Goal: Entertainment & Leisure: Consume media (video, audio)

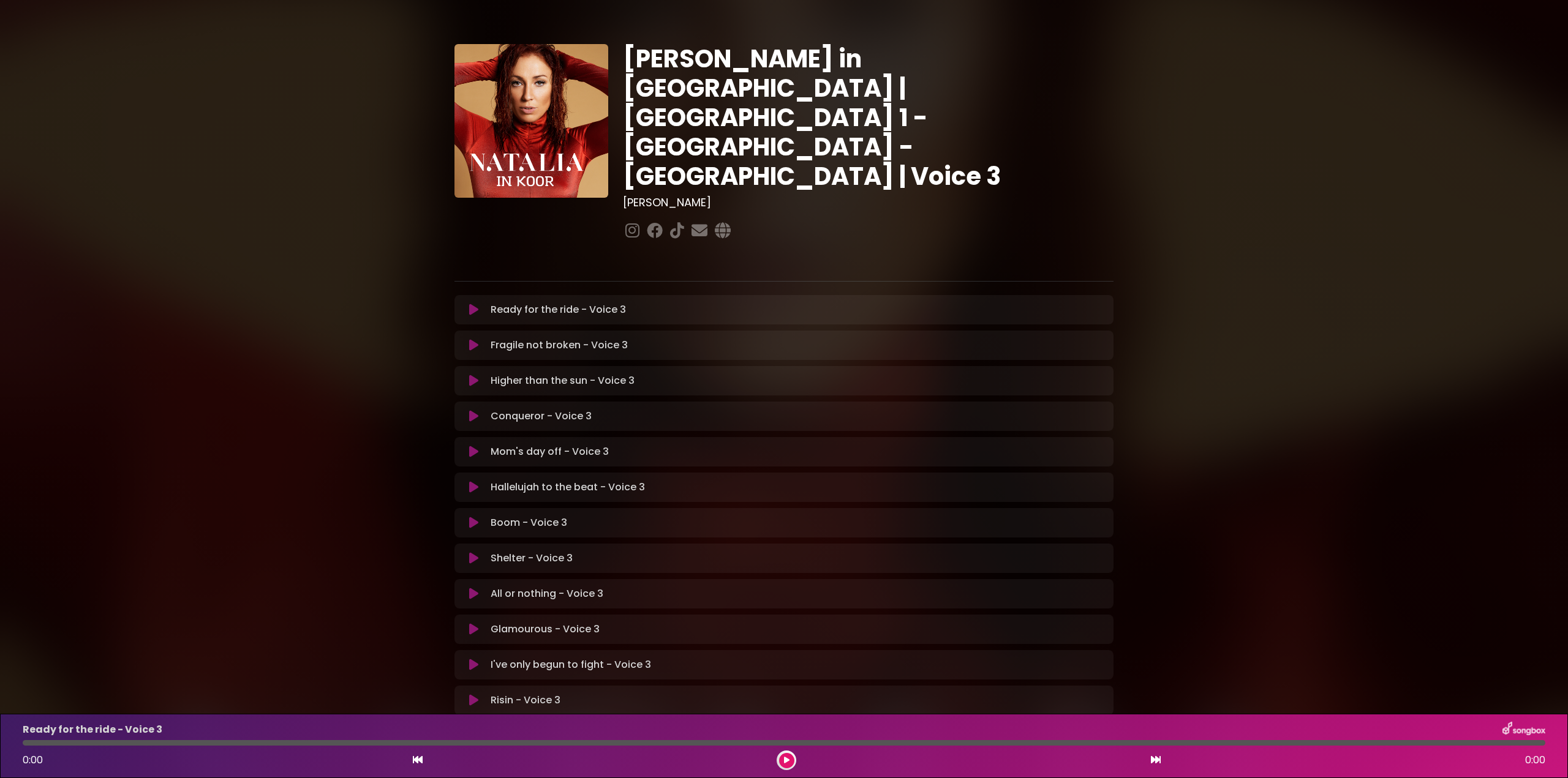
click at [474, 304] on icon at bounding box center [474, 310] width 9 height 12
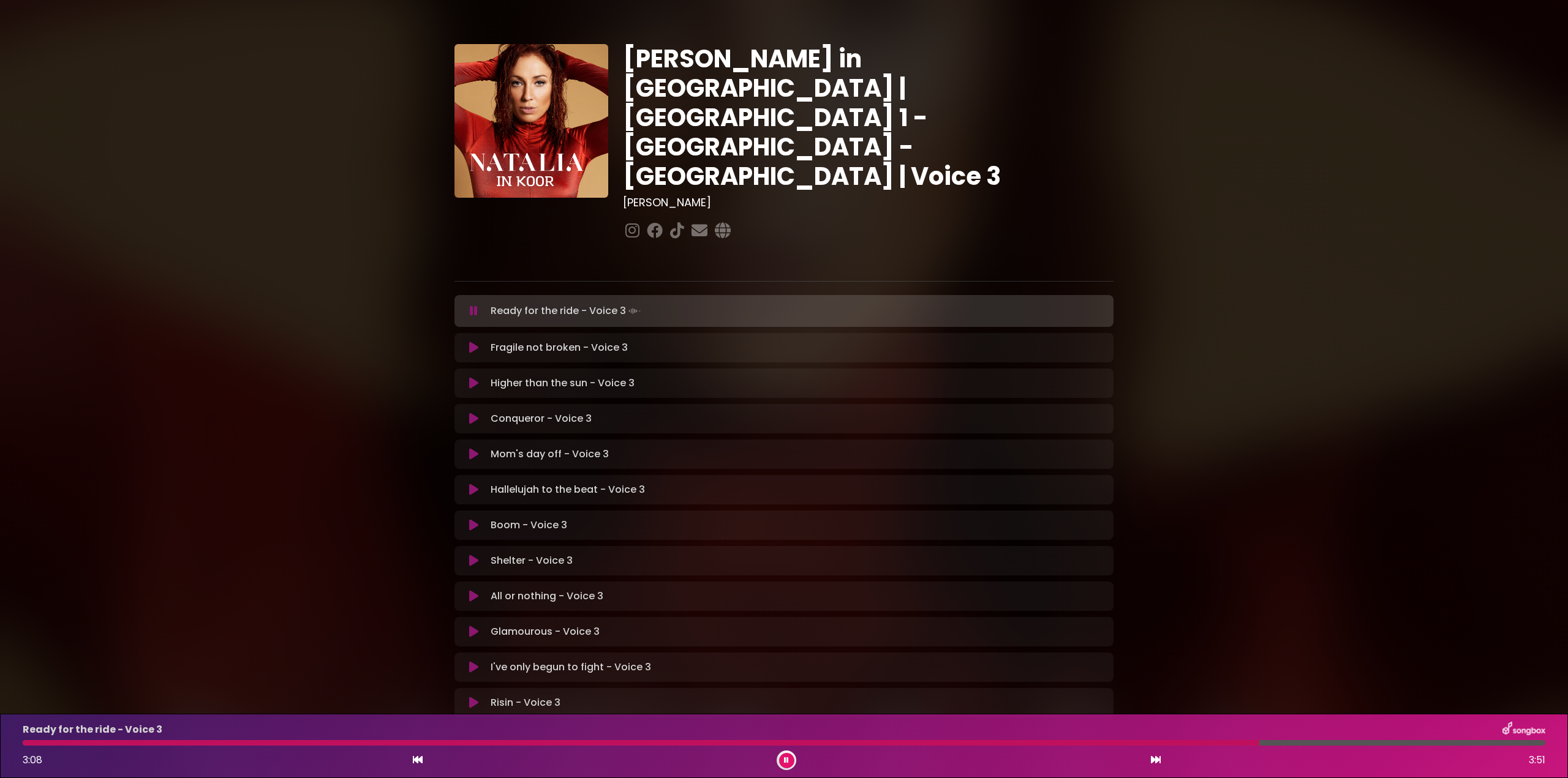
click at [1106, 742] on div at bounding box center [641, 743] width 1237 height 6
click at [1007, 744] on div at bounding box center [574, 743] width 1104 height 6
click at [1065, 740] on div at bounding box center [666, 743] width 1288 height 6
click at [830, 744] on div at bounding box center [578, 743] width 1111 height 6
click at [883, 743] on div at bounding box center [524, 743] width 1003 height 6
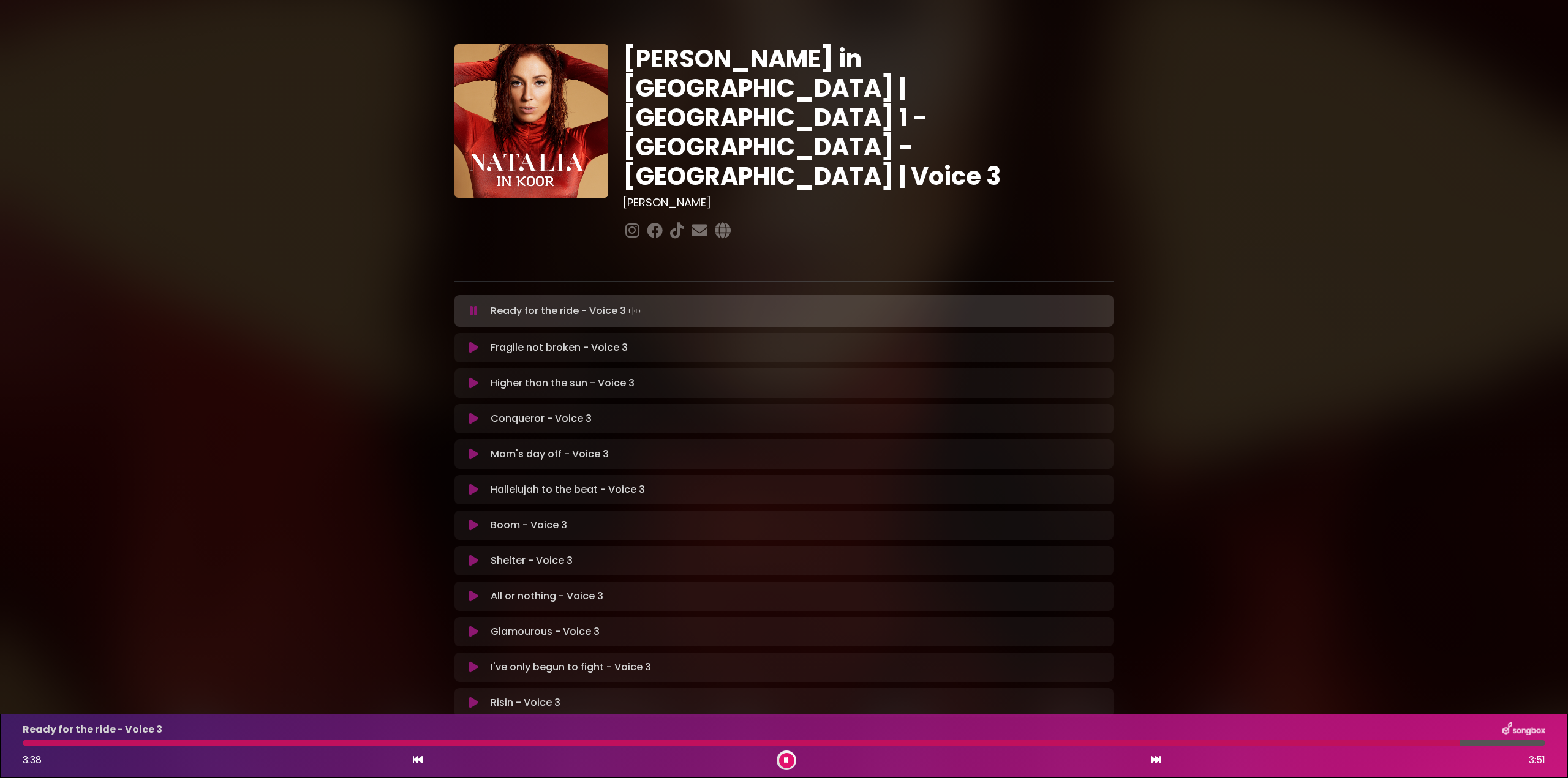
click at [473, 305] on icon at bounding box center [473, 310] width 8 height 12
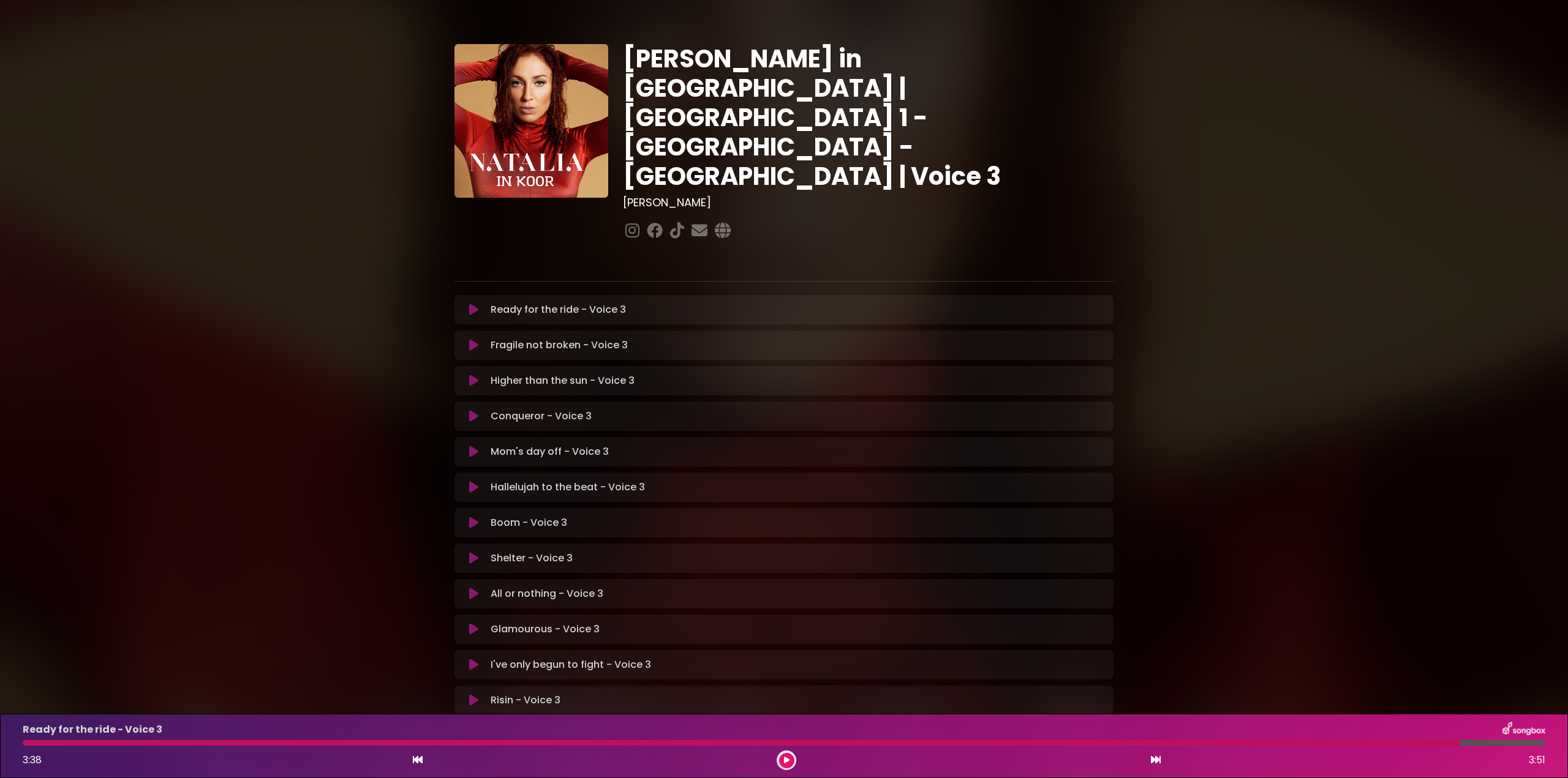
click at [474, 339] on icon at bounding box center [474, 345] width 9 height 12
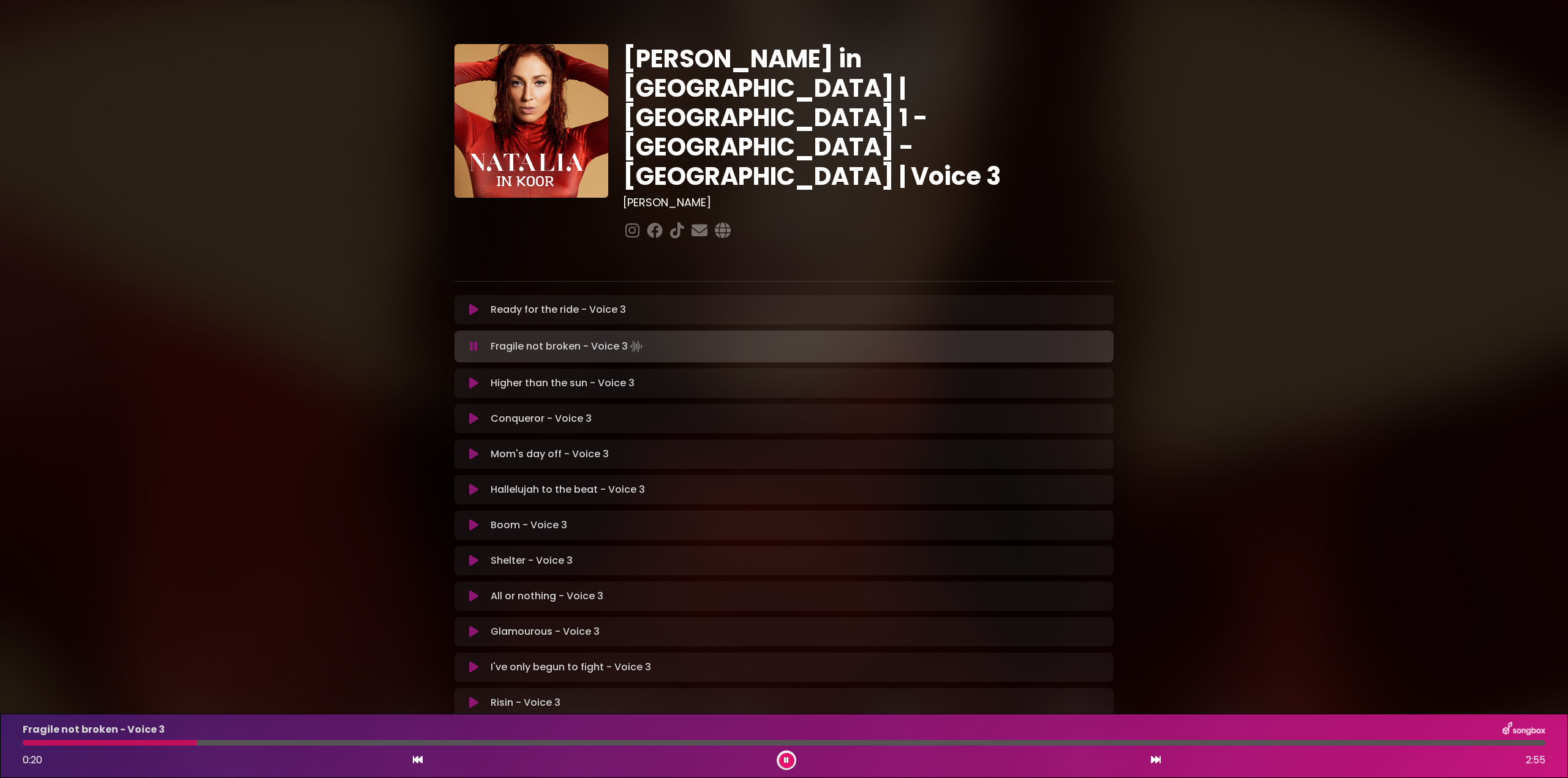
click at [28, 742] on div at bounding box center [109, 743] width 174 height 6
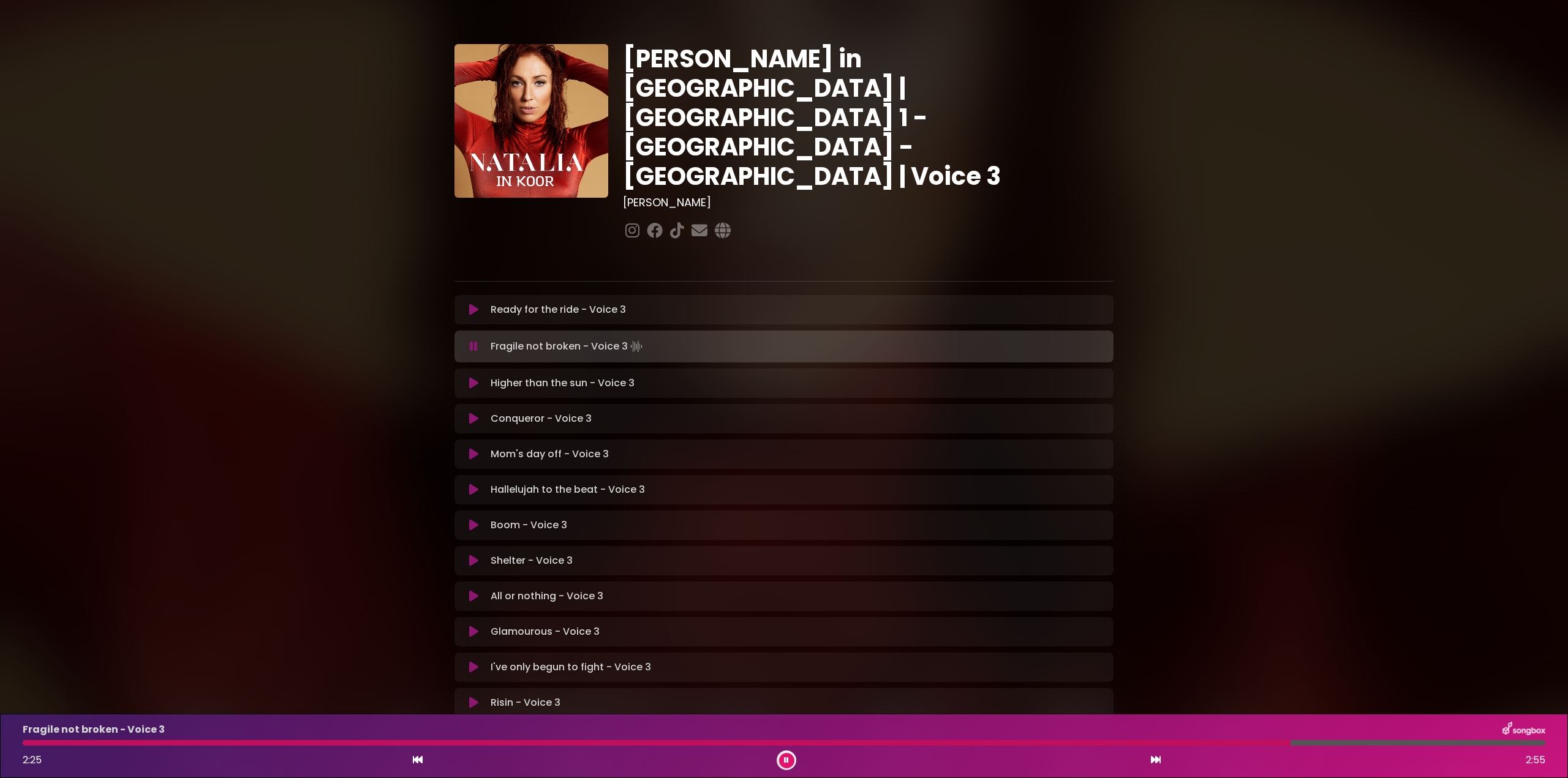
click at [1187, 743] on div at bounding box center [656, 743] width 1268 height 6
click at [816, 744] on div at bounding box center [614, 743] width 1184 height 6
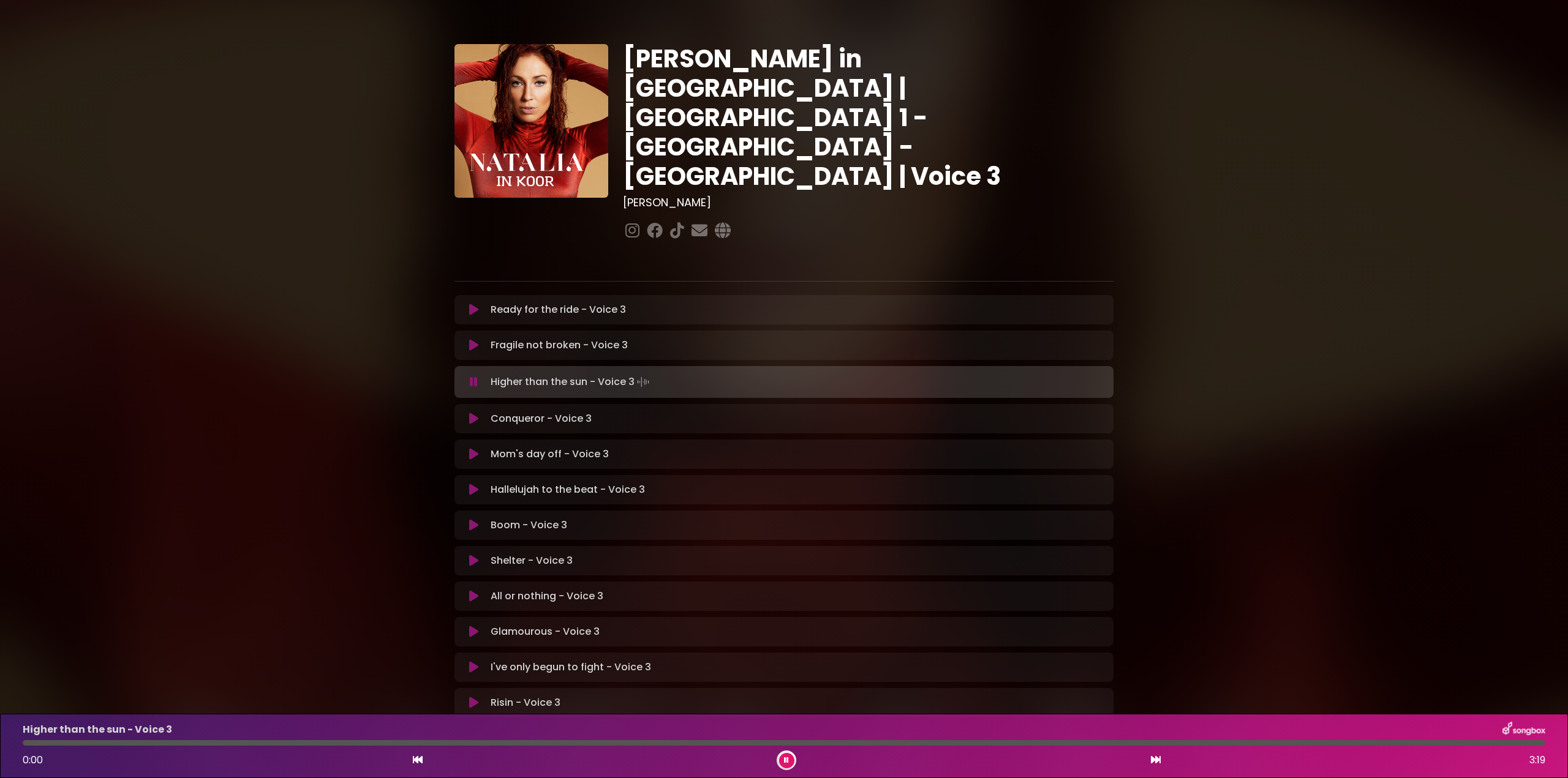
click at [801, 745] on div "Higher than the sun - Voice 3 0:00 3:19" at bounding box center [783, 746] width 1537 height 48
click at [802, 745] on div at bounding box center [783, 743] width 1522 height 6
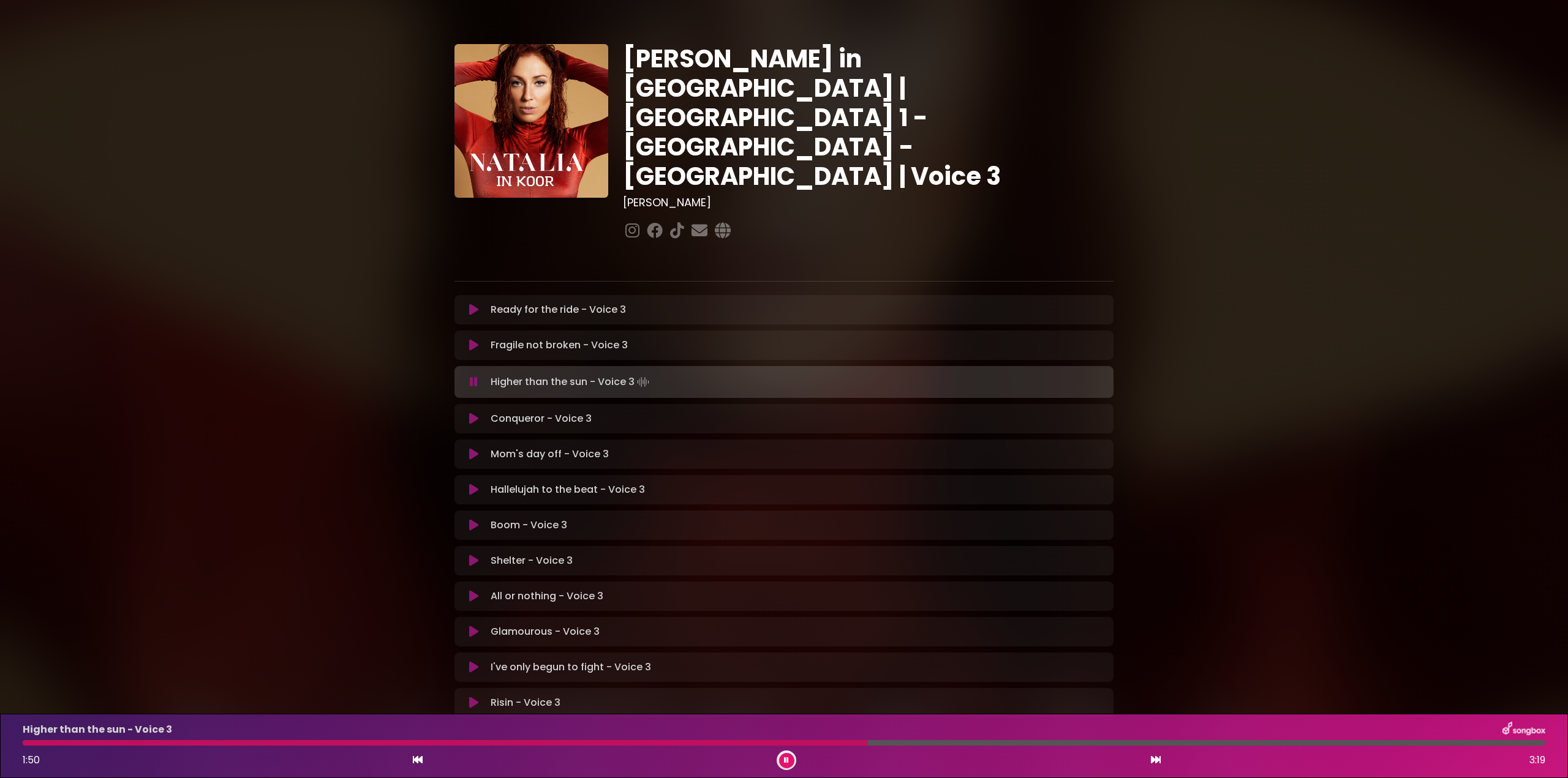
drag, startPoint x: 470, startPoint y: 297, endPoint x: 476, endPoint y: 312, distance: 16.2
click at [471, 339] on icon at bounding box center [474, 345] width 9 height 12
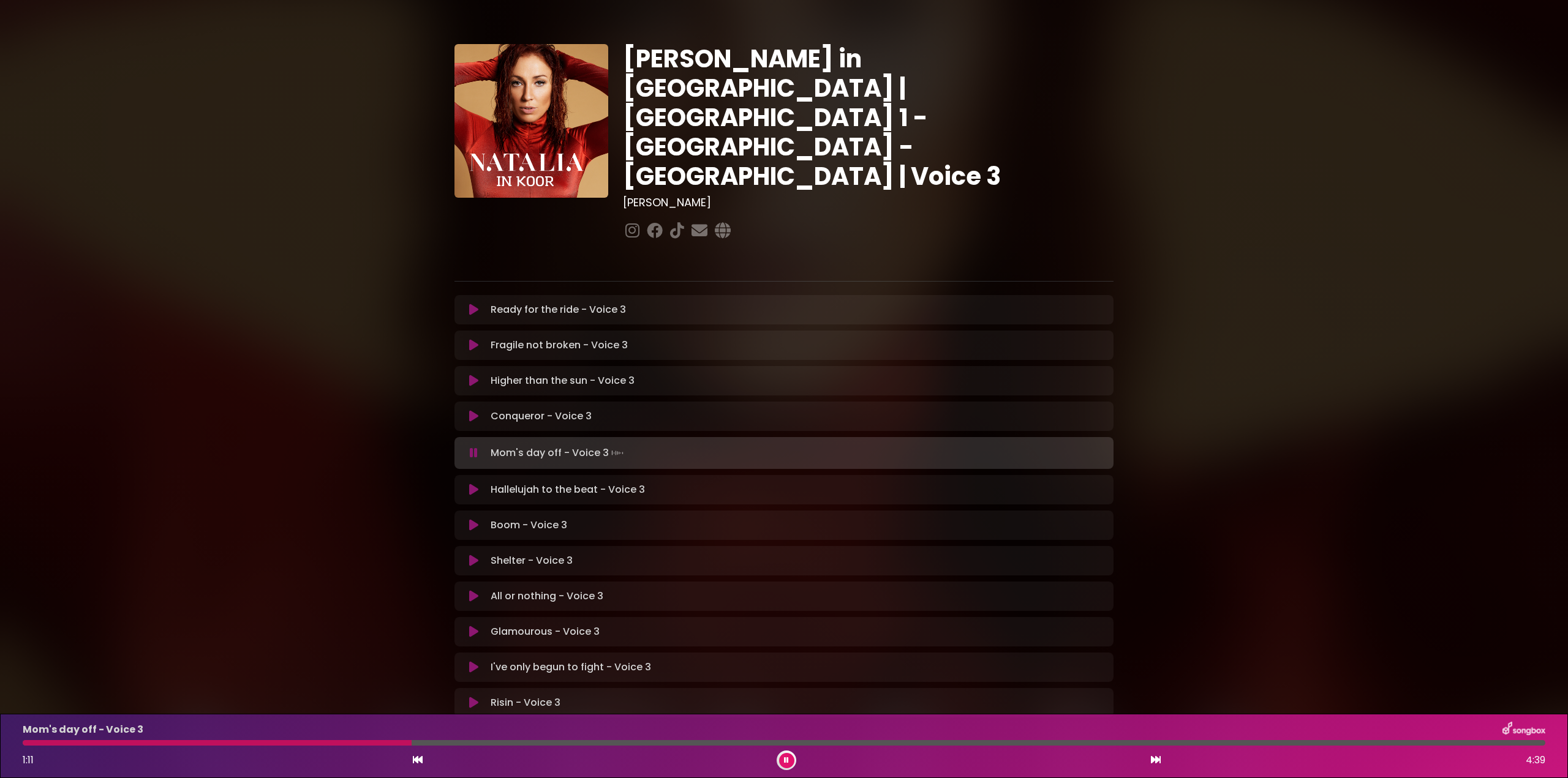
click at [474, 339] on icon at bounding box center [474, 345] width 9 height 12
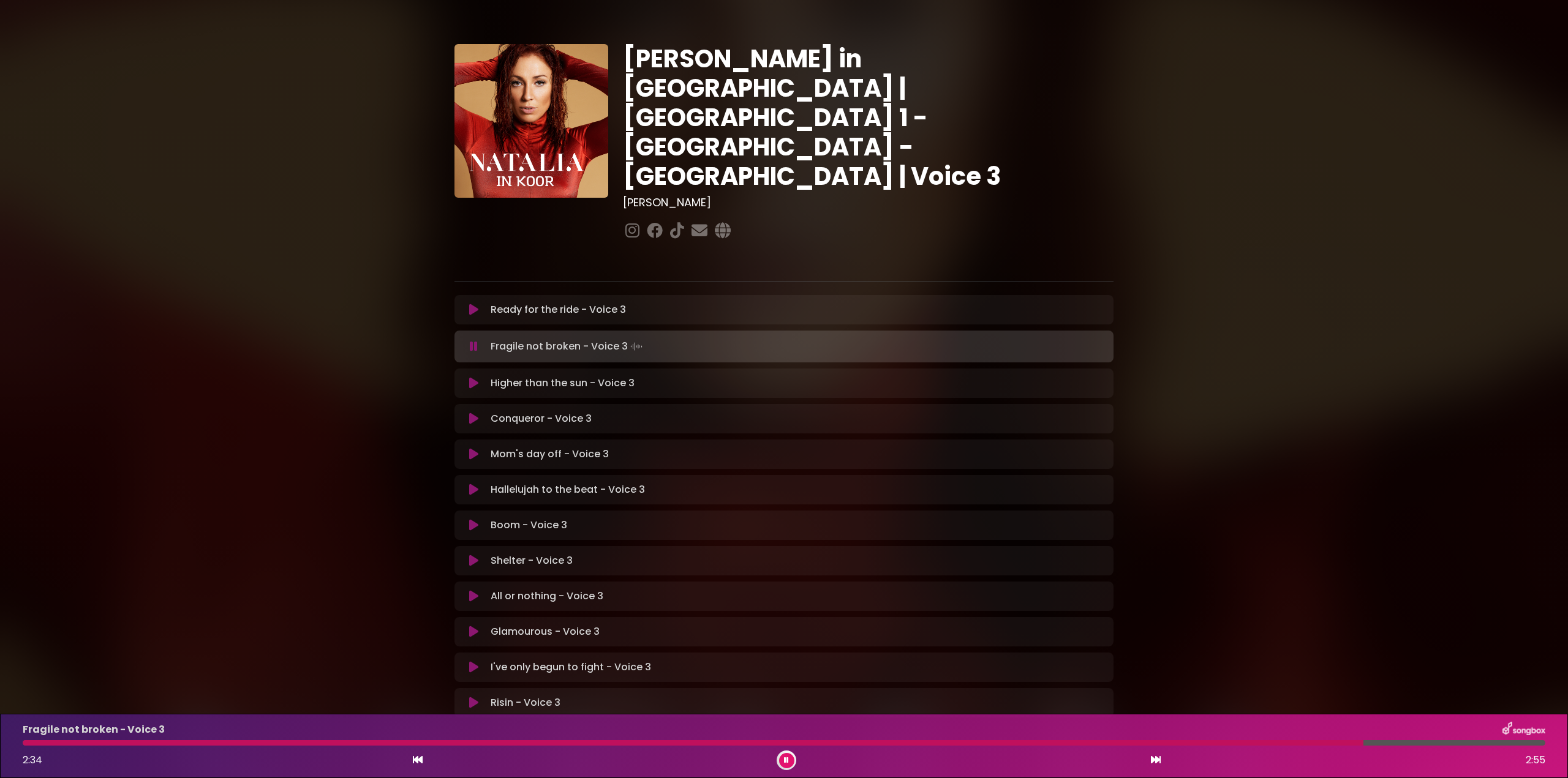
click at [471, 340] on icon at bounding box center [473, 346] width 8 height 12
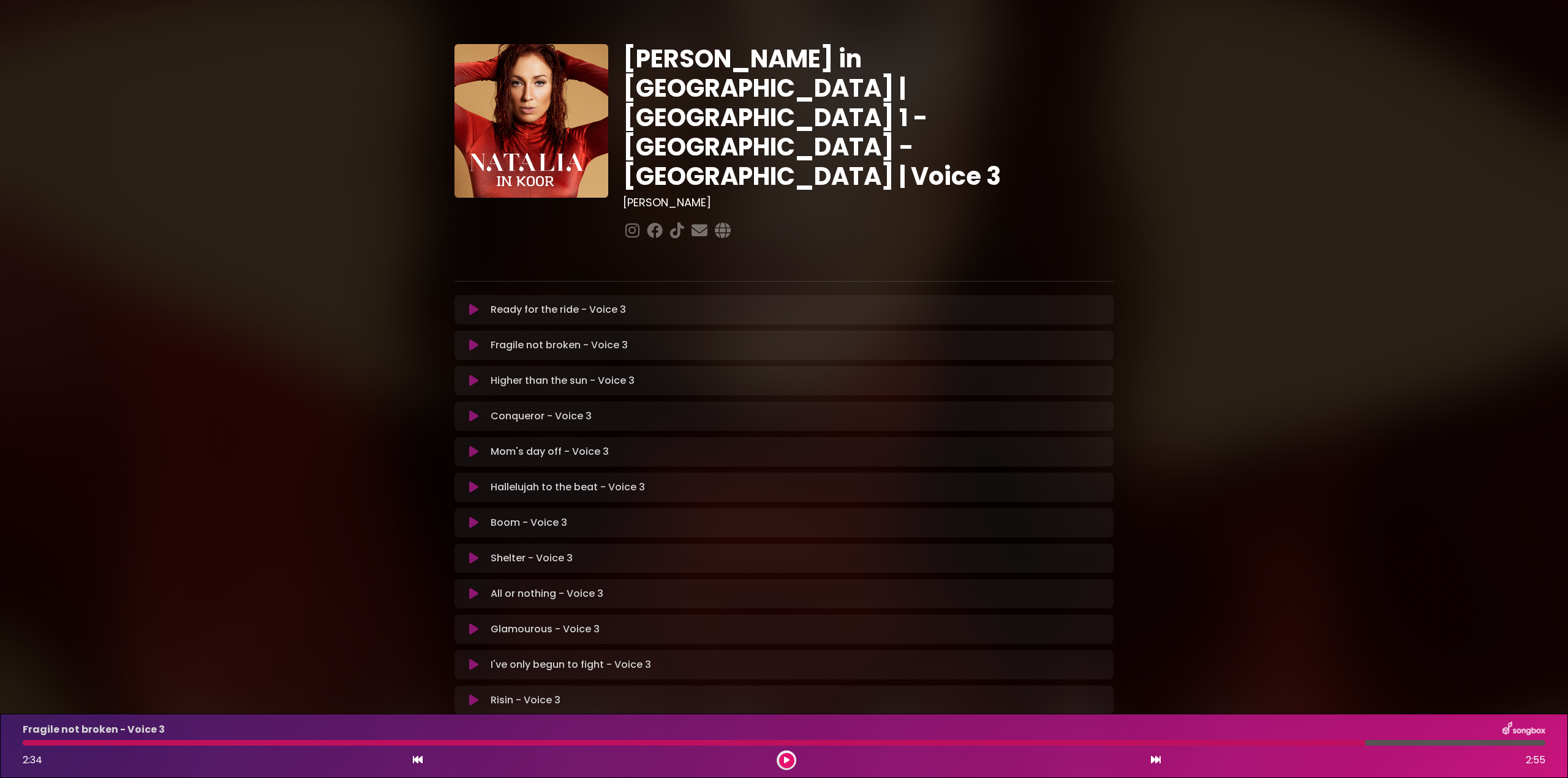
click at [131, 744] on div at bounding box center [694, 743] width 1343 height 6
click at [786, 758] on icon at bounding box center [787, 760] width 6 height 7
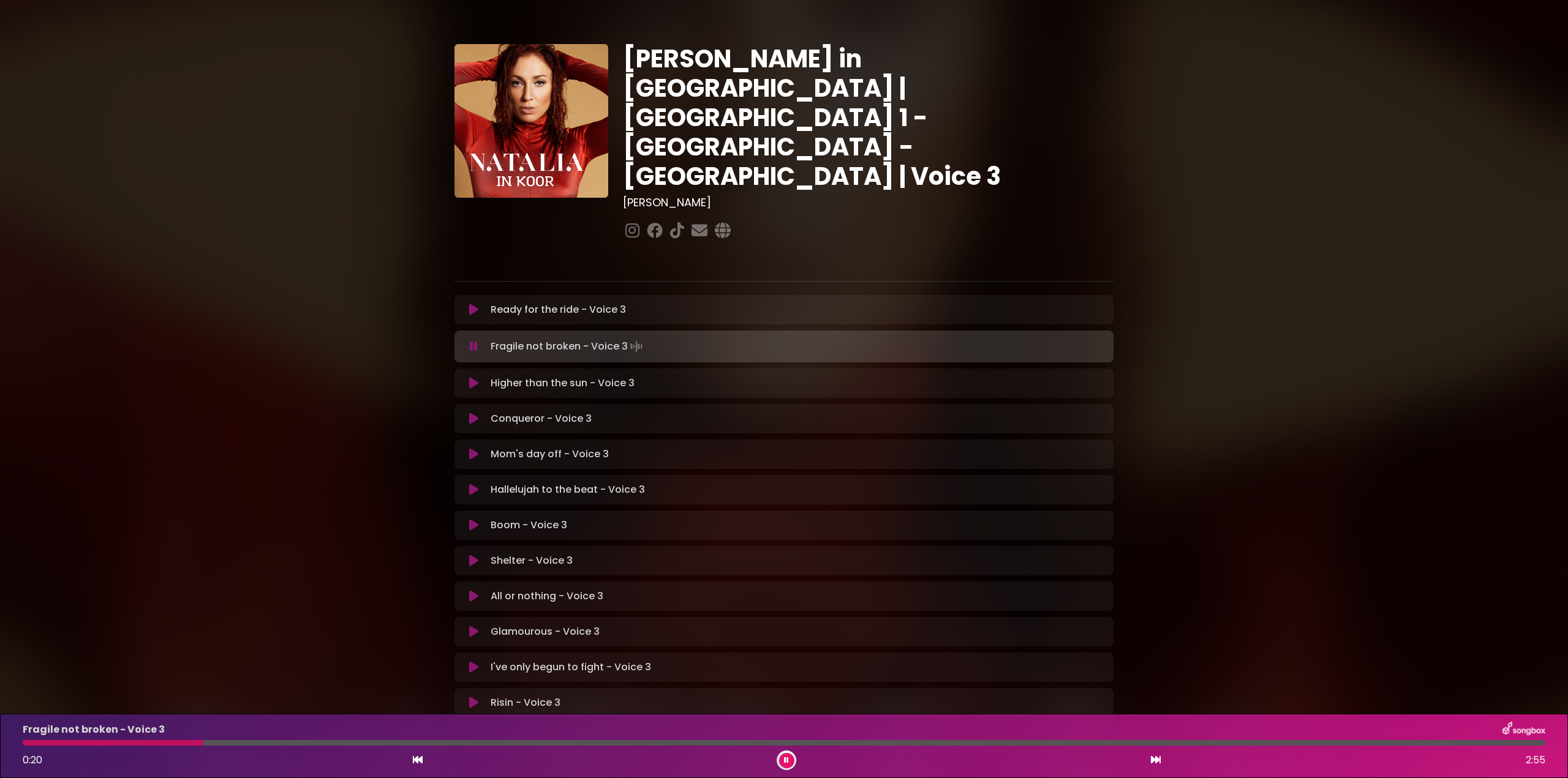
click at [246, 744] on div at bounding box center [783, 743] width 1522 height 6
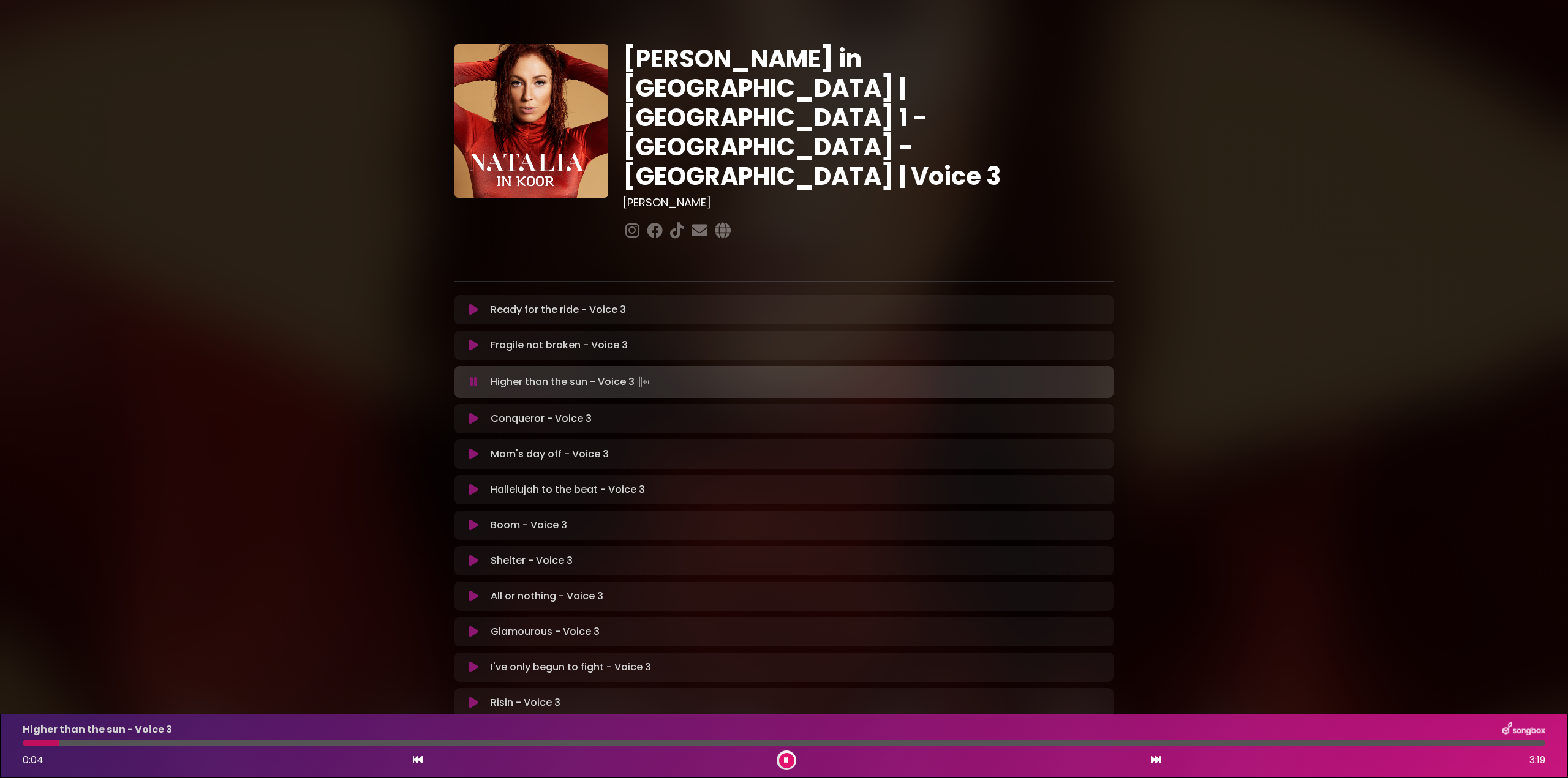
click at [471, 376] on icon at bounding box center [473, 381] width 8 height 12
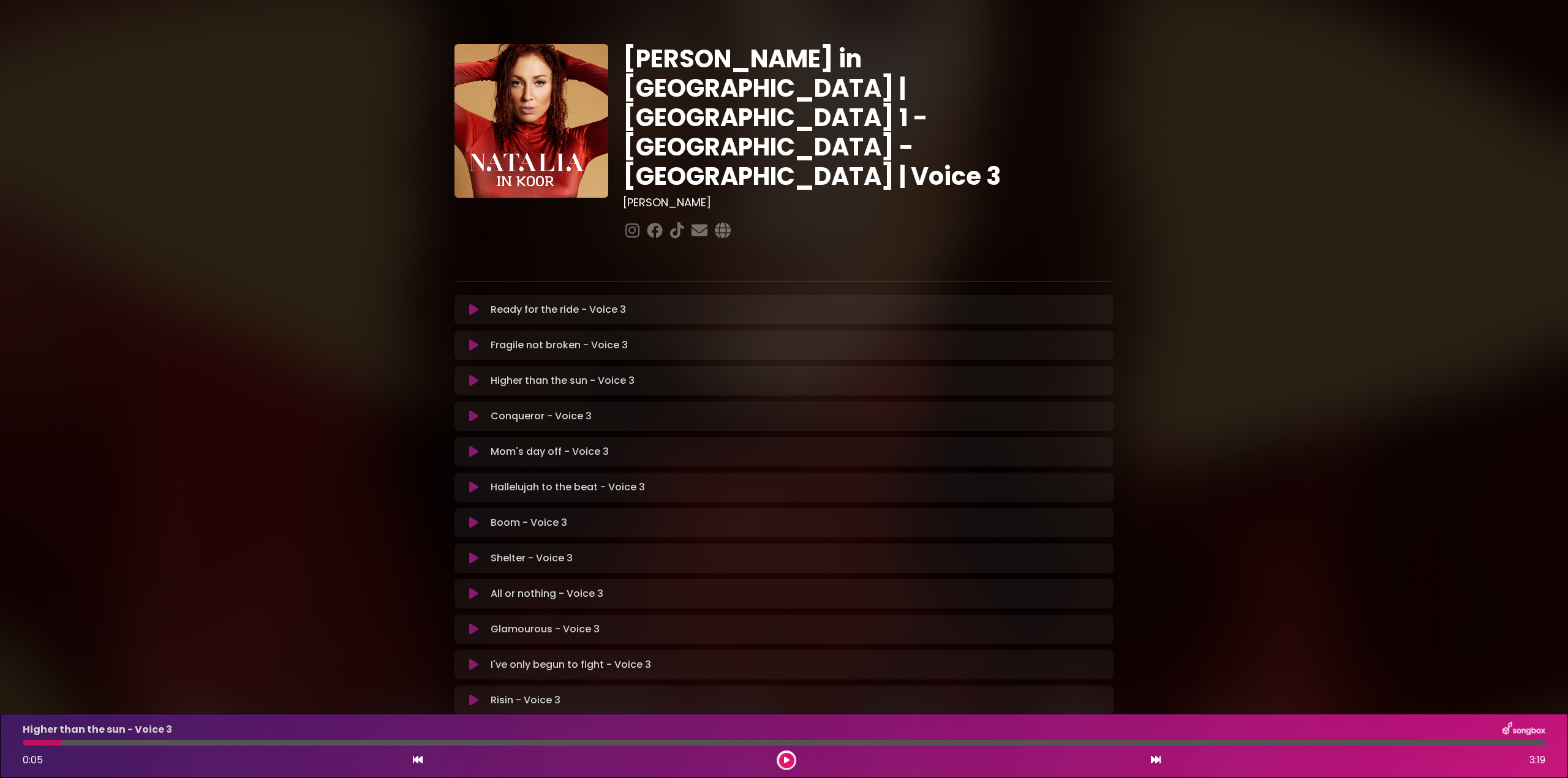
click at [472, 375] on icon at bounding box center [474, 380] width 9 height 12
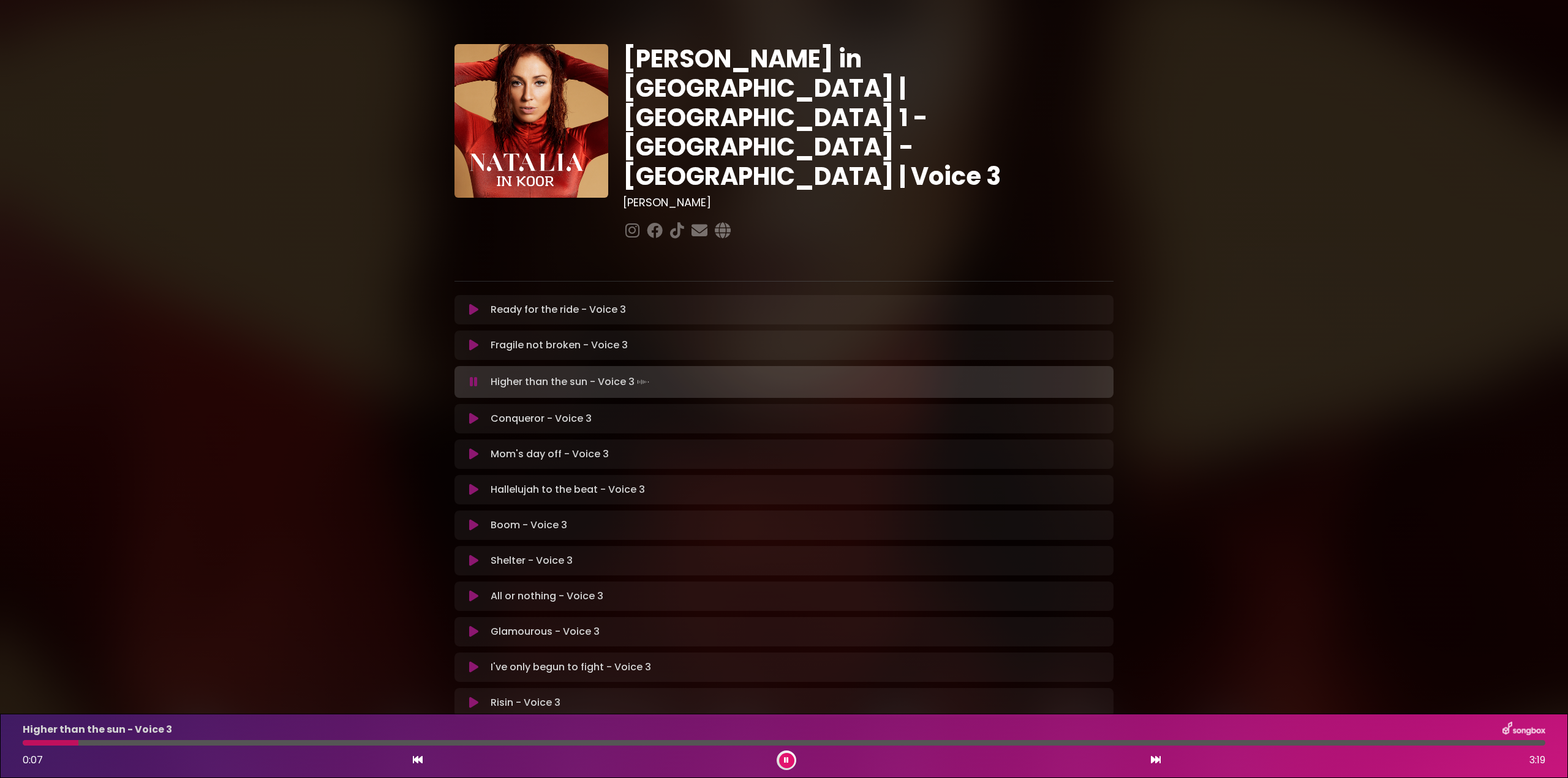
click at [30, 740] on div at bounding box center [50, 743] width 56 height 6
click at [63, 742] on div at bounding box center [146, 743] width 248 height 6
click at [173, 738] on div "Higher than the sun - Voice 3 0:29 3:19" at bounding box center [783, 746] width 1537 height 48
click at [175, 742] on div at bounding box center [99, 743] width 153 height 6
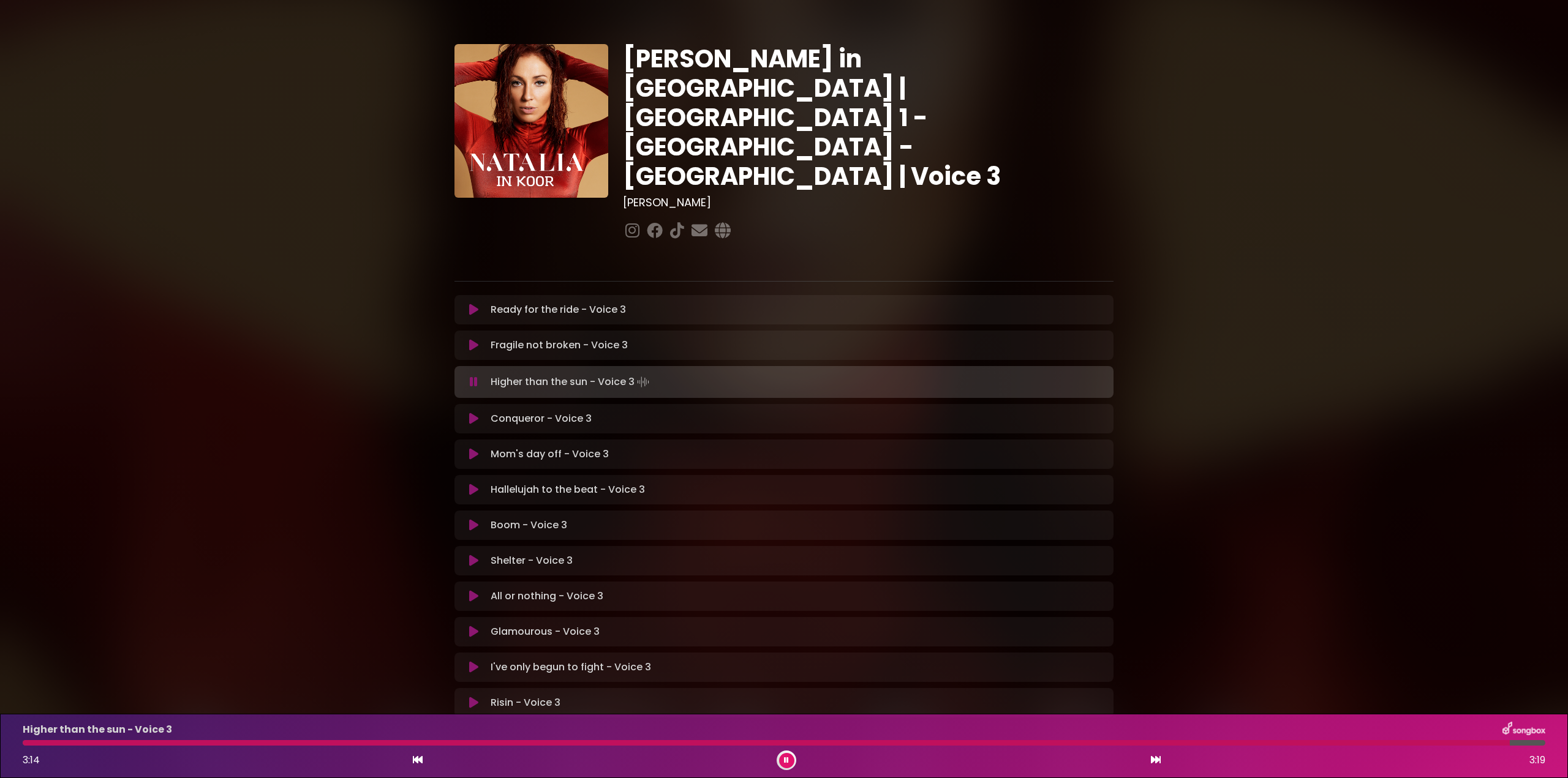
click at [38, 740] on div "Higher than the sun - Voice 3 3:14 3:19" at bounding box center [783, 746] width 1537 height 48
click at [39, 744] on div at bounding box center [769, 743] width 1494 height 6
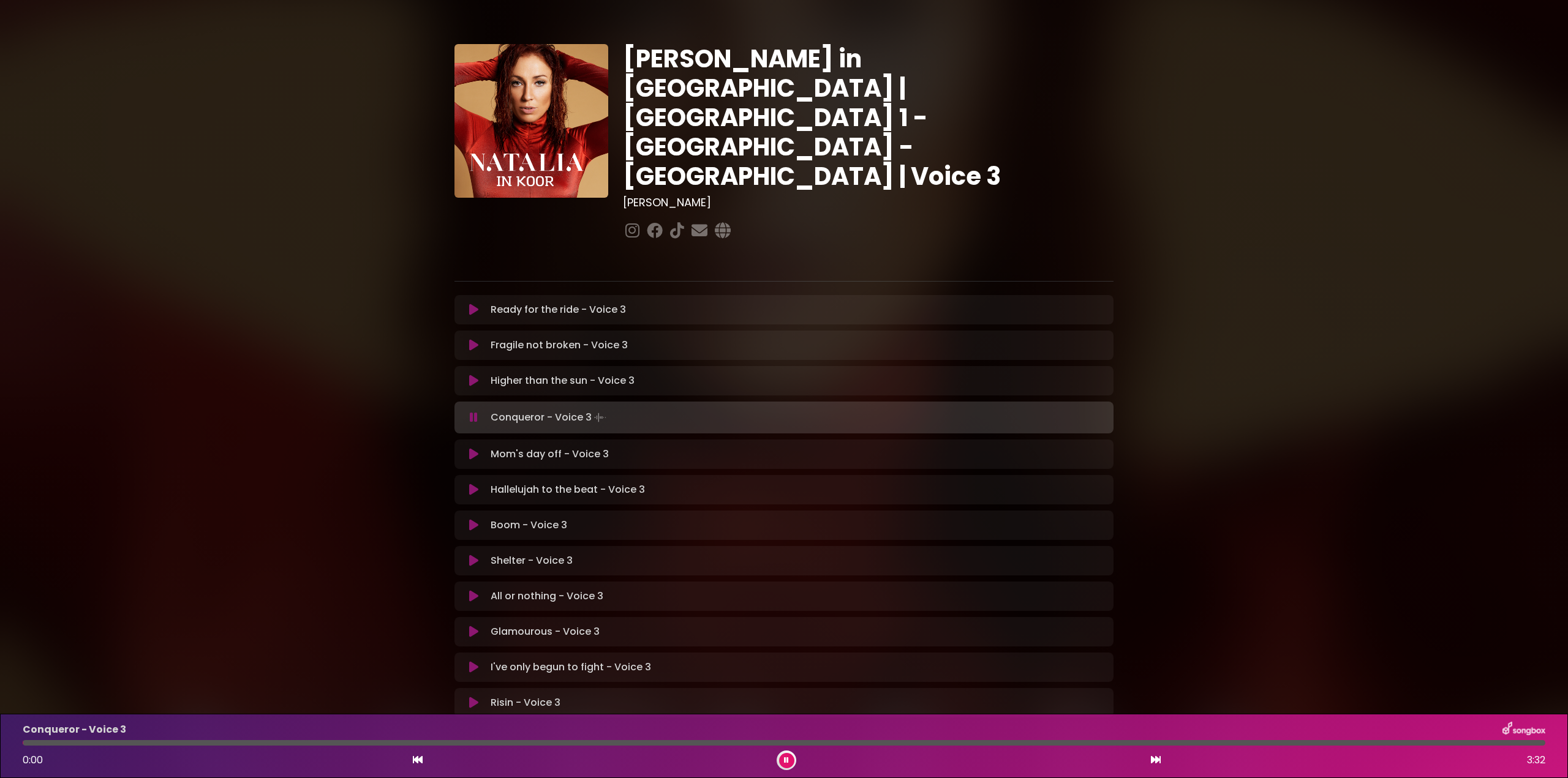
click at [787, 759] on icon at bounding box center [787, 760] width 7 height 6
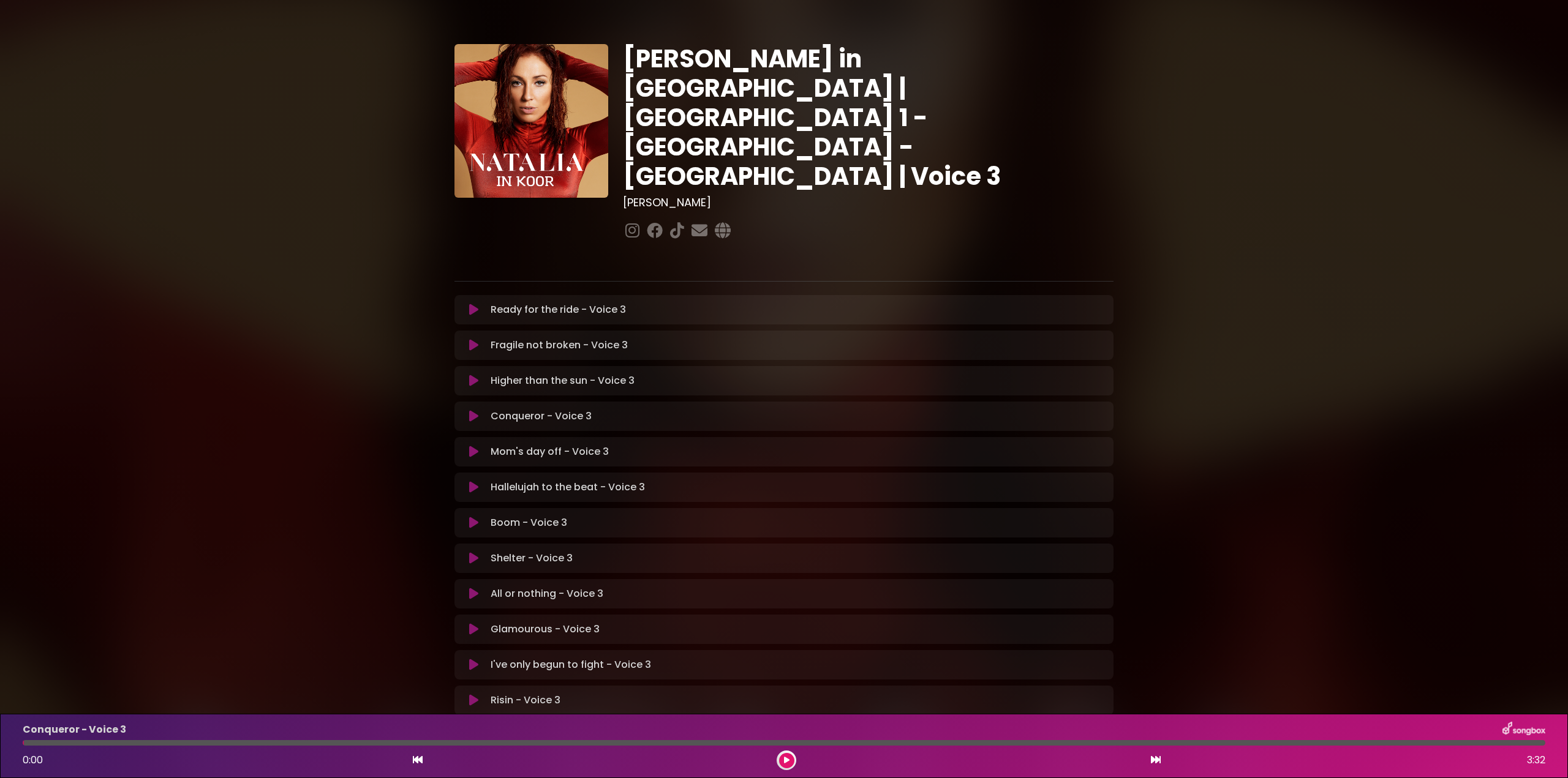
click at [473, 409] on icon at bounding box center [473, 416] width 15 height 15
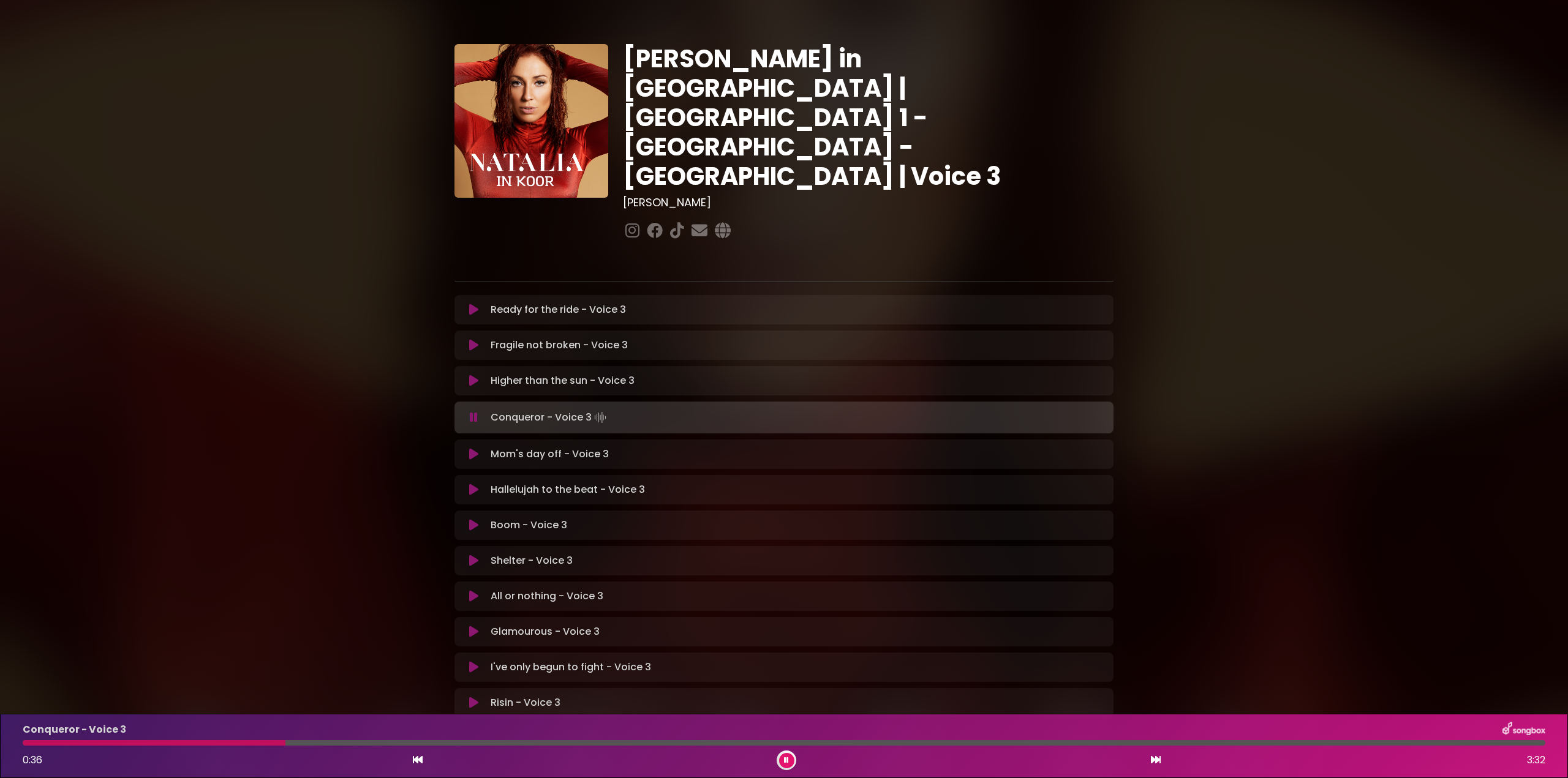
click at [286, 743] on div at bounding box center [153, 743] width 263 height 6
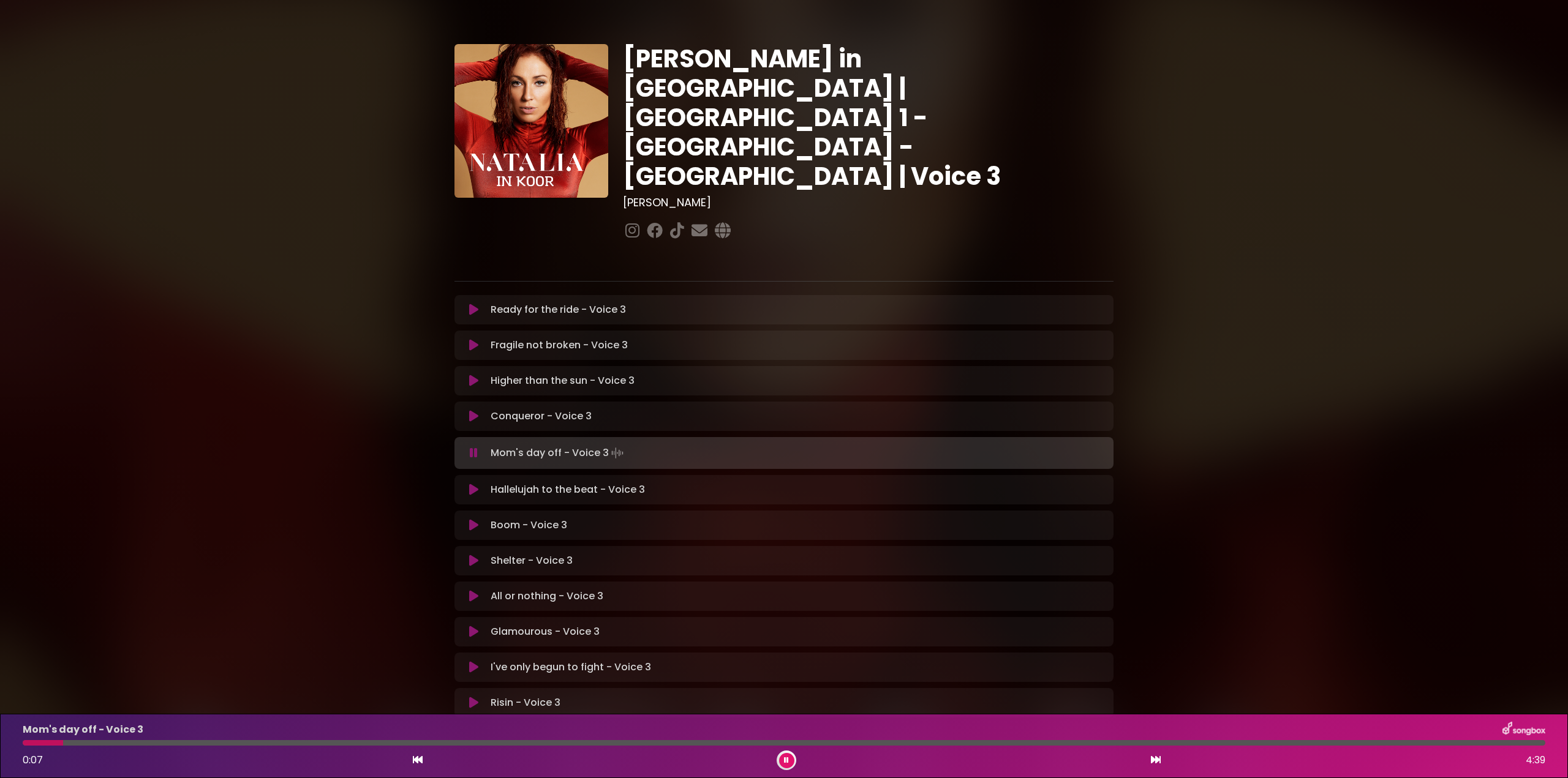
click at [472, 447] on icon at bounding box center [473, 453] width 8 height 12
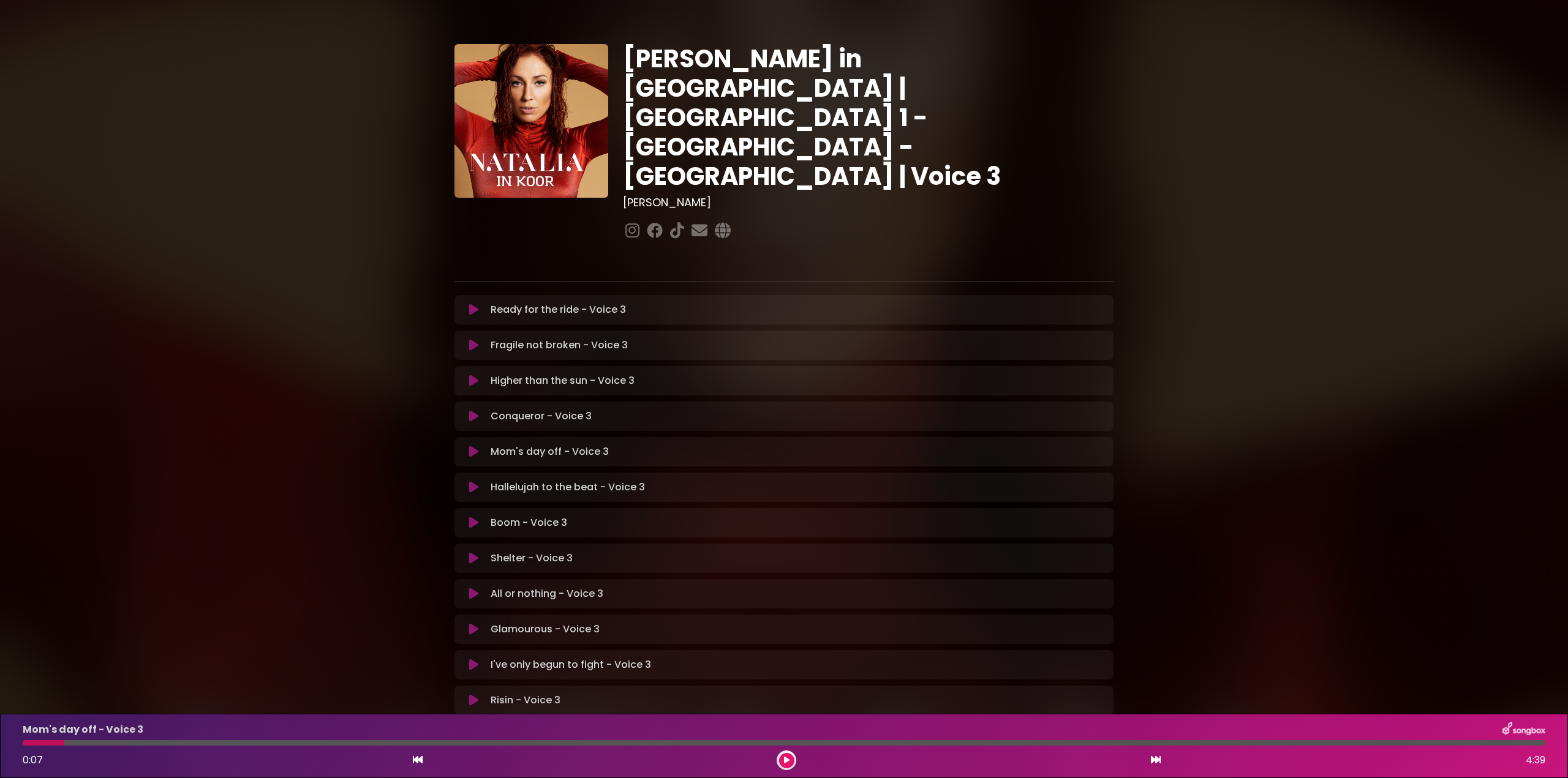
click at [473, 445] on icon at bounding box center [474, 451] width 9 height 12
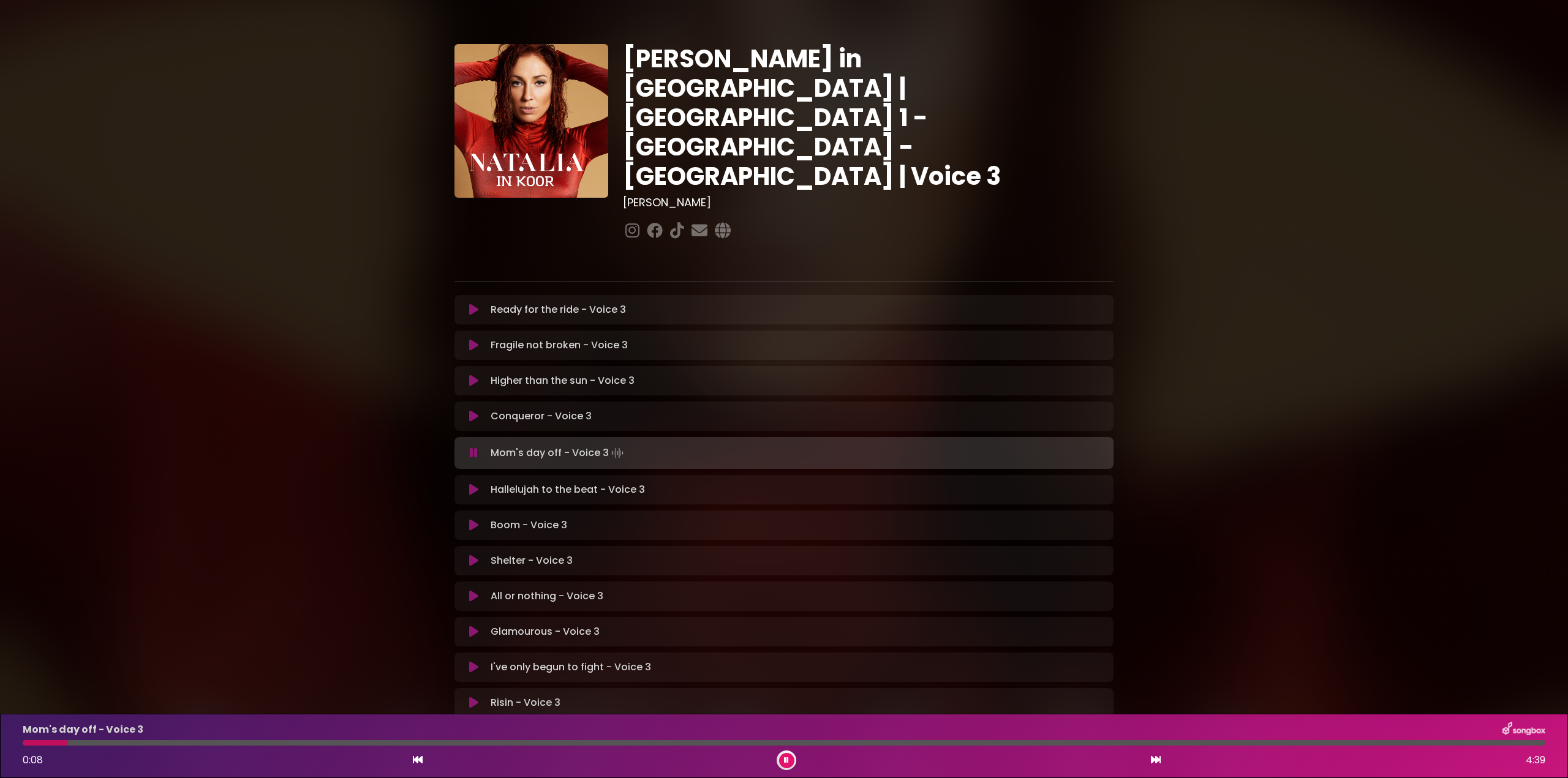
click at [473, 447] on icon at bounding box center [473, 453] width 8 height 12
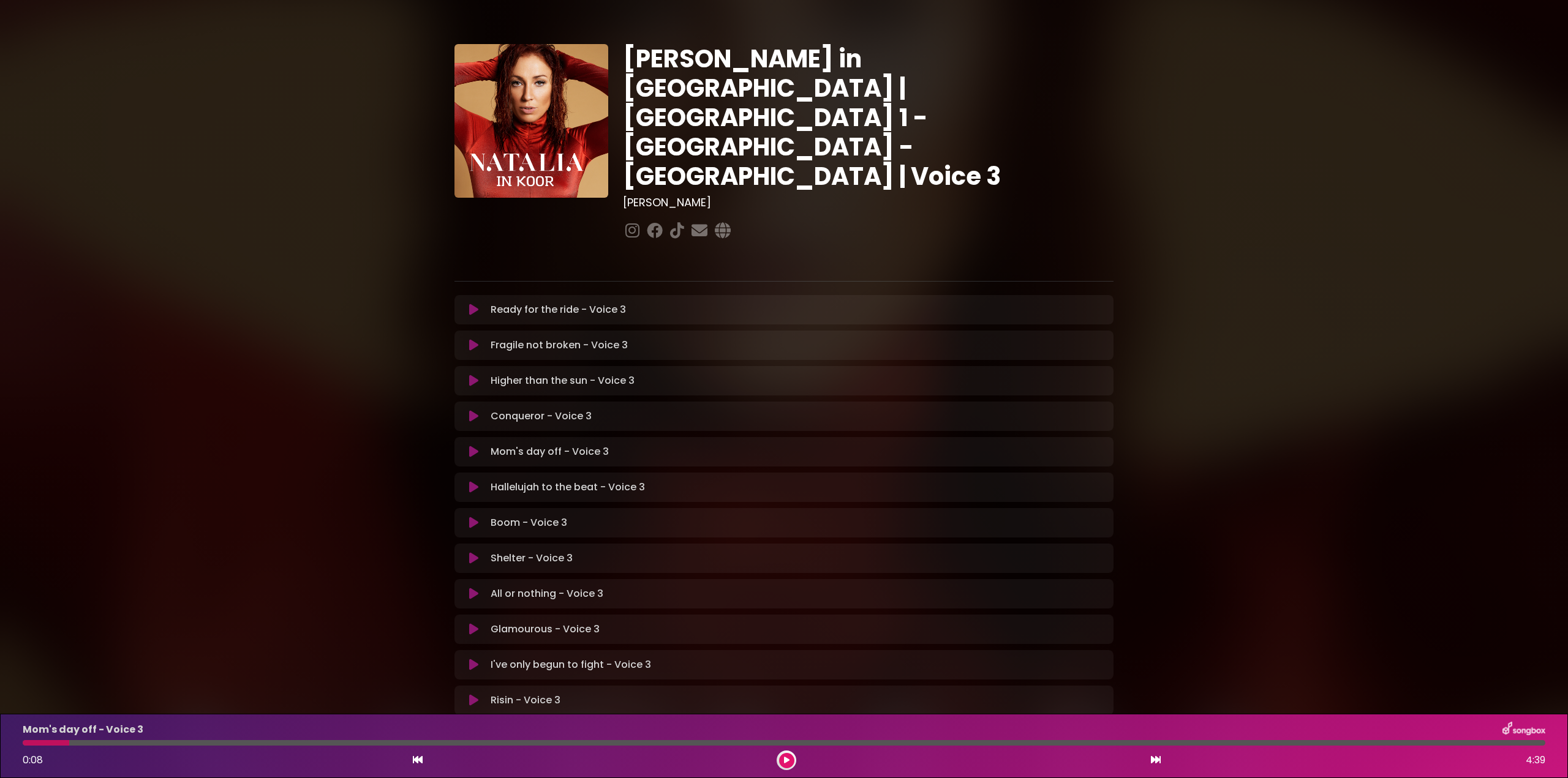
click at [477, 410] on icon at bounding box center [473, 416] width 15 height 14
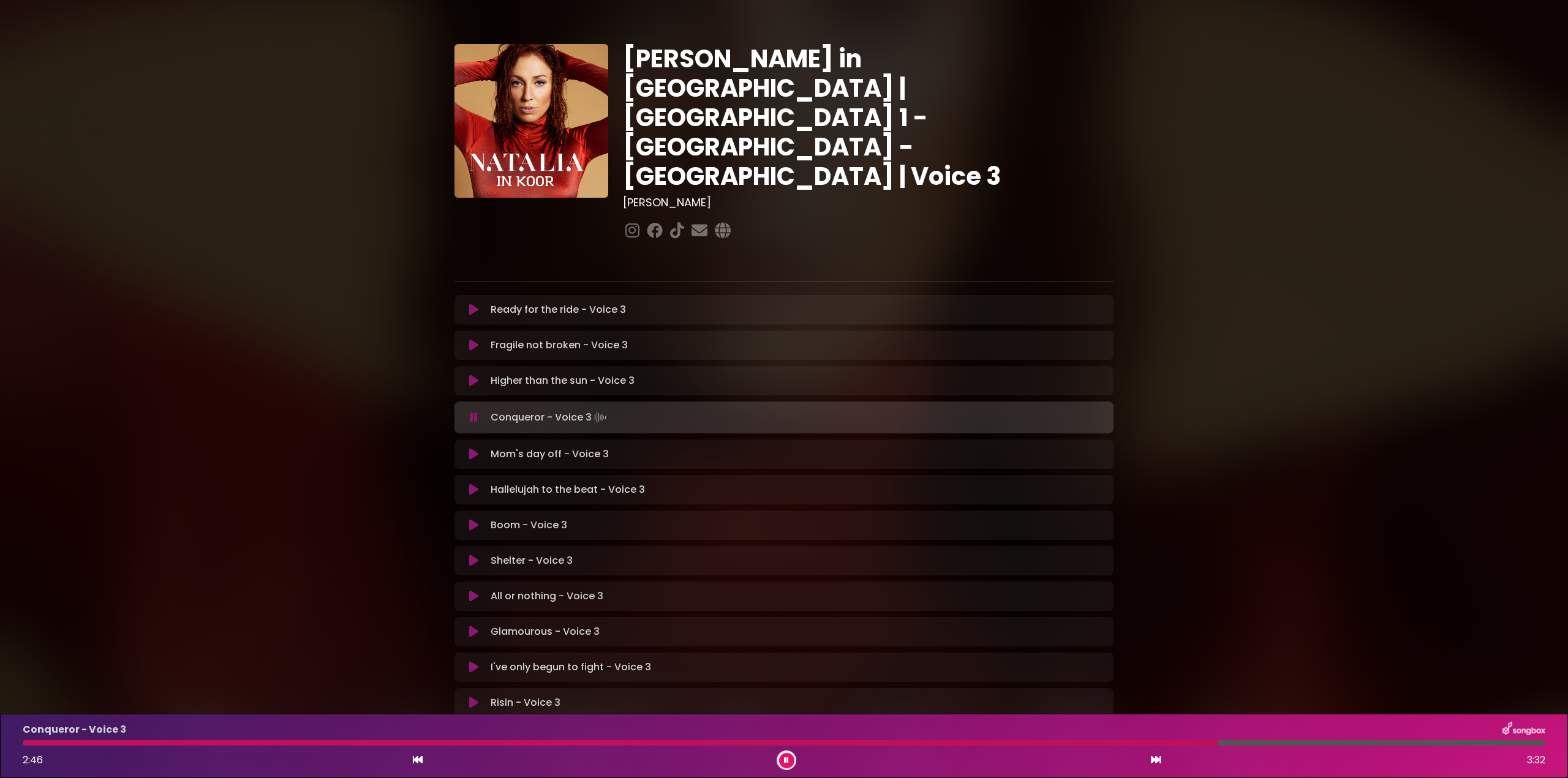
click at [1128, 742] on div at bounding box center [620, 743] width 1196 height 6
click at [1075, 745] on div at bounding box center [586, 743] width 1128 height 6
click at [1024, 743] on div at bounding box center [553, 743] width 1062 height 6
click at [1024, 741] on div at bounding box center [551, 743] width 1056 height 6
click at [1112, 744] on div at bounding box center [606, 743] width 1169 height 6
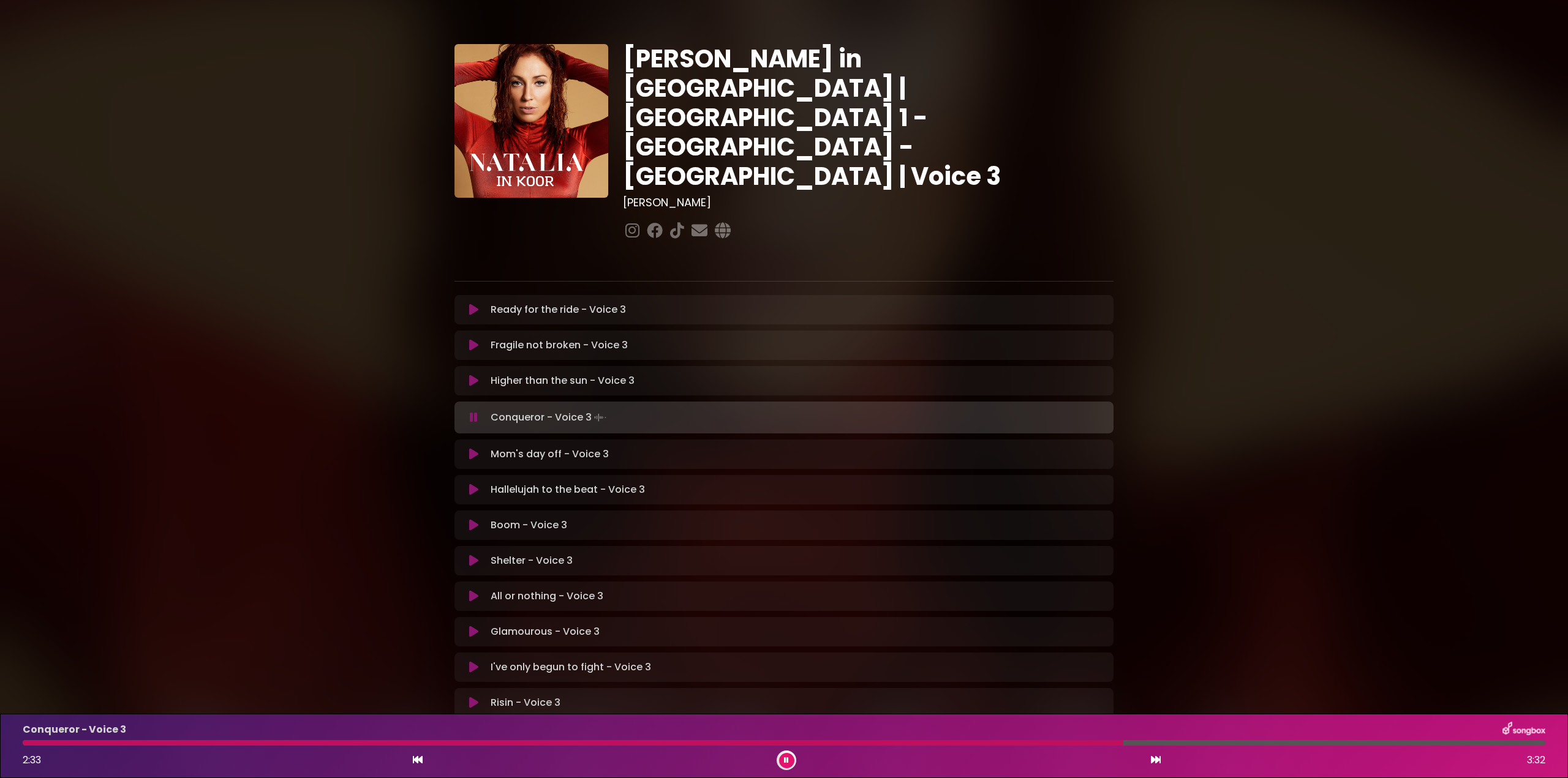
click at [1085, 744] on div at bounding box center [573, 743] width 1101 height 6
click at [904, 741] on div at bounding box center [605, 743] width 1165 height 6
click at [1420, 740] on div at bounding box center [769, 743] width 1494 height 6
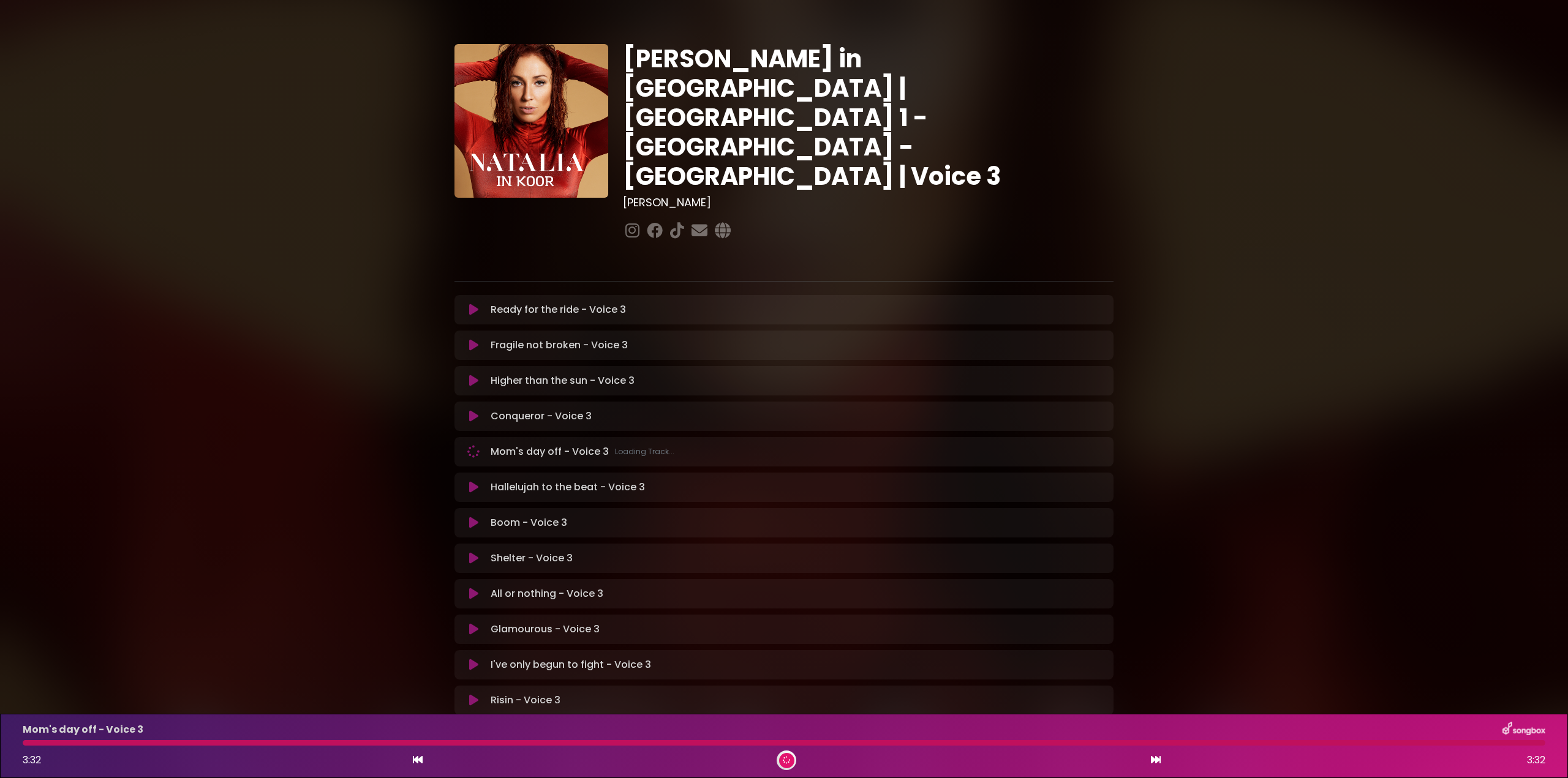
click at [1385, 741] on div at bounding box center [783, 743] width 1522 height 6
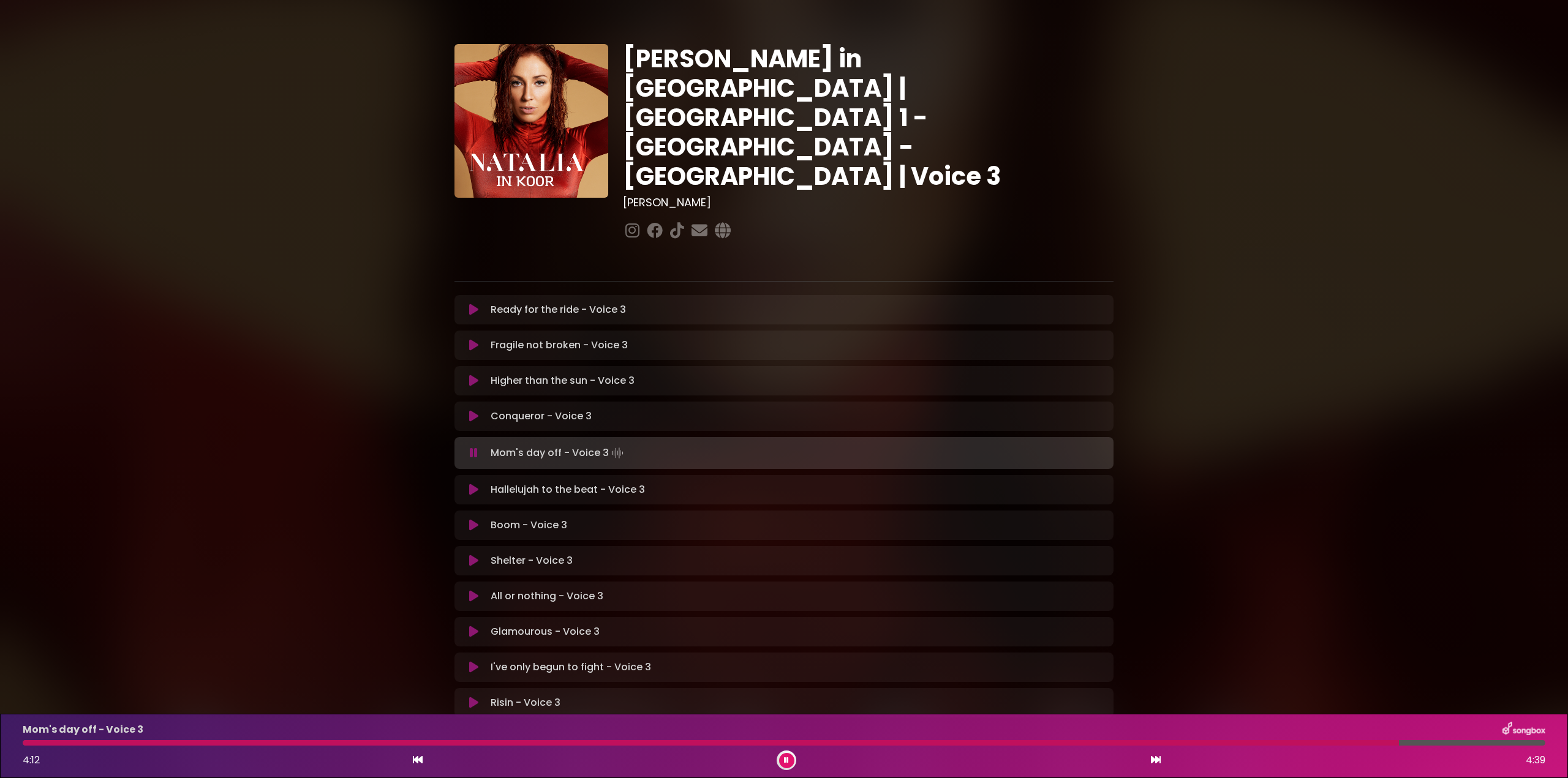
click at [474, 409] on icon at bounding box center [473, 416] width 15 height 15
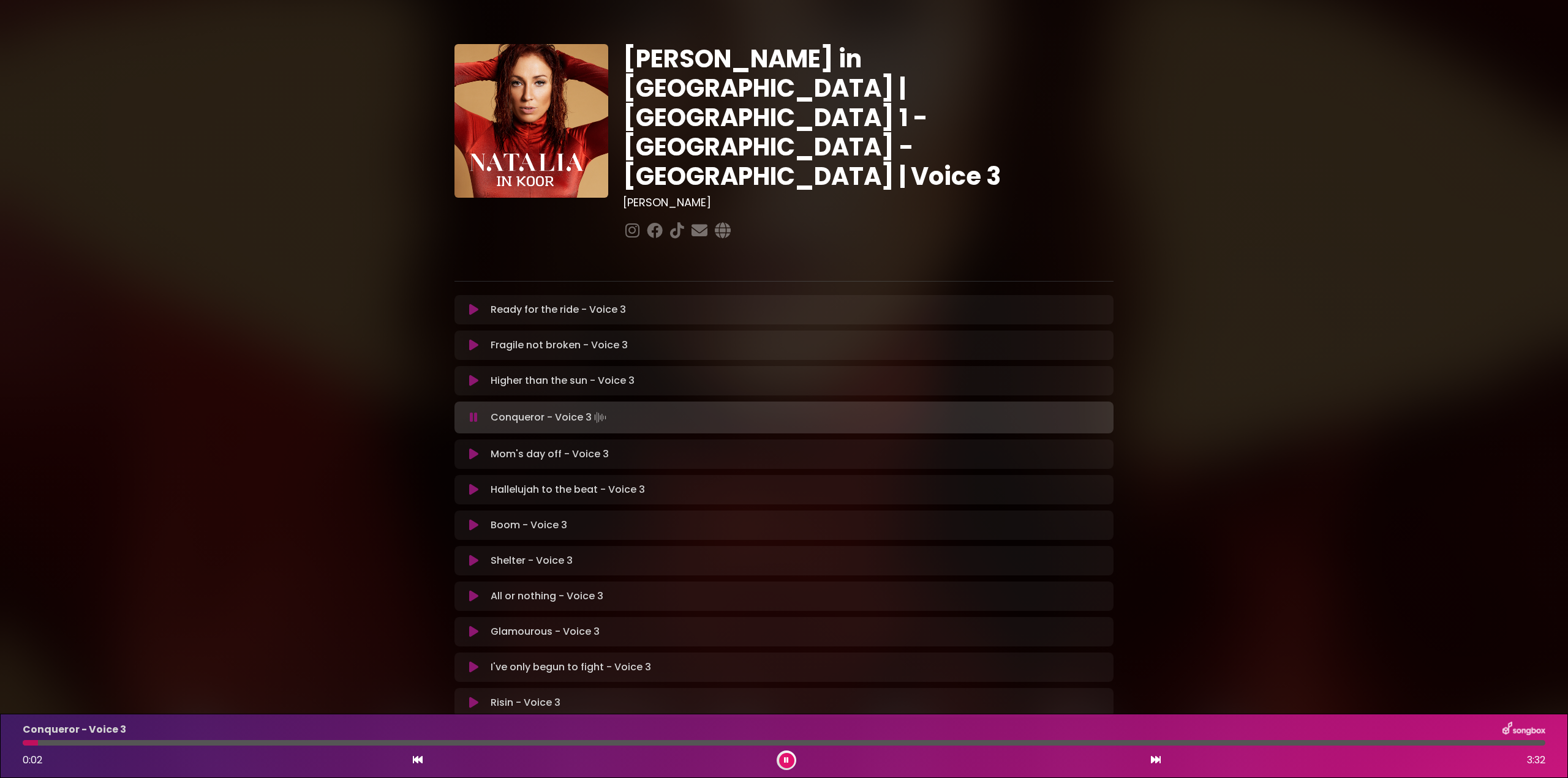
click at [1341, 740] on div "Conqueror - Voice 3 0:02 3:32" at bounding box center [783, 746] width 1537 height 48
click at [1329, 745] on div at bounding box center [783, 743] width 1522 height 6
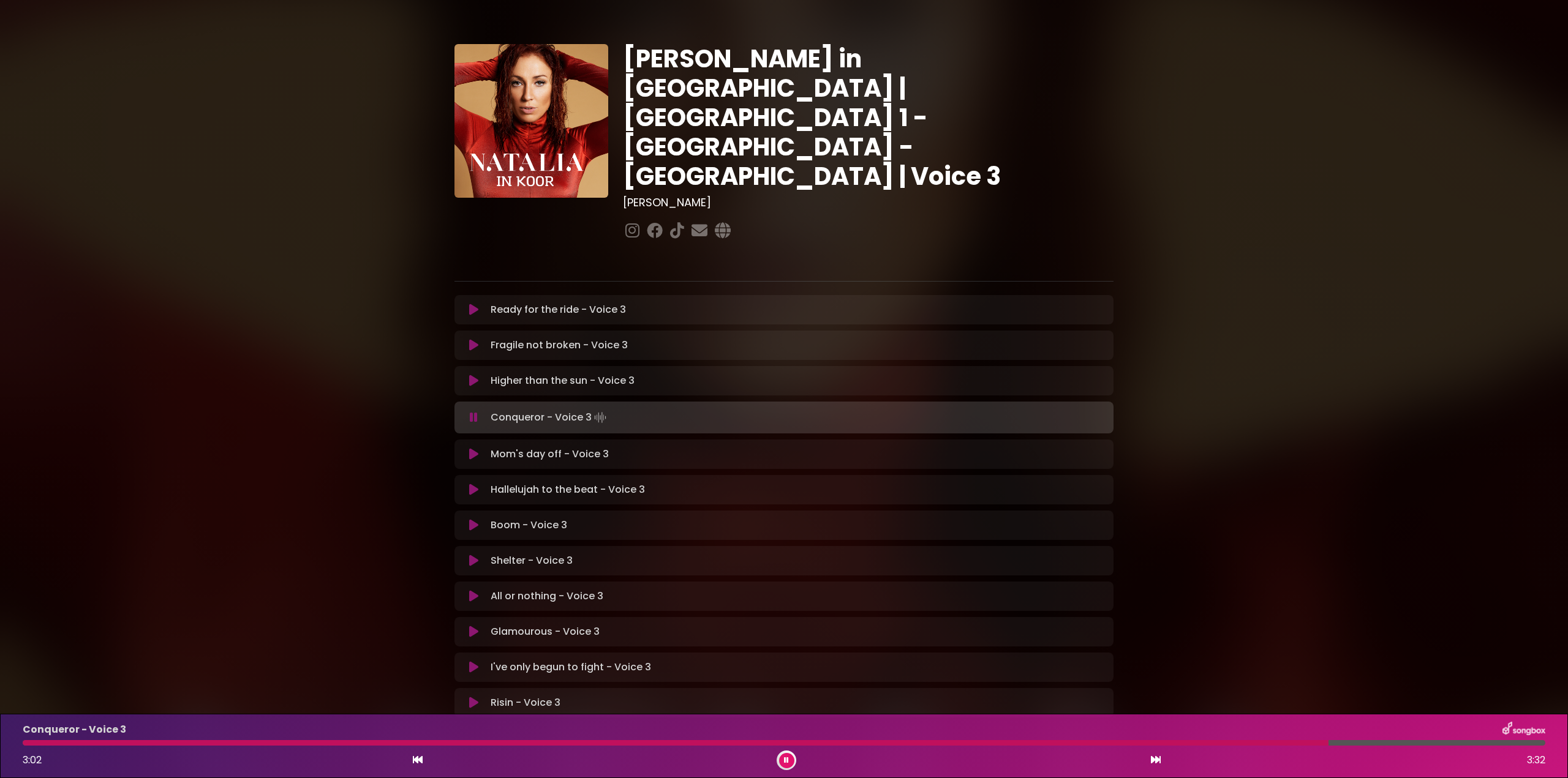
click at [1327, 744] on div at bounding box center [675, 743] width 1306 height 6
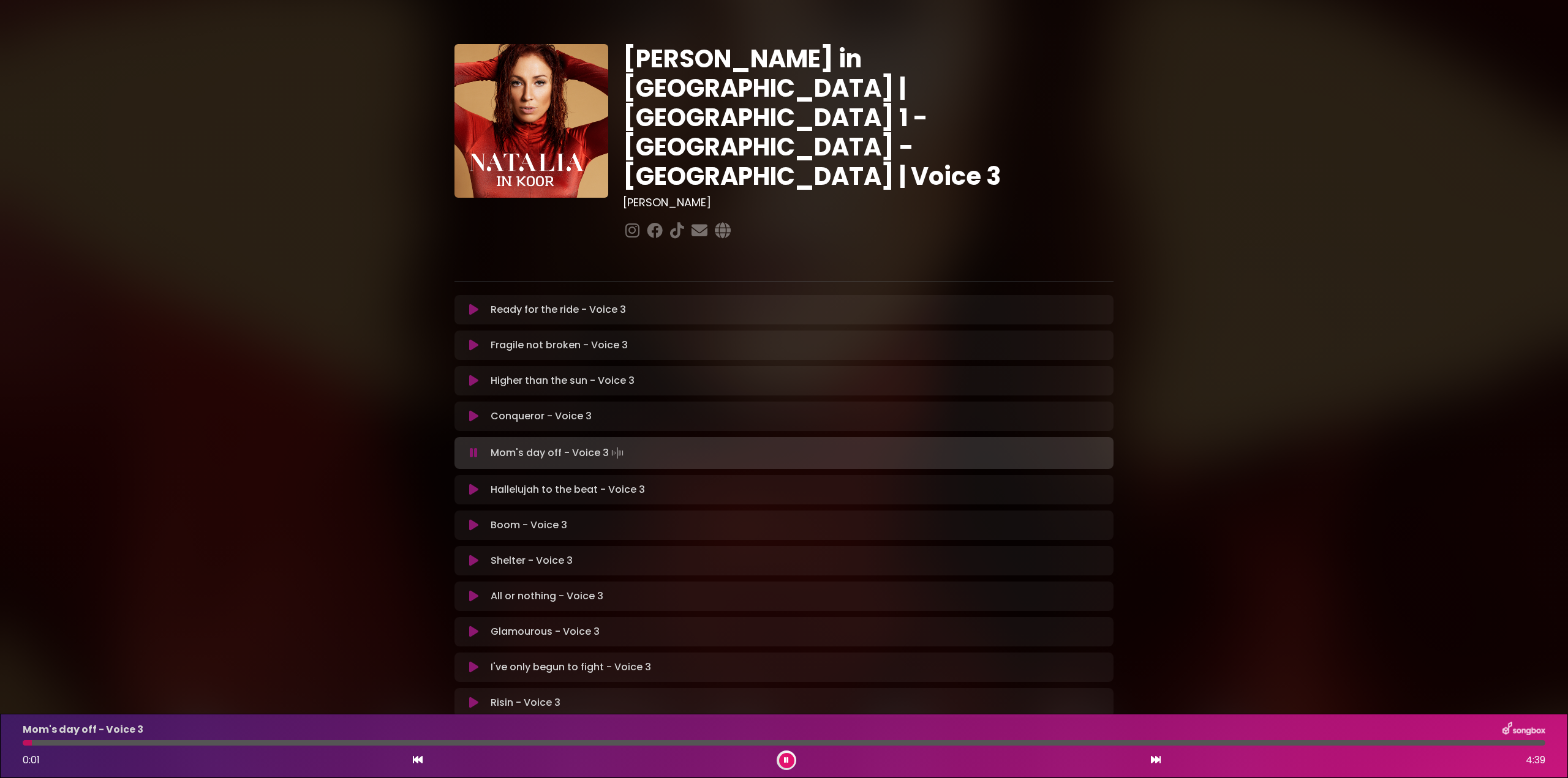
click at [1295, 745] on div "Mom's day off - Voice 3 0:01 4:39" at bounding box center [783, 746] width 1537 height 48
click at [1295, 743] on div at bounding box center [783, 743] width 1522 height 6
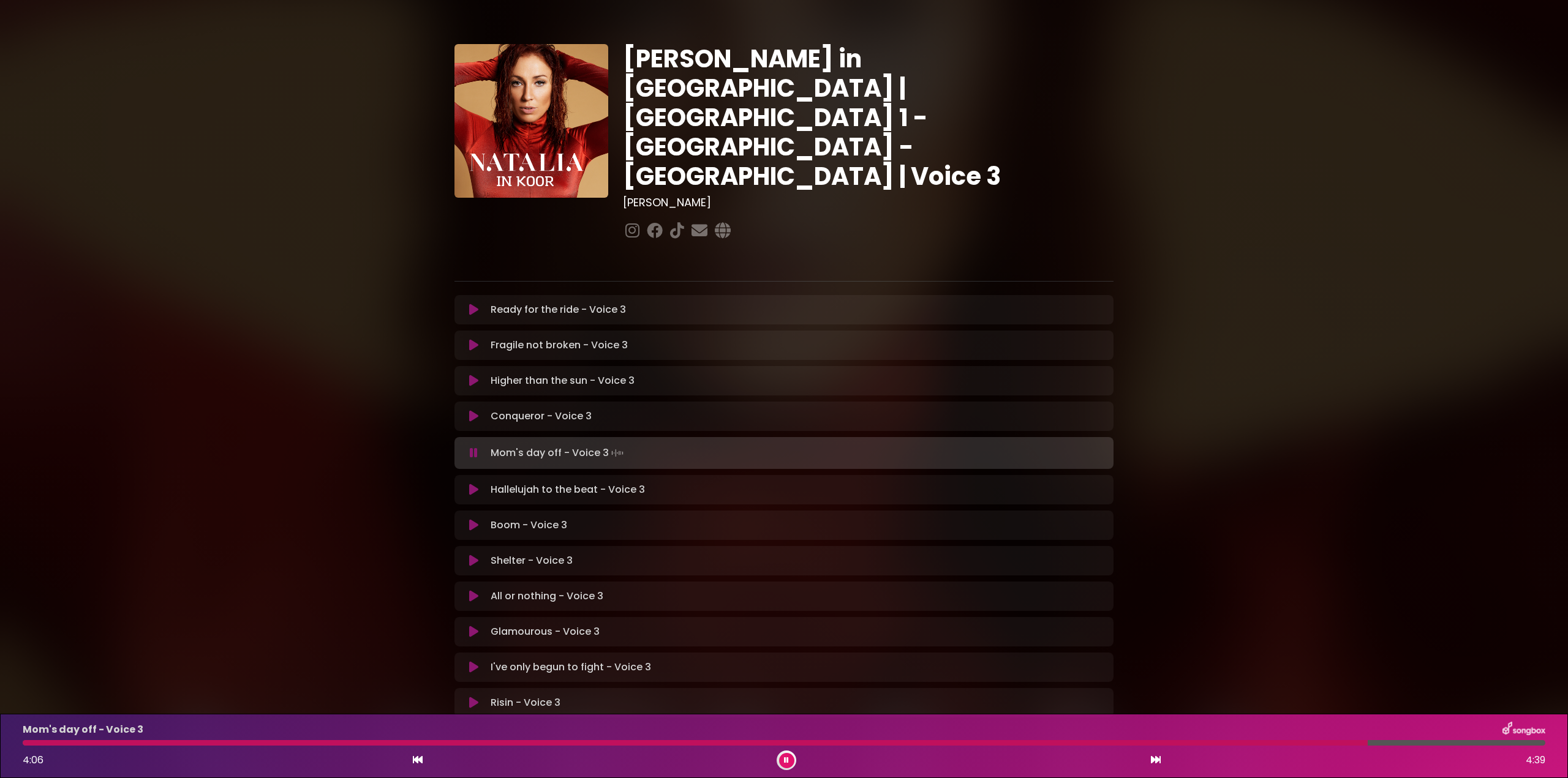
drag, startPoint x: 473, startPoint y: 369, endPoint x: 486, endPoint y: 374, distance: 13.9
click at [474, 410] on icon at bounding box center [473, 416] width 15 height 13
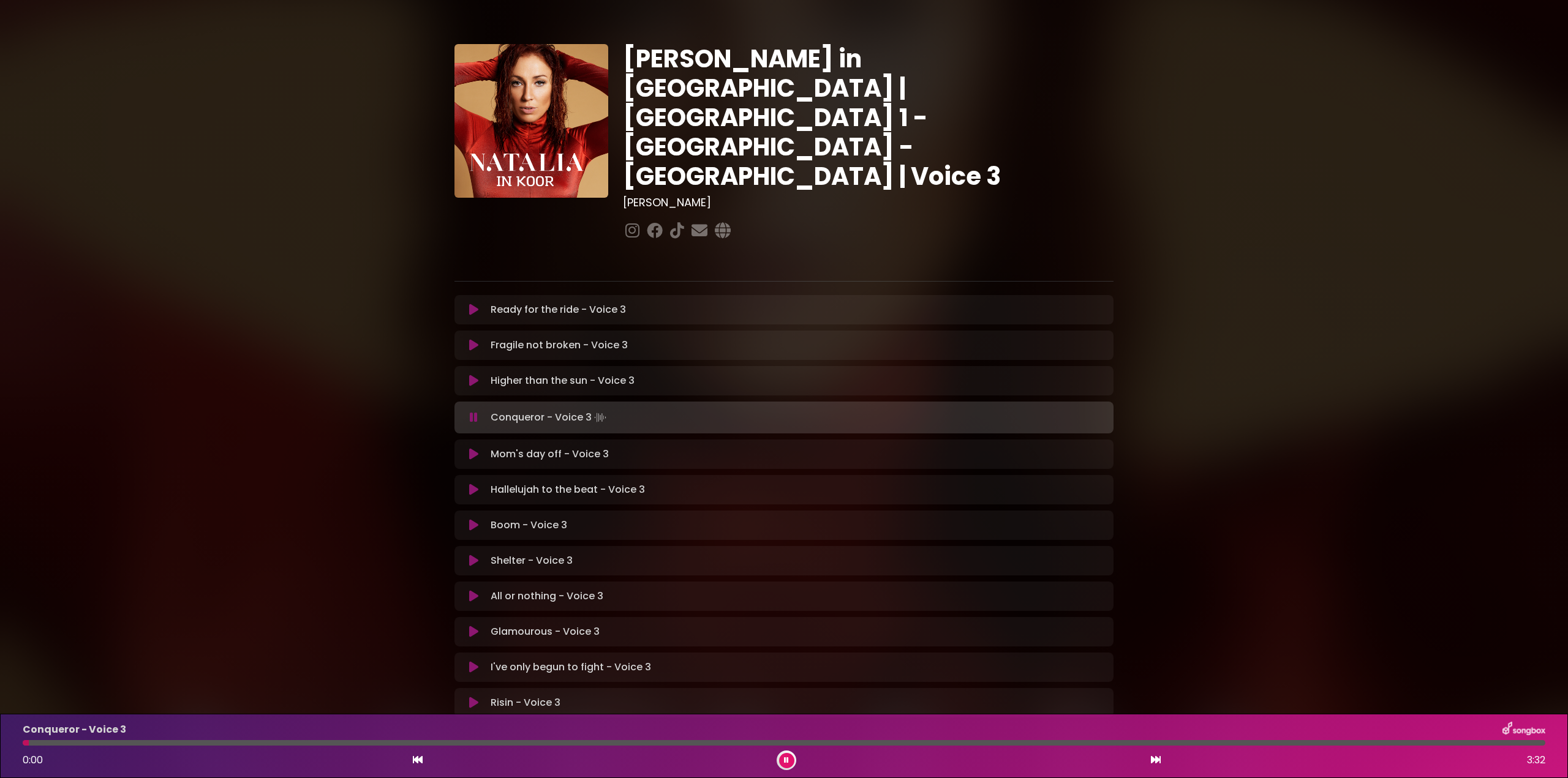
click at [1252, 745] on div at bounding box center [783, 743] width 1522 height 6
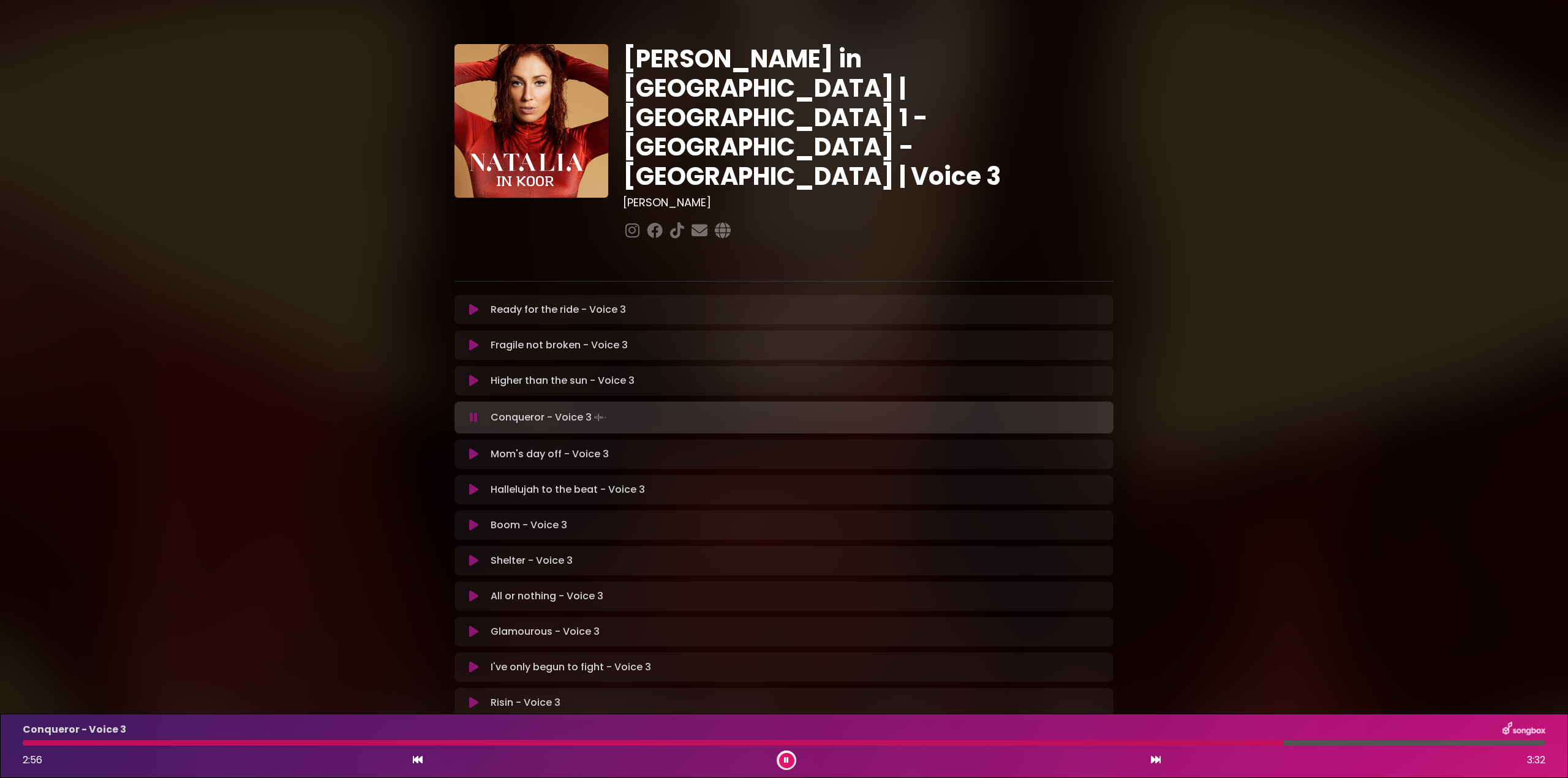
click at [817, 742] on div at bounding box center [653, 743] width 1261 height 6
click at [474, 411] on icon at bounding box center [473, 418] width 14 height 15
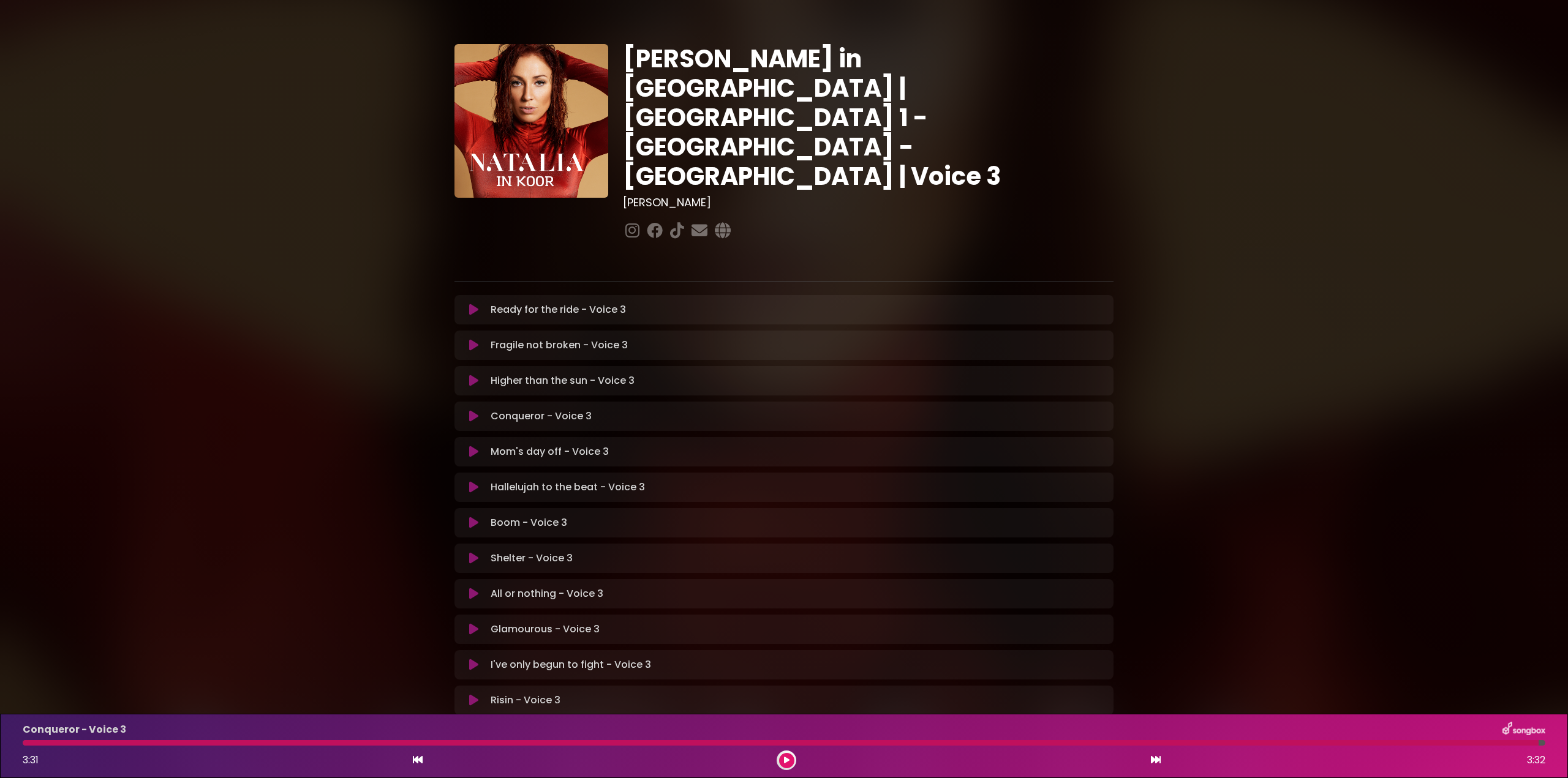
click at [59, 744] on div at bounding box center [780, 743] width 1516 height 6
click at [42, 745] on div at bounding box center [780, 743] width 1516 height 6
click at [36, 743] on div at bounding box center [780, 743] width 1516 height 6
click at [786, 757] on icon at bounding box center [786, 759] width 8 height 7
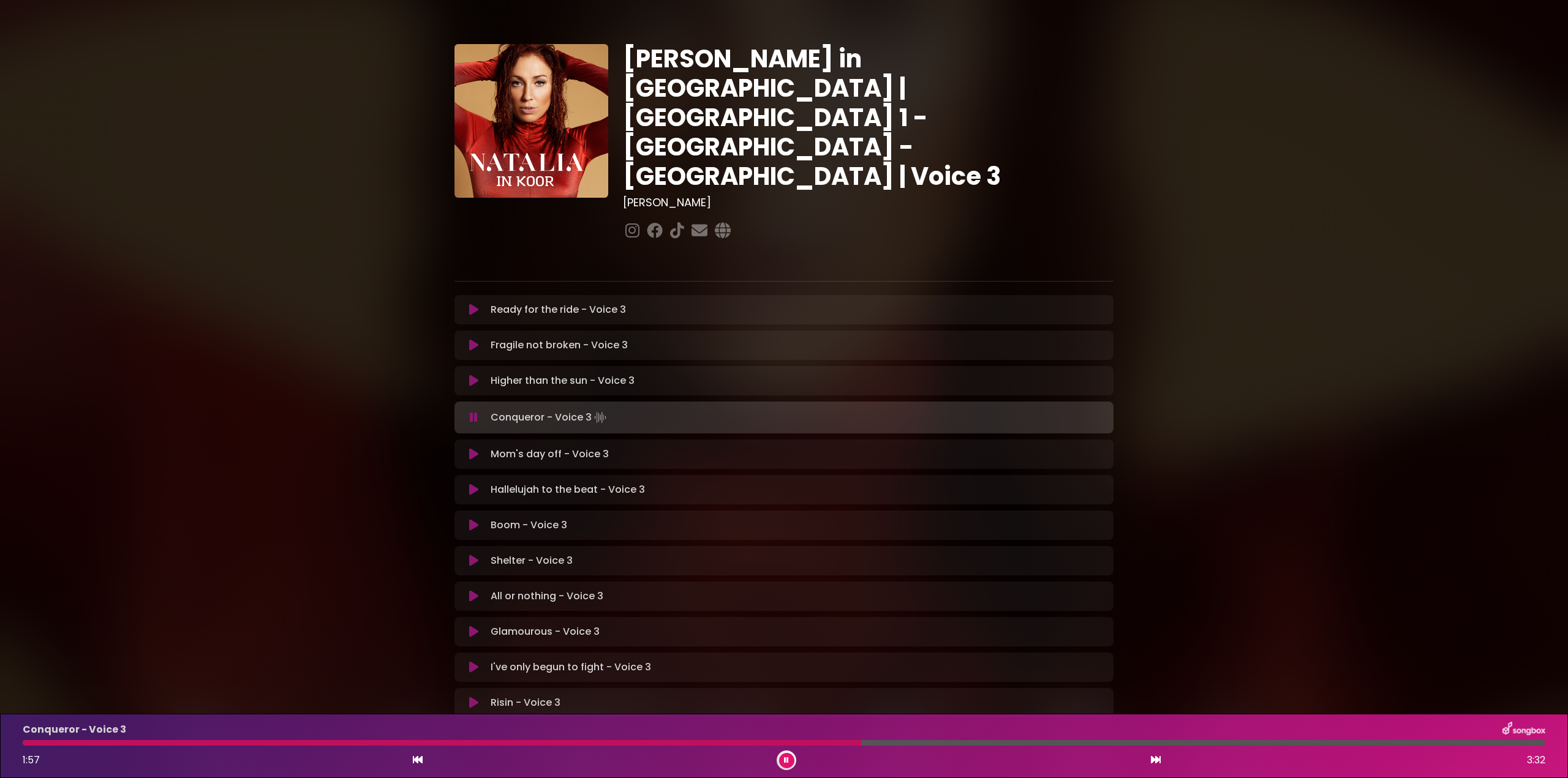
click at [33, 745] on div at bounding box center [442, 743] width 839 height 6
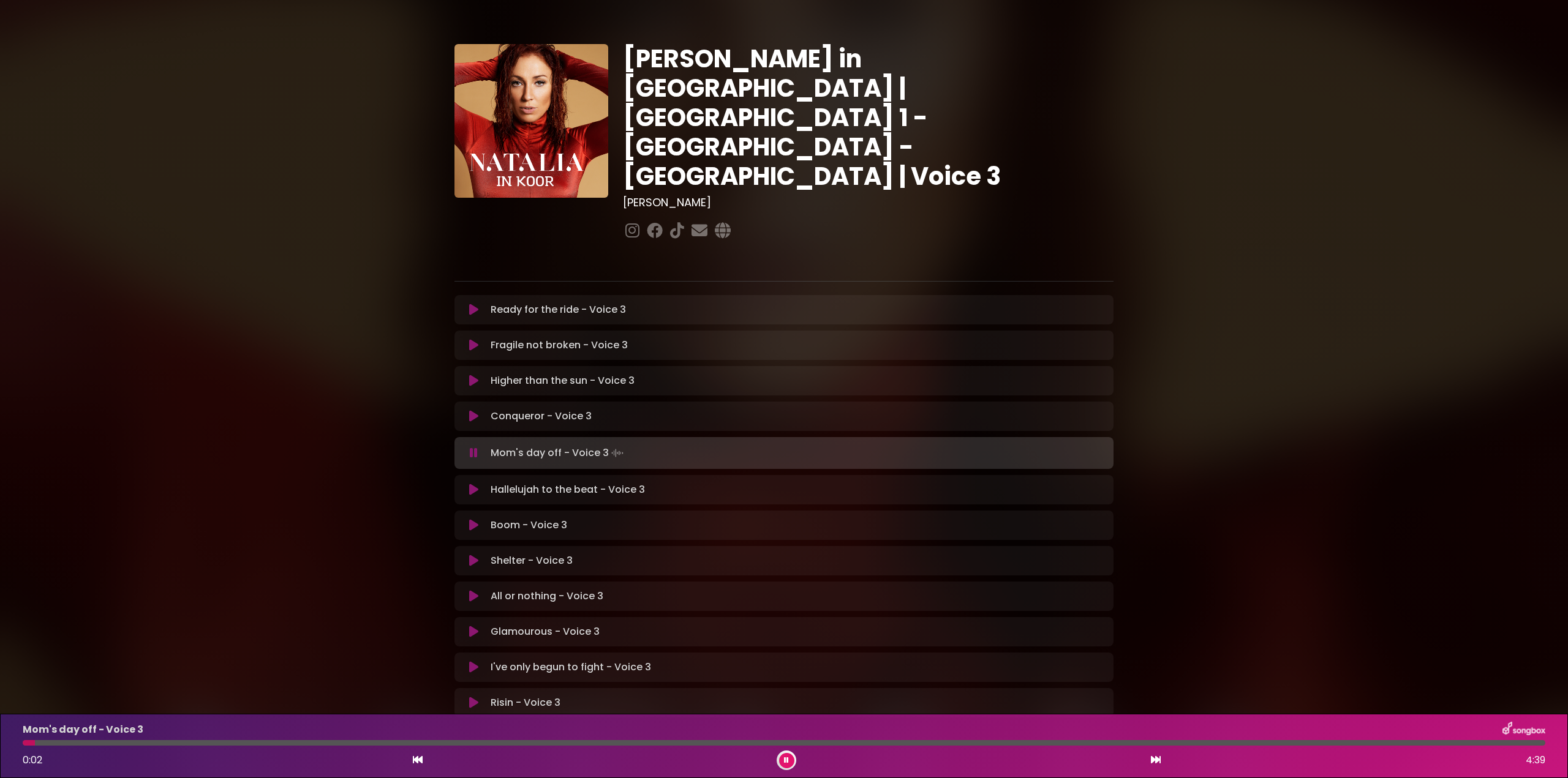
click at [476, 447] on icon at bounding box center [473, 453] width 14 height 12
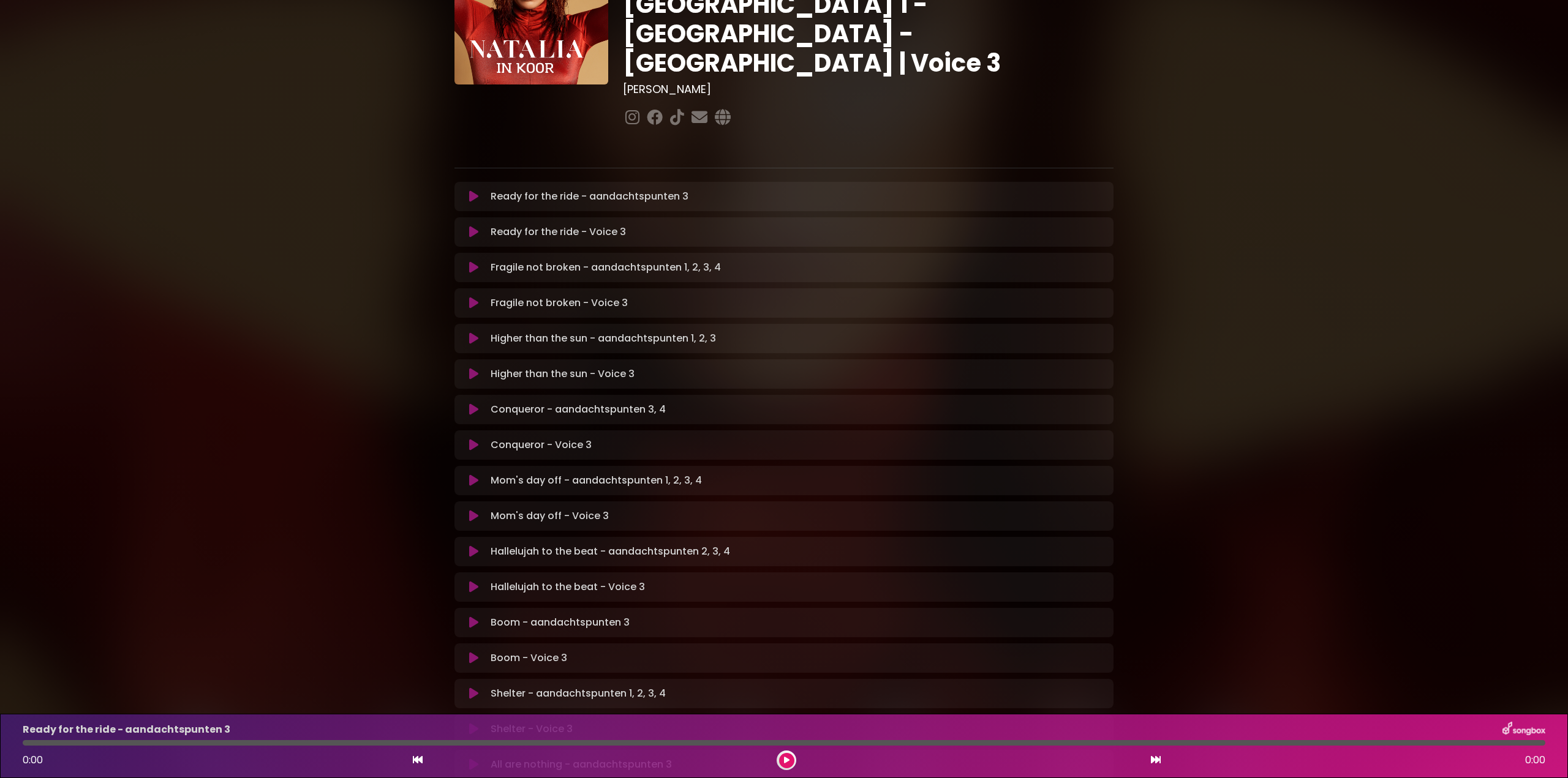
scroll to position [123, 0]
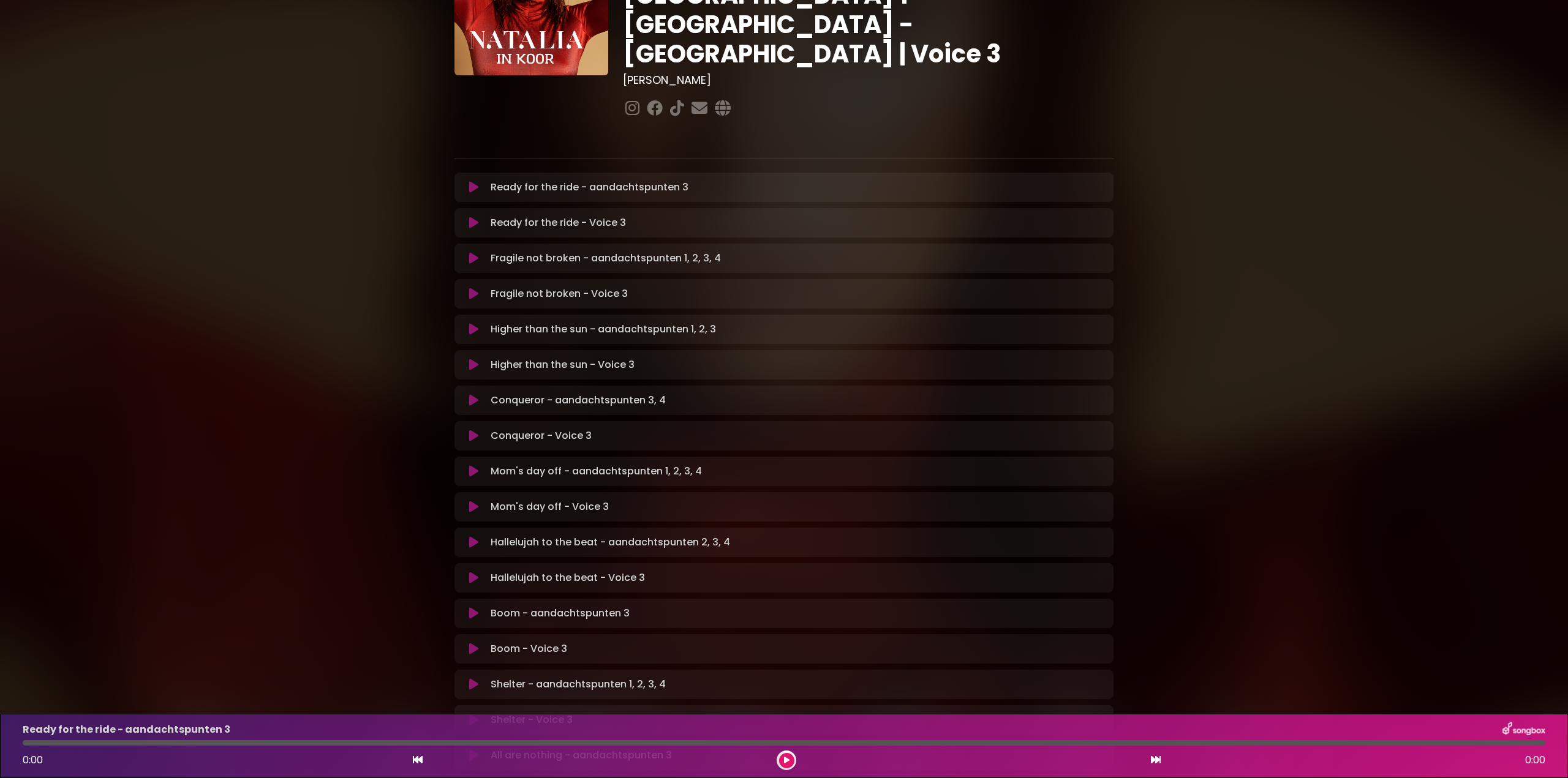
click at [474, 181] on icon at bounding box center [474, 187] width 9 height 12
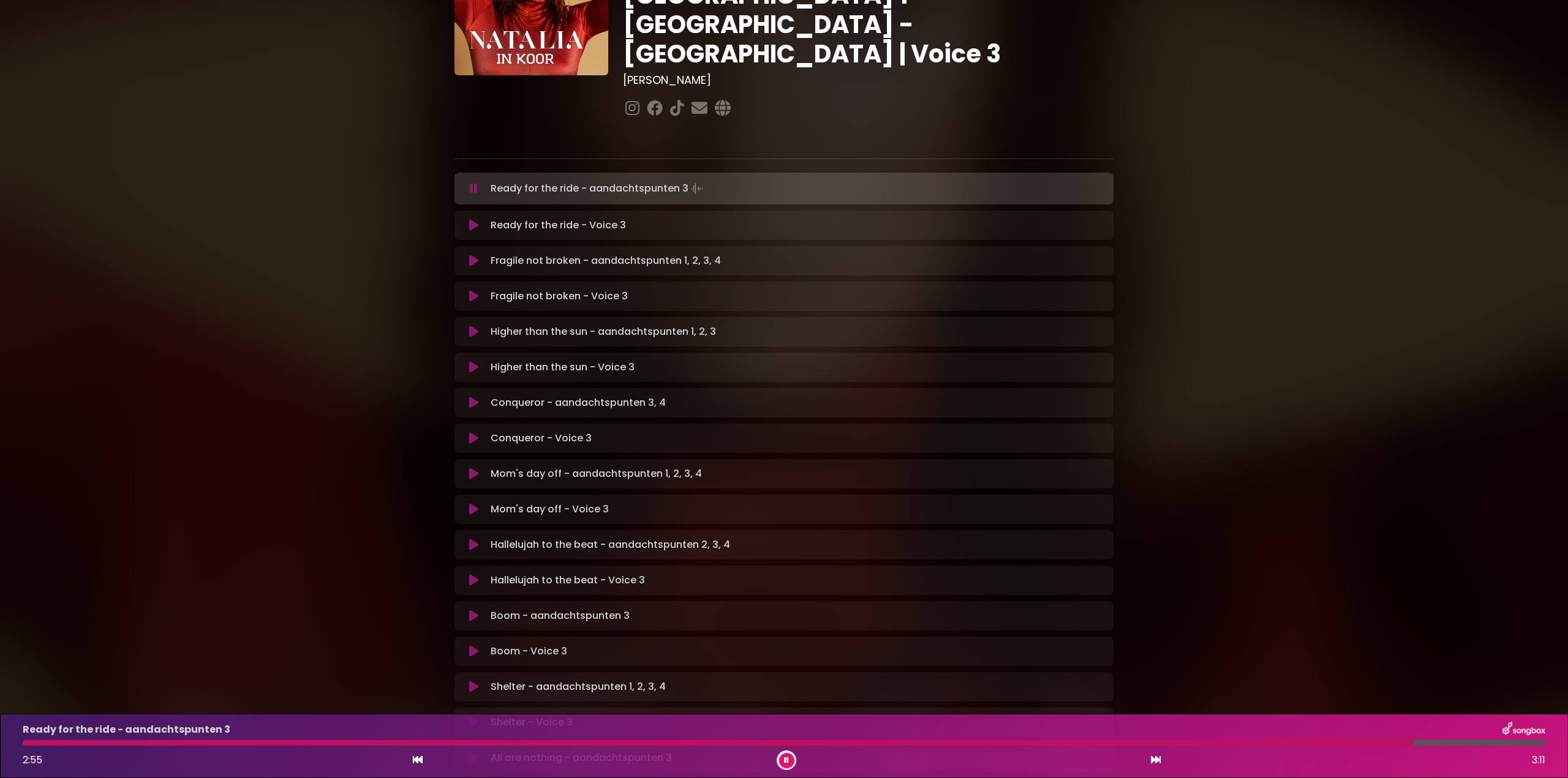
click at [472, 182] on icon at bounding box center [473, 188] width 8 height 12
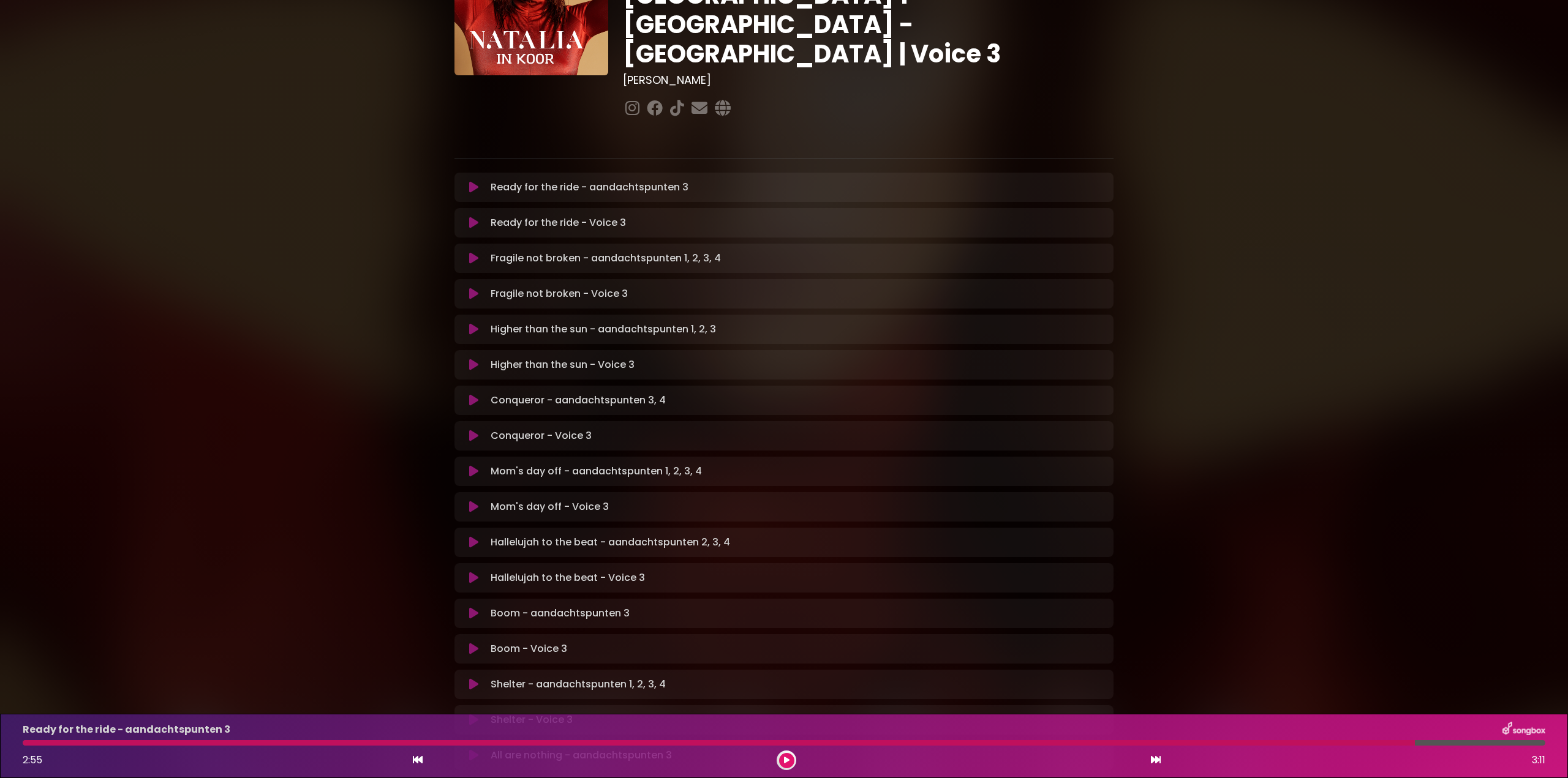
click at [472, 252] on icon at bounding box center [474, 257] width 9 height 12
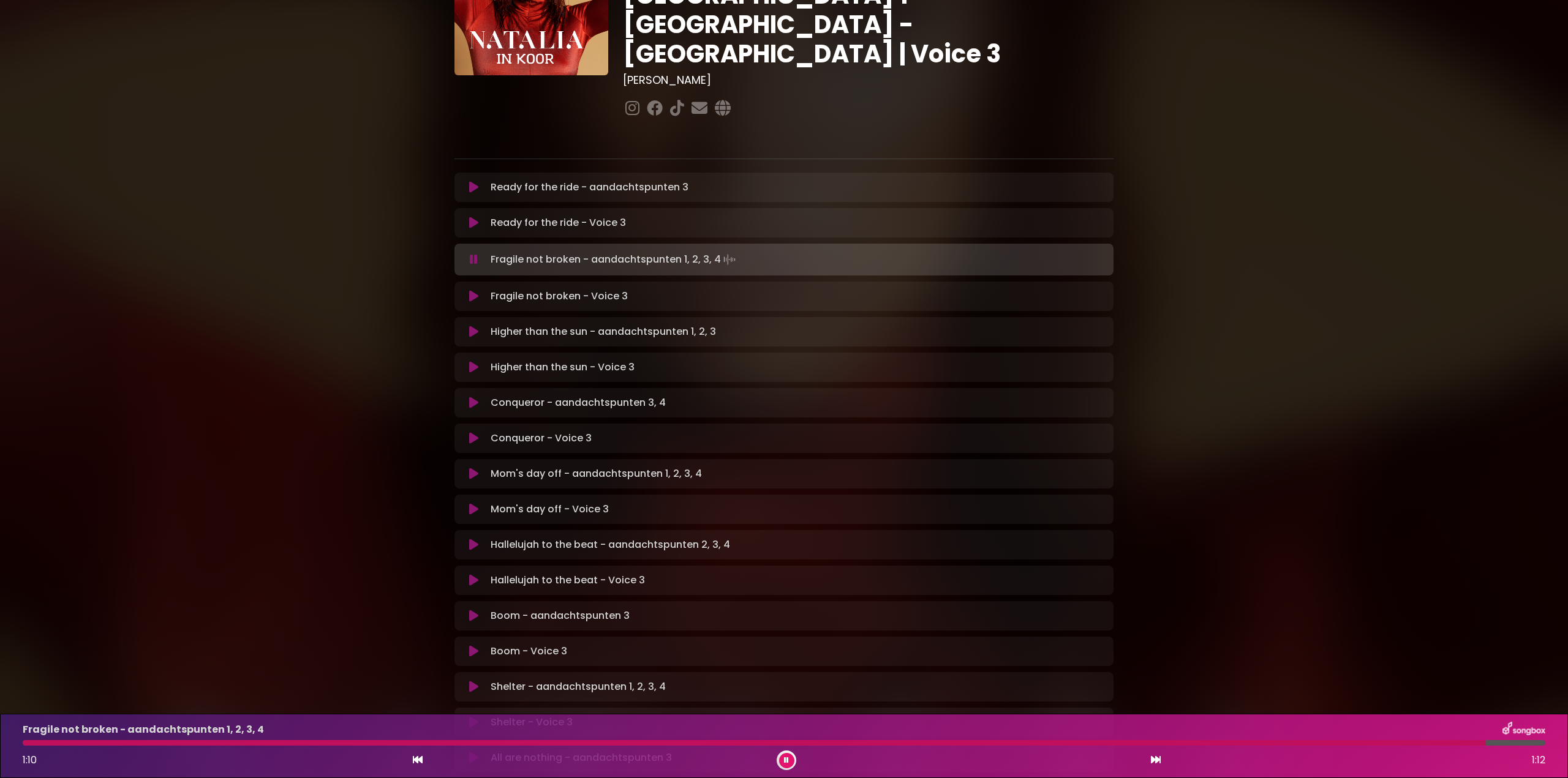
click at [474, 254] on icon at bounding box center [473, 259] width 8 height 12
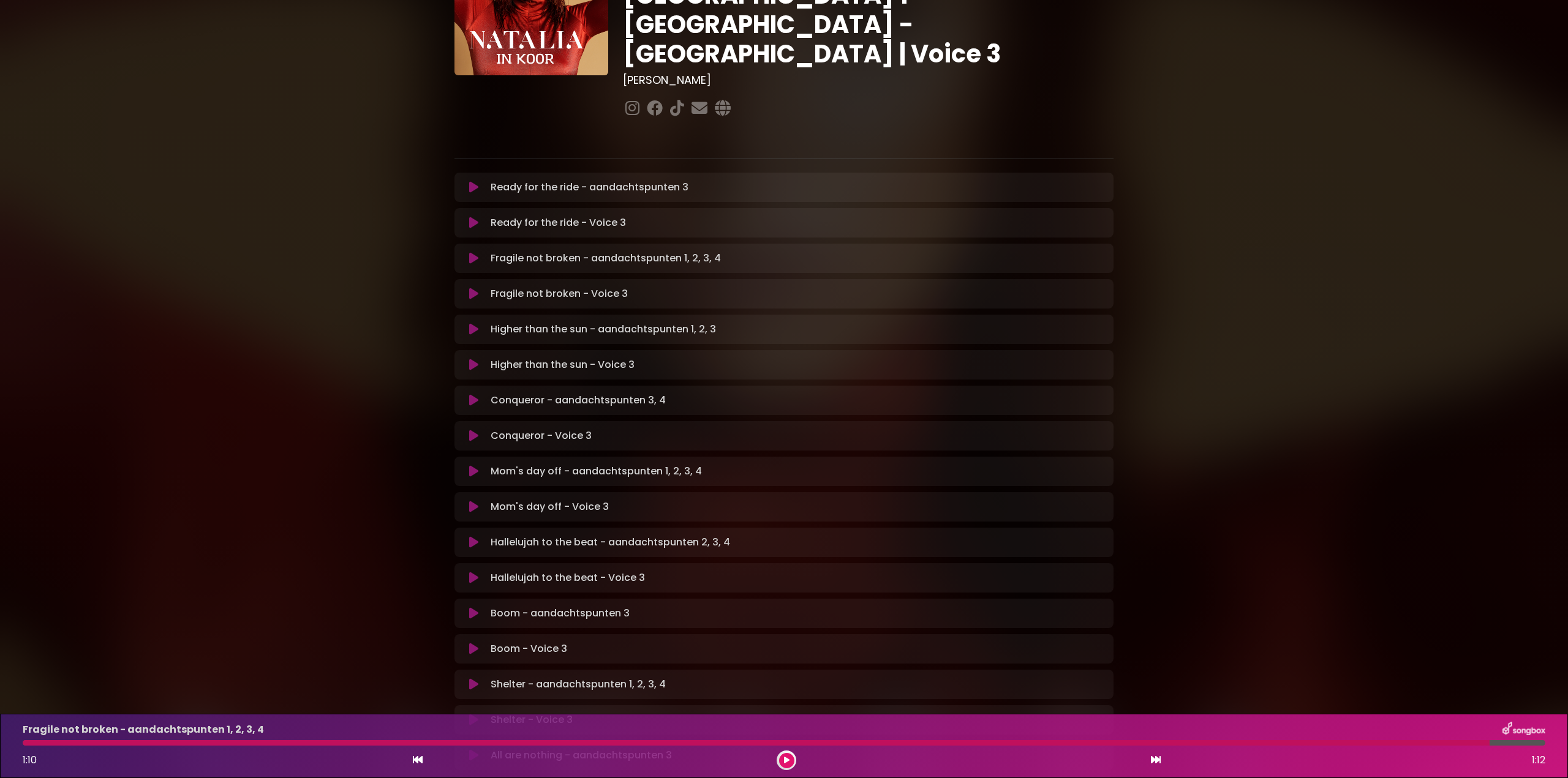
click at [42, 745] on div at bounding box center [755, 743] width 1467 height 6
click at [42, 744] on div at bounding box center [755, 743] width 1467 height 6
click at [472, 252] on icon at bounding box center [474, 257] width 9 height 12
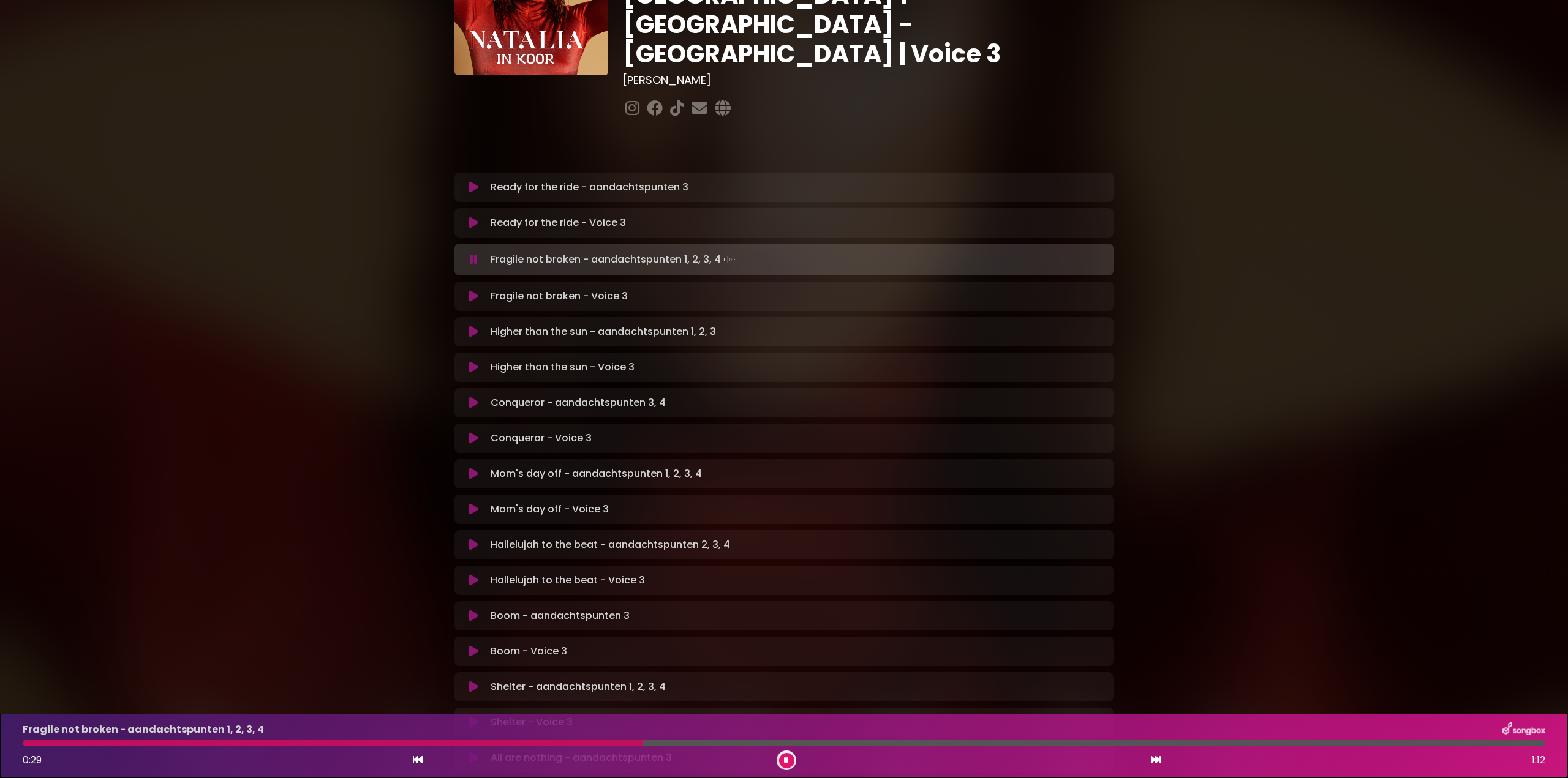
click at [472, 254] on icon at bounding box center [473, 259] width 8 height 12
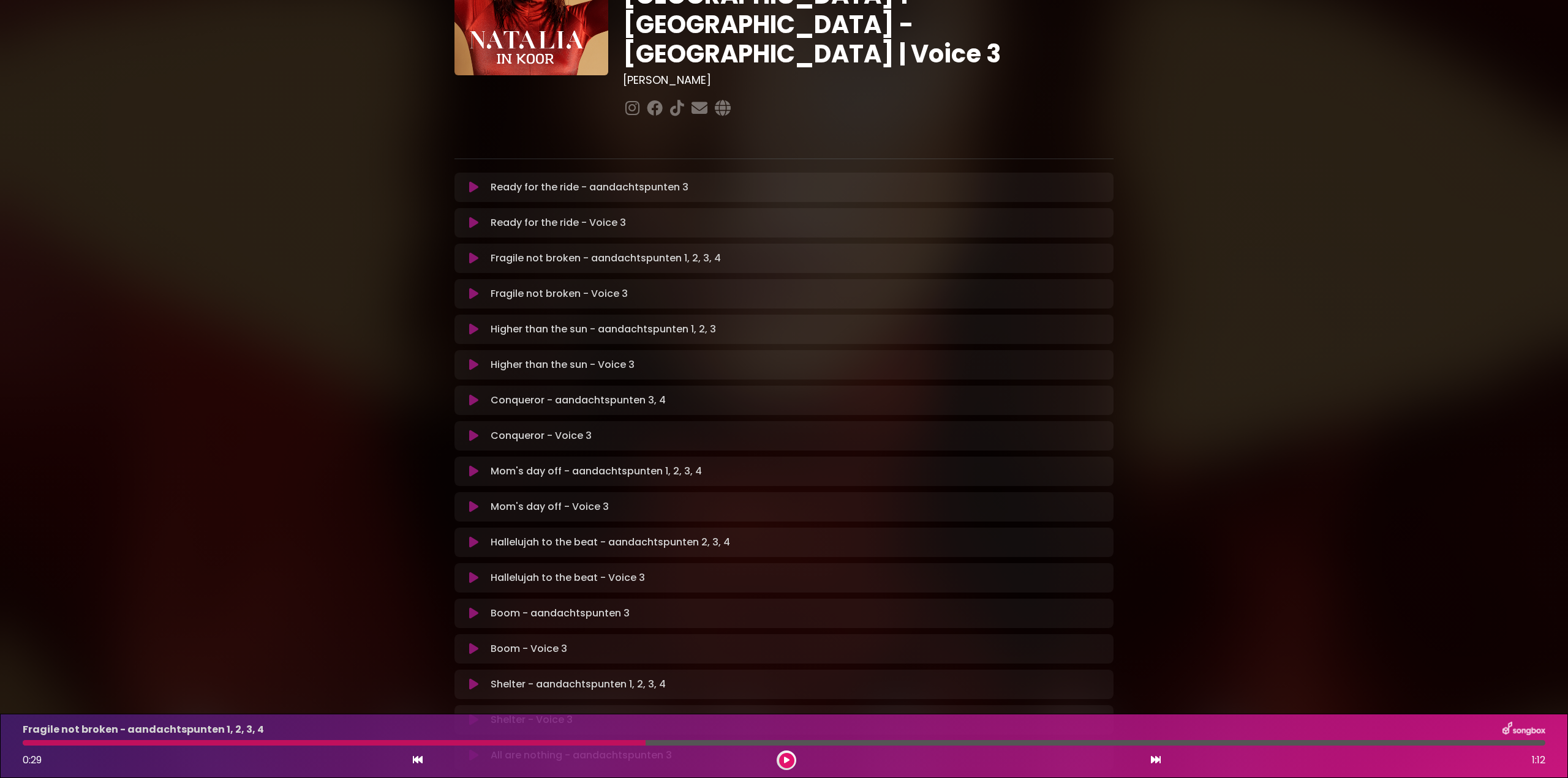
click at [472, 323] on icon at bounding box center [474, 329] width 9 height 12
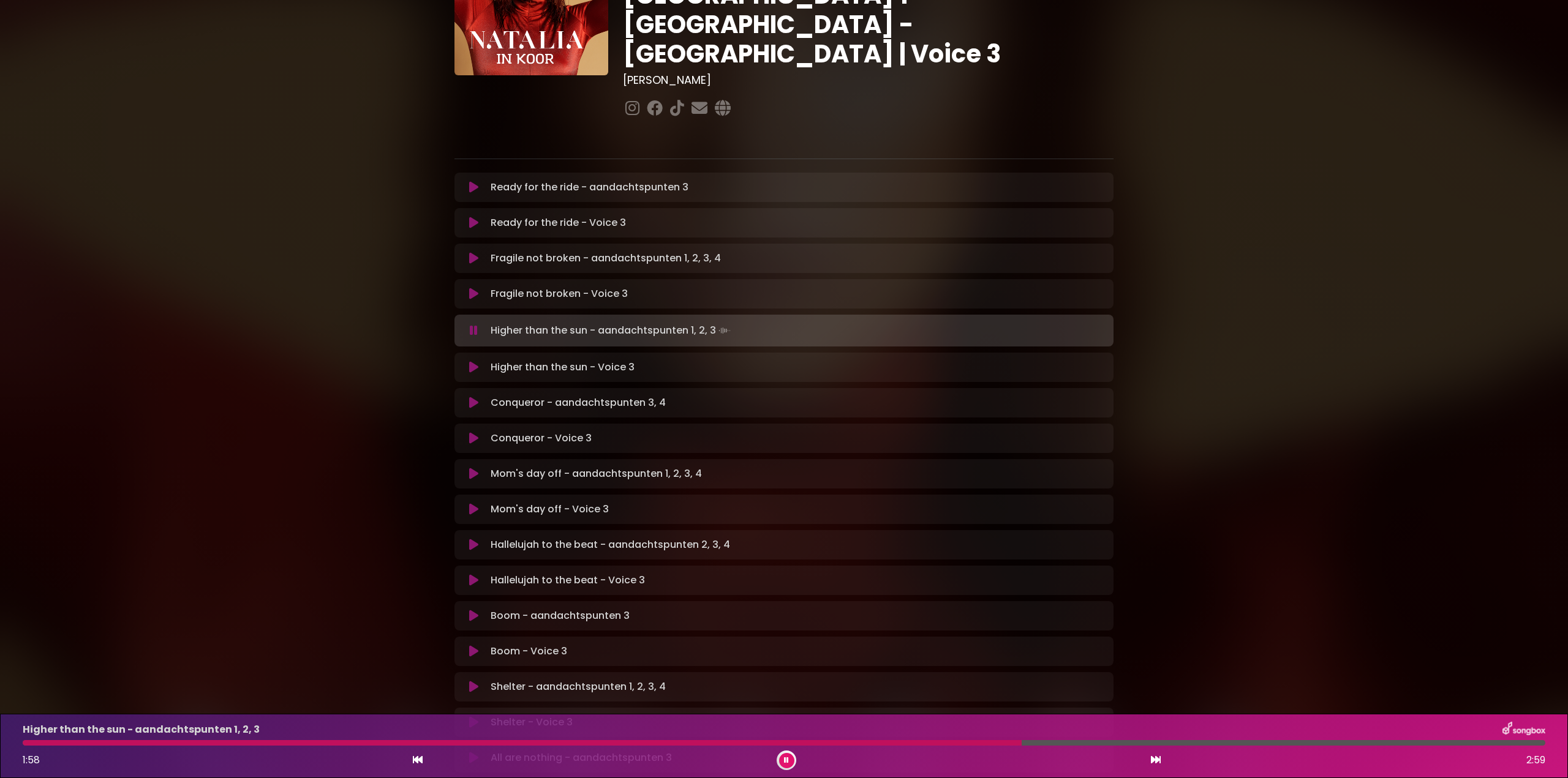
click at [472, 324] on icon at bounding box center [473, 330] width 8 height 12
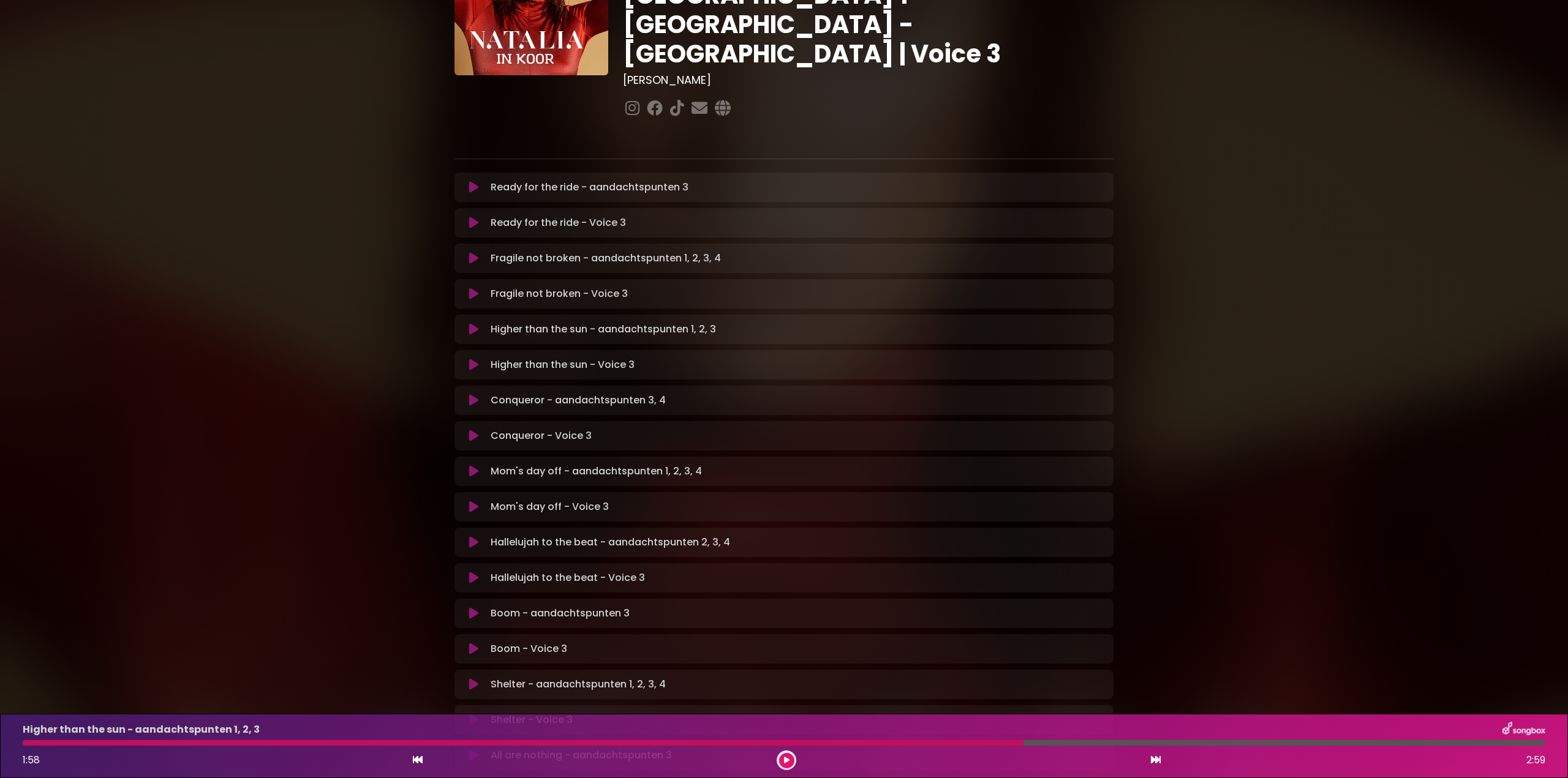
click at [472, 359] on icon at bounding box center [474, 364] width 9 height 12
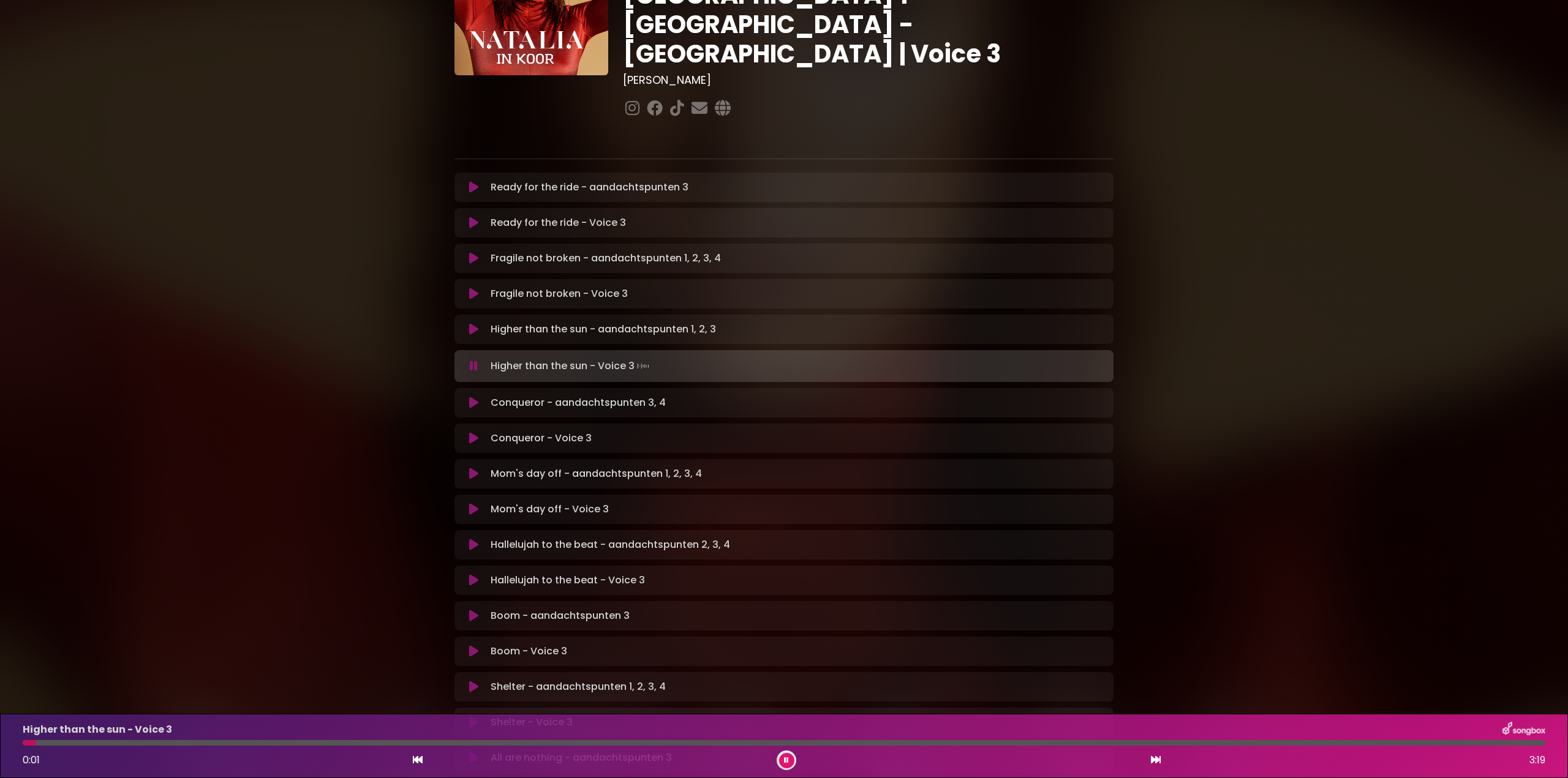
drag, startPoint x: 472, startPoint y: 320, endPoint x: 476, endPoint y: 341, distance: 21.4
click at [472, 360] on icon at bounding box center [473, 365] width 8 height 12
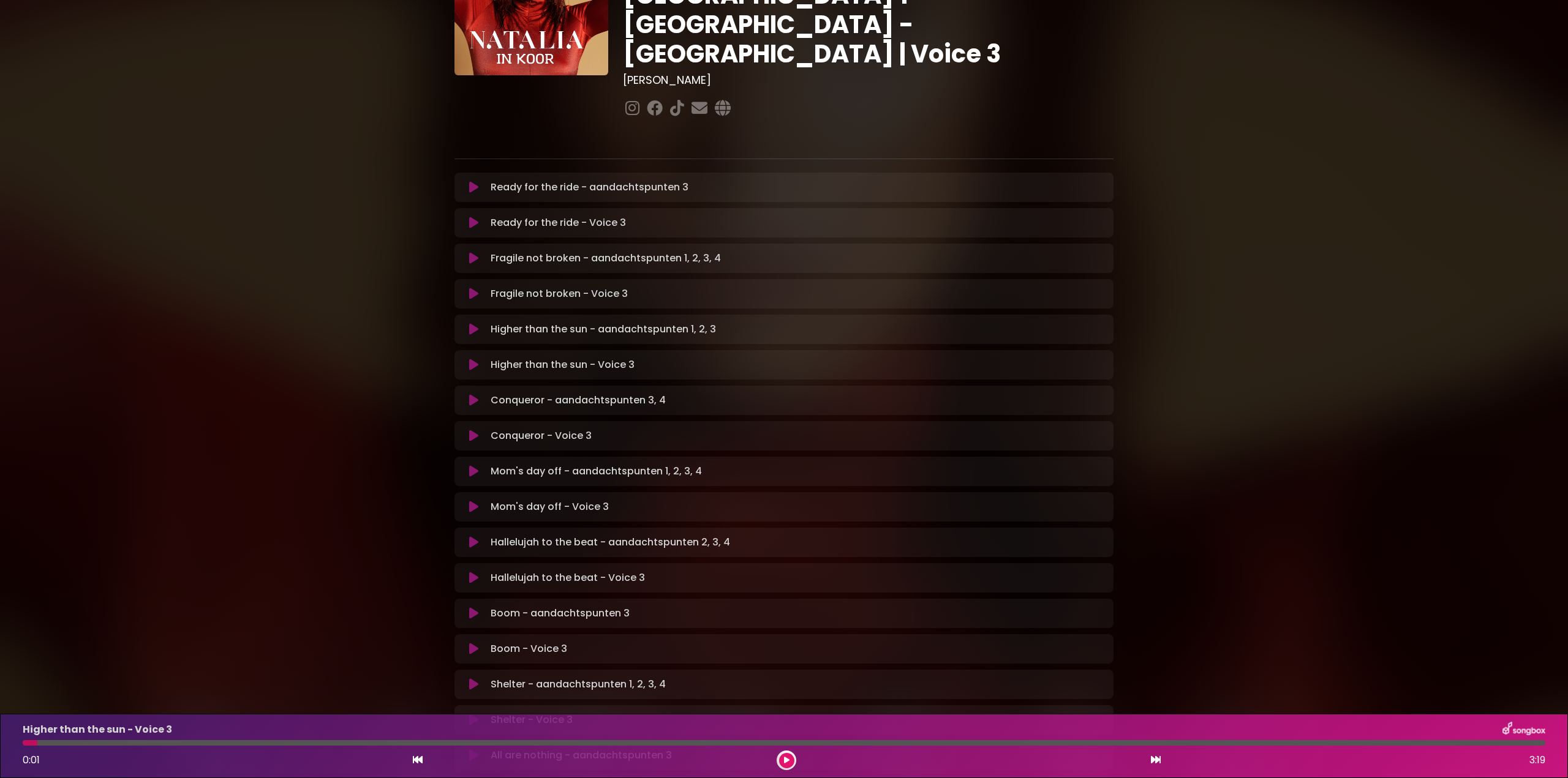
click at [472, 394] on icon at bounding box center [474, 400] width 9 height 12
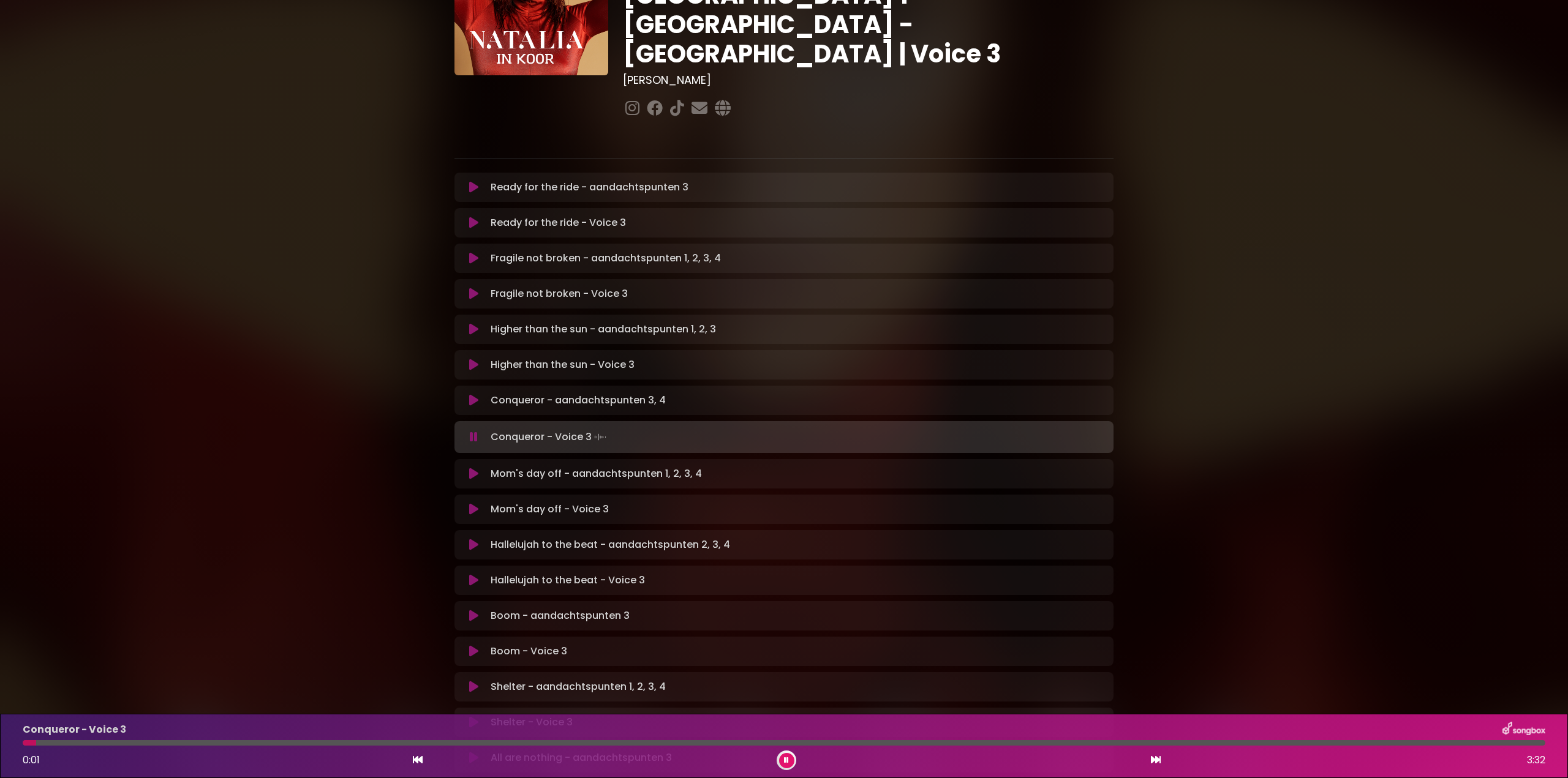
click at [472, 431] on icon at bounding box center [473, 437] width 8 height 12
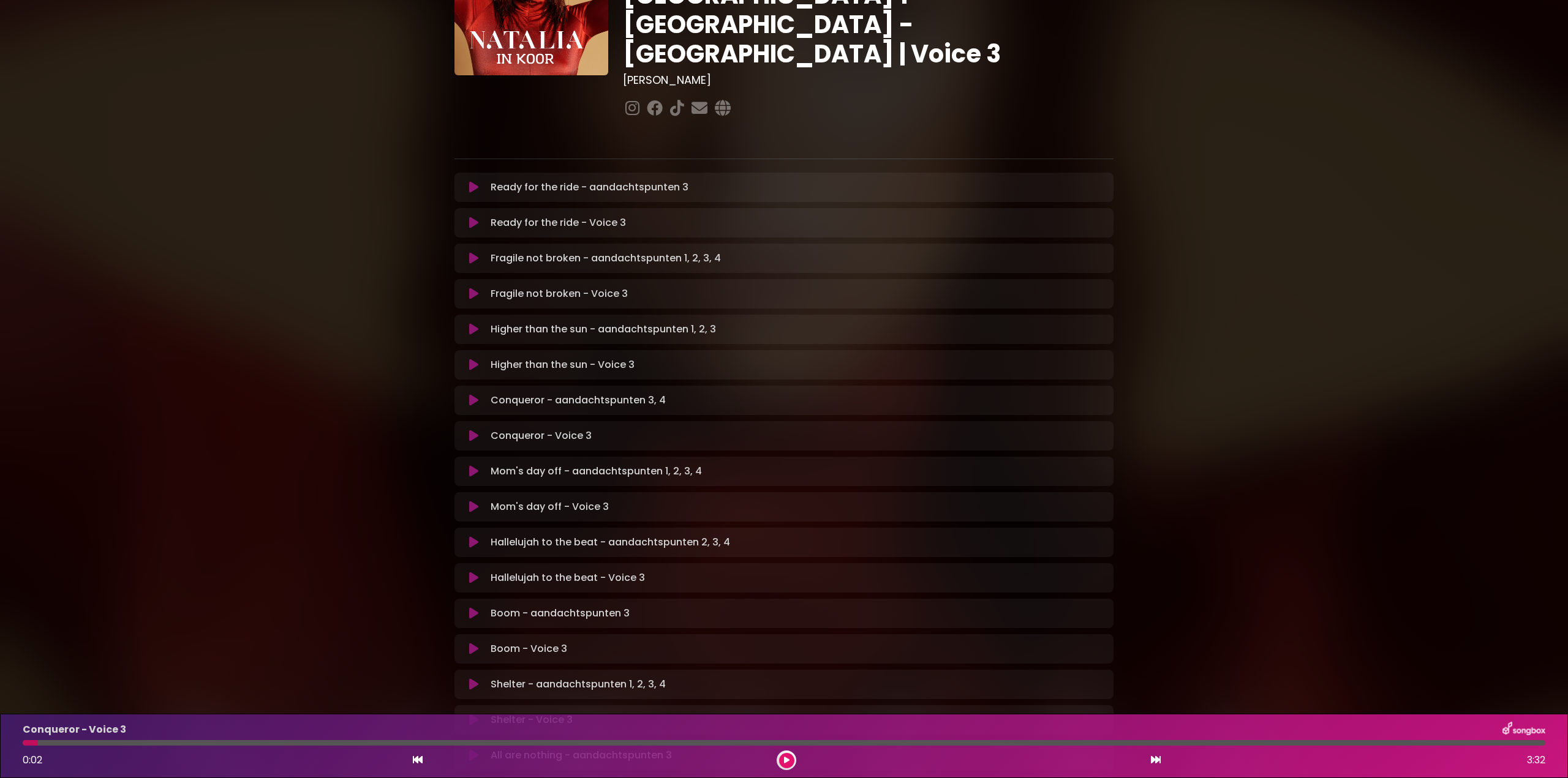
click at [472, 466] on icon at bounding box center [474, 471] width 9 height 12
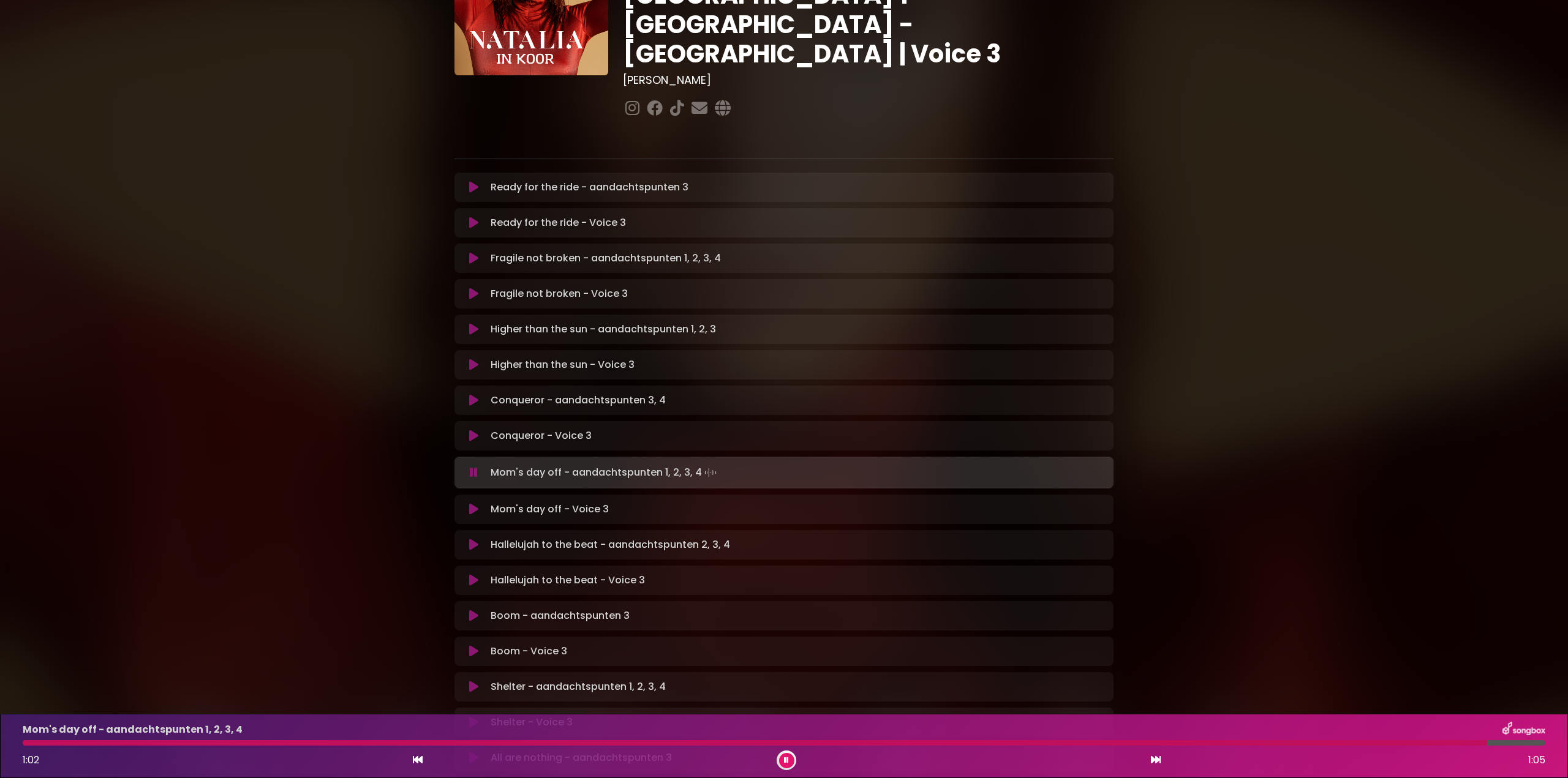
click at [69, 743] on div at bounding box center [754, 743] width 1465 height 6
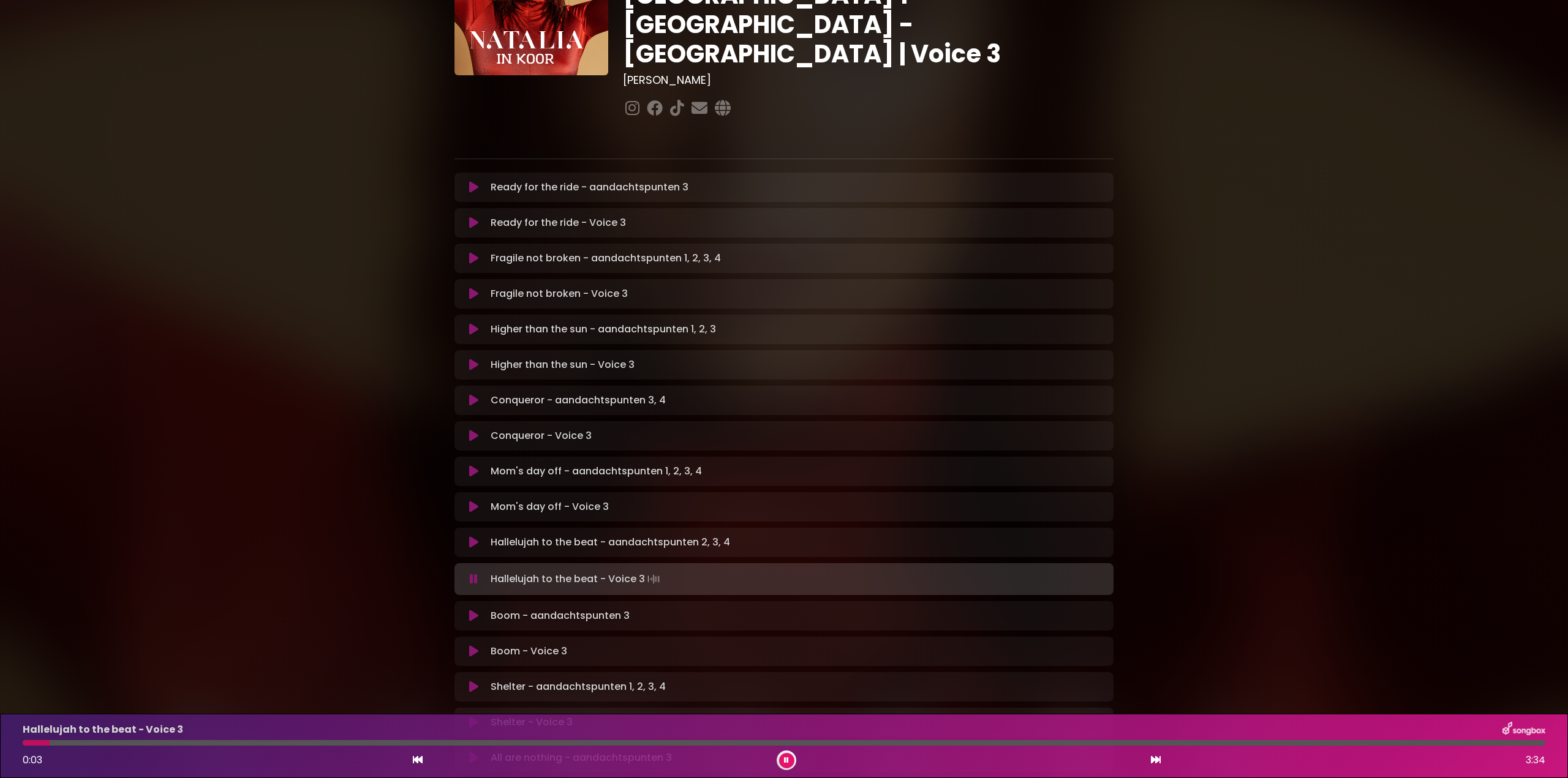
click at [472, 573] on icon at bounding box center [473, 578] width 8 height 12
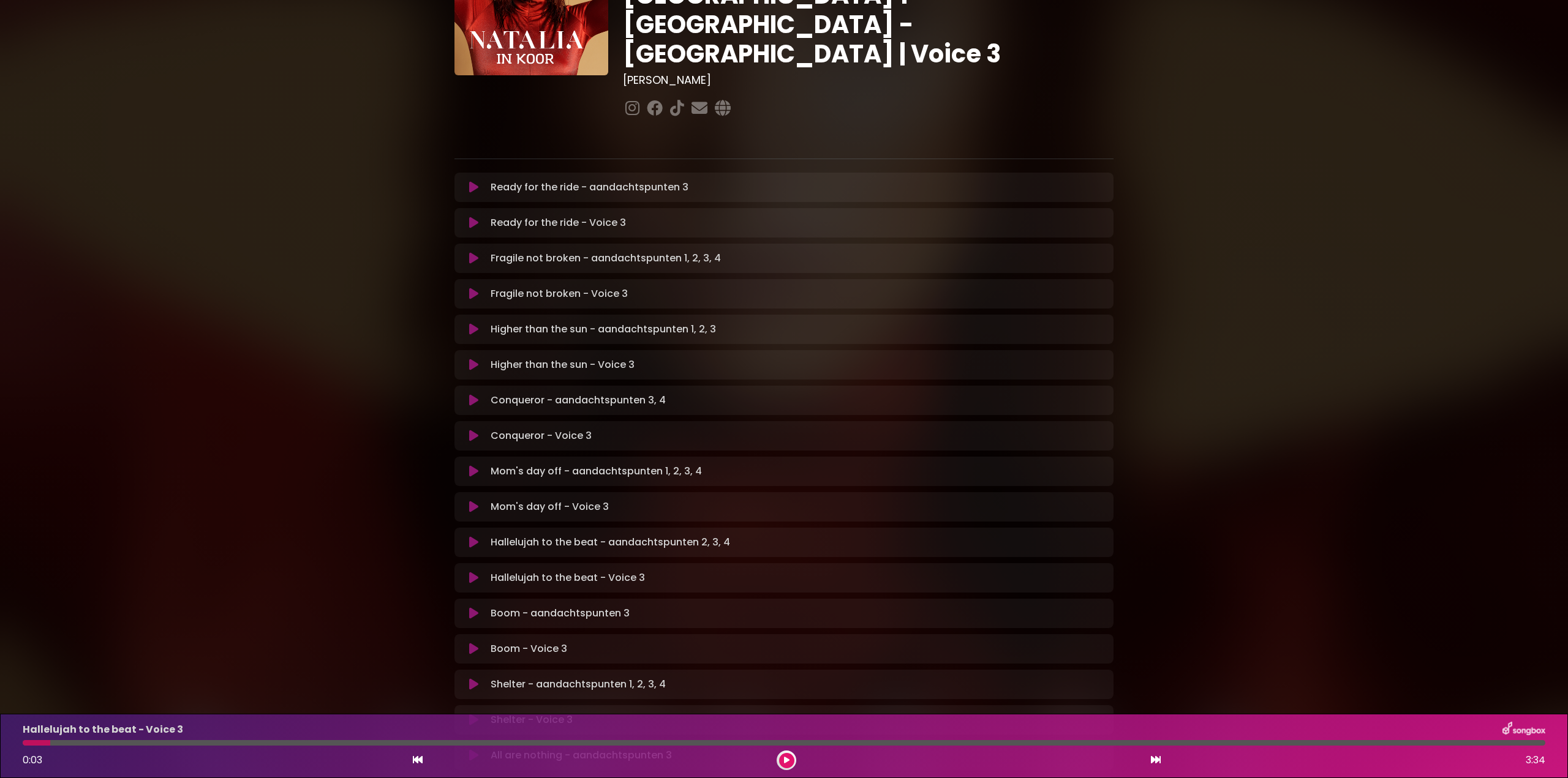
click at [472, 536] on icon at bounding box center [474, 542] width 9 height 12
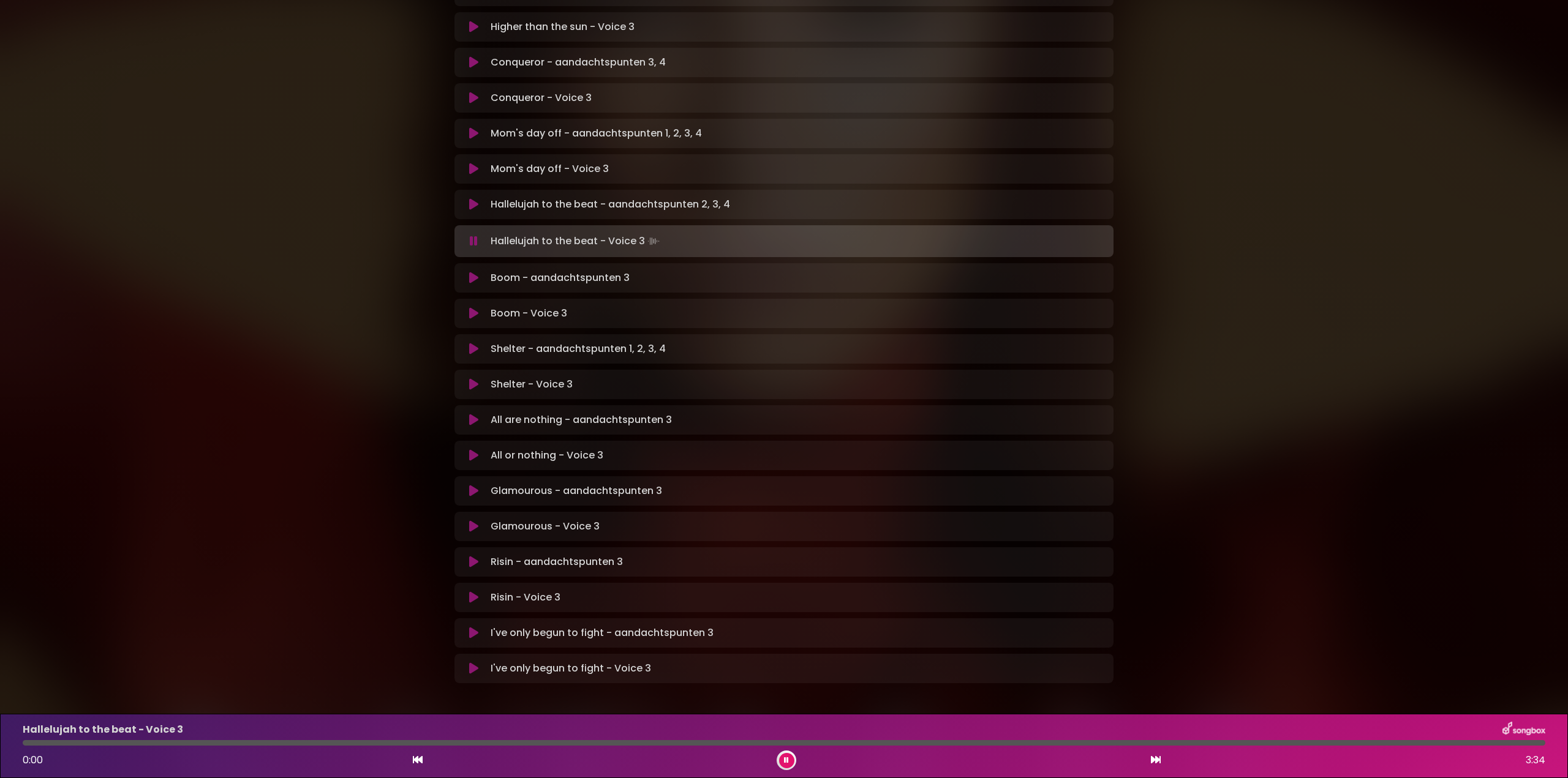
scroll to position [463, 0]
click at [110, 744] on div at bounding box center [114, 743] width 184 height 6
click at [80, 740] on div "Hallelujah to the beat - Voice 3 0:19 3:34" at bounding box center [783, 746] width 1537 height 48
click at [89, 745] on div at bounding box center [94, 743] width 144 height 6
click at [95, 737] on p "Hallelujah to the beat - Voice 3" at bounding box center [102, 730] width 161 height 15
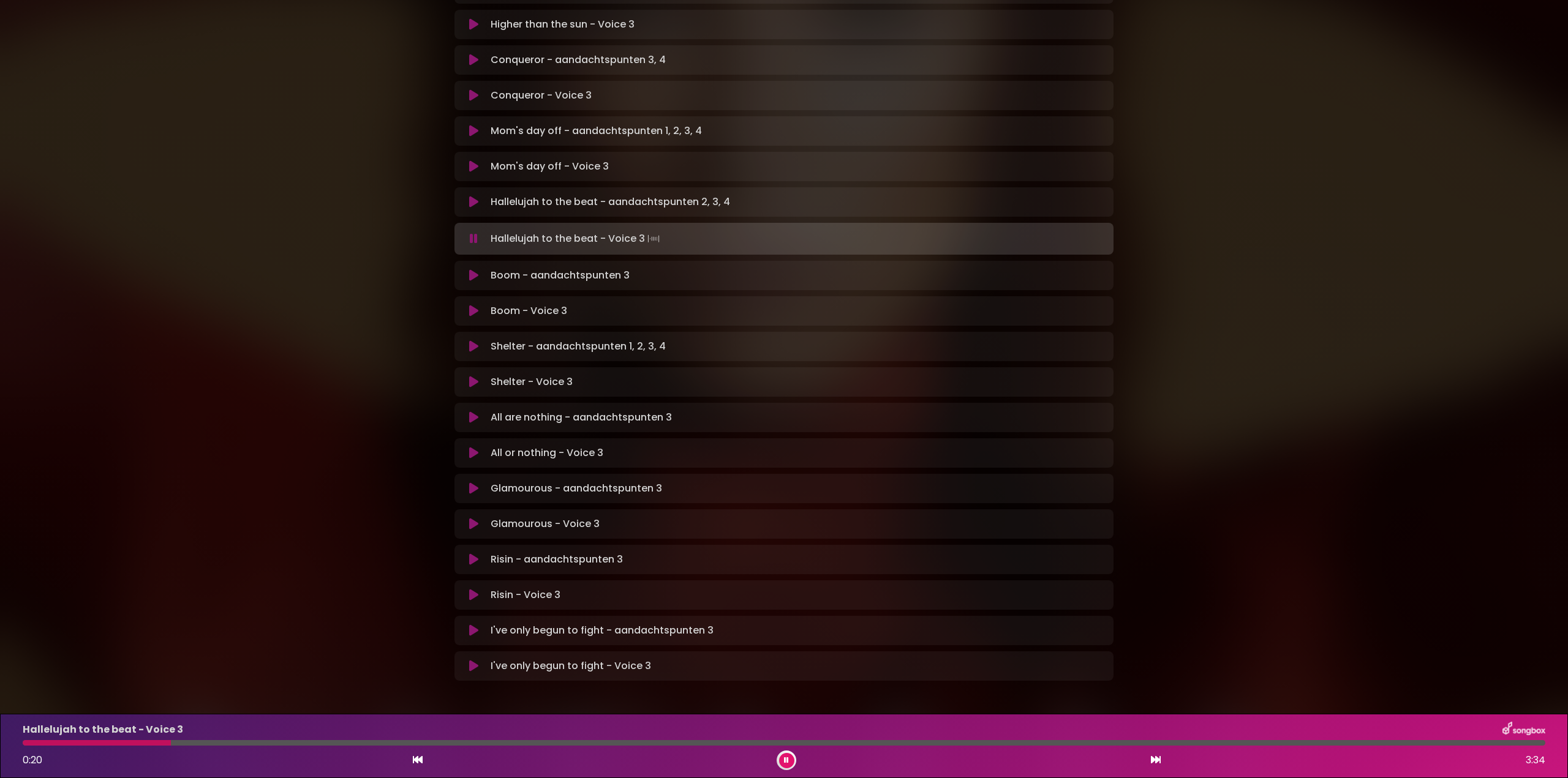
click at [95, 741] on div at bounding box center [96, 743] width 148 height 6
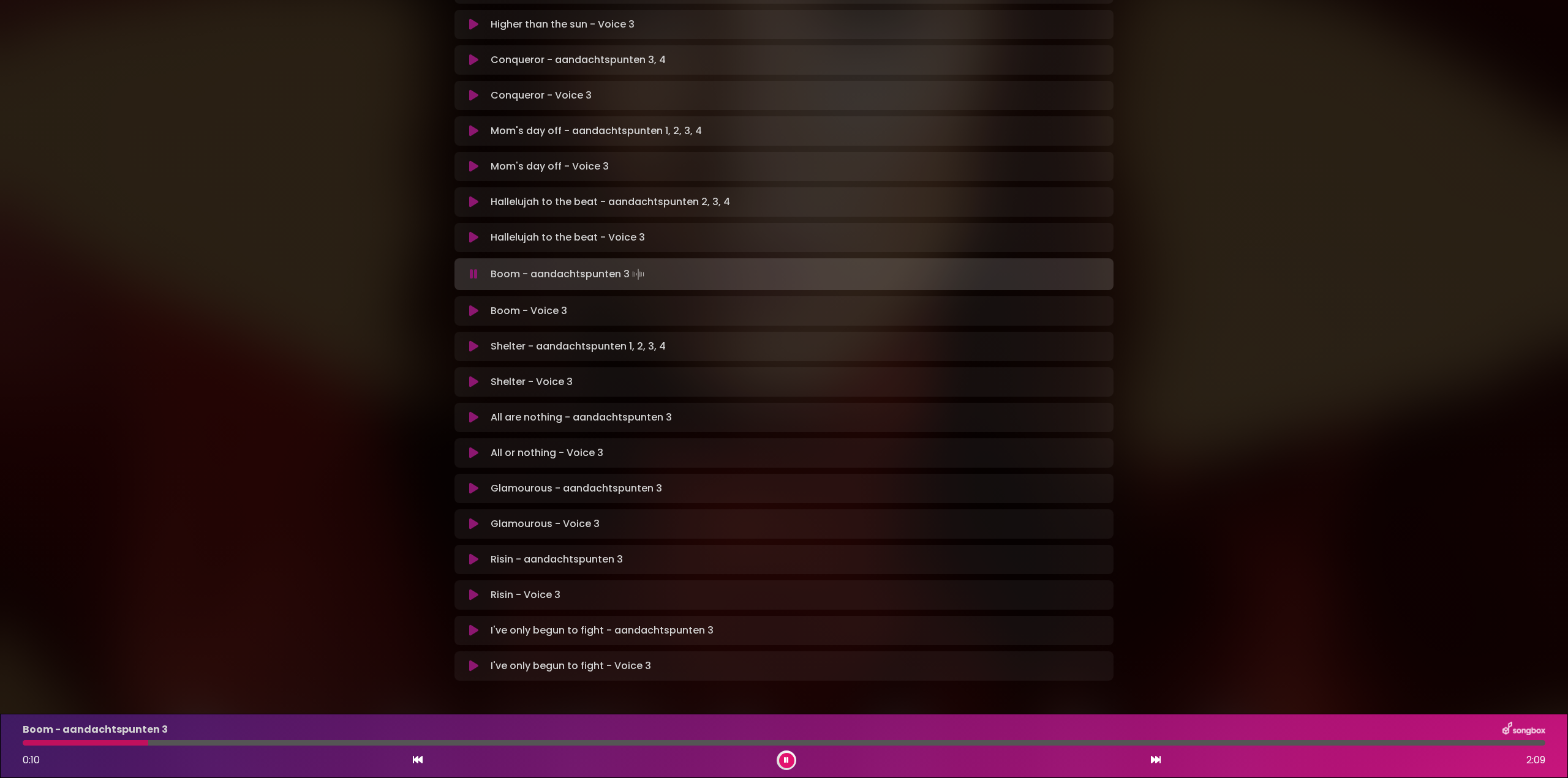
click at [790, 760] on button at bounding box center [787, 760] width 15 height 15
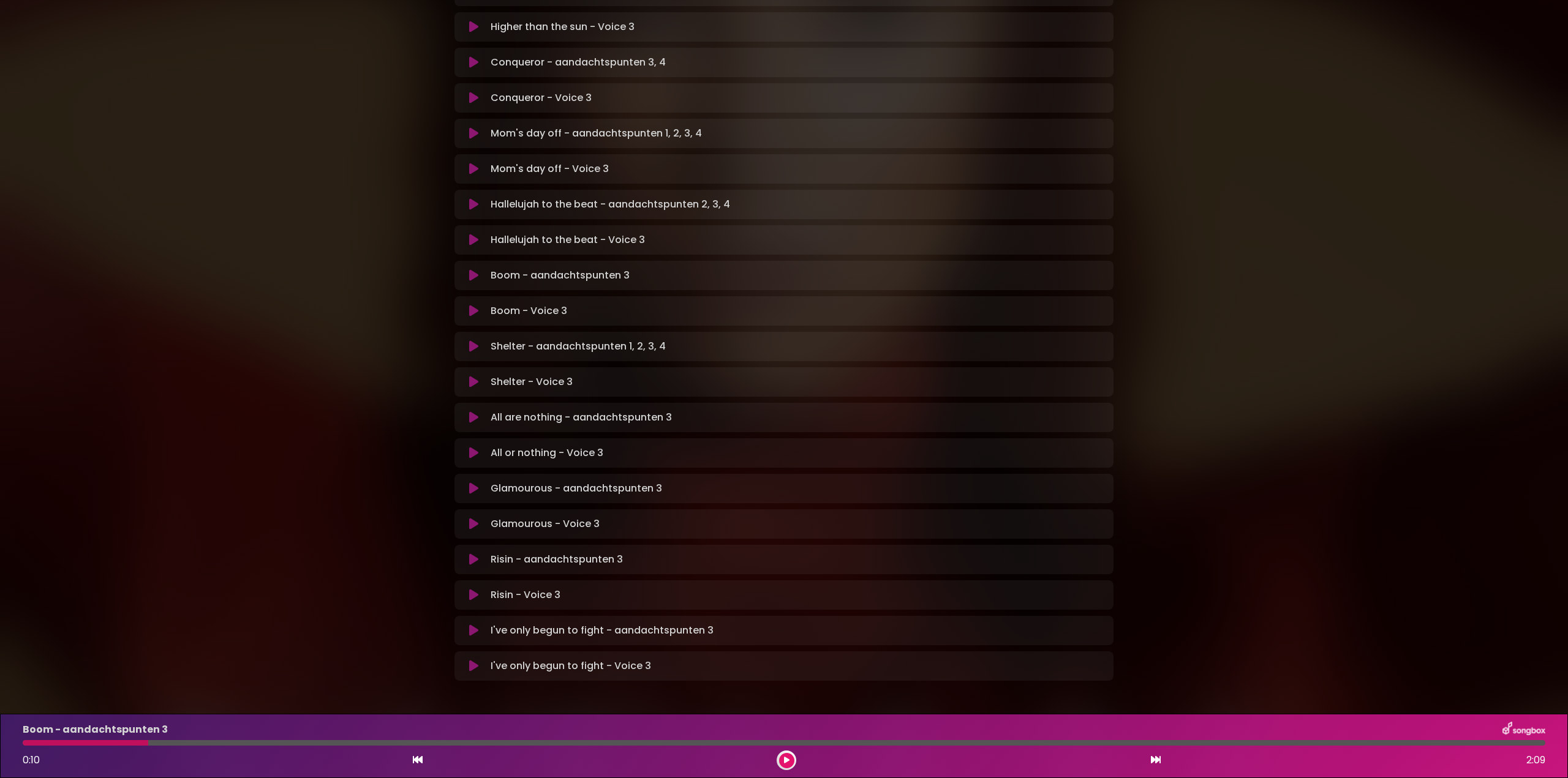
click at [474, 234] on icon at bounding box center [474, 240] width 9 height 12
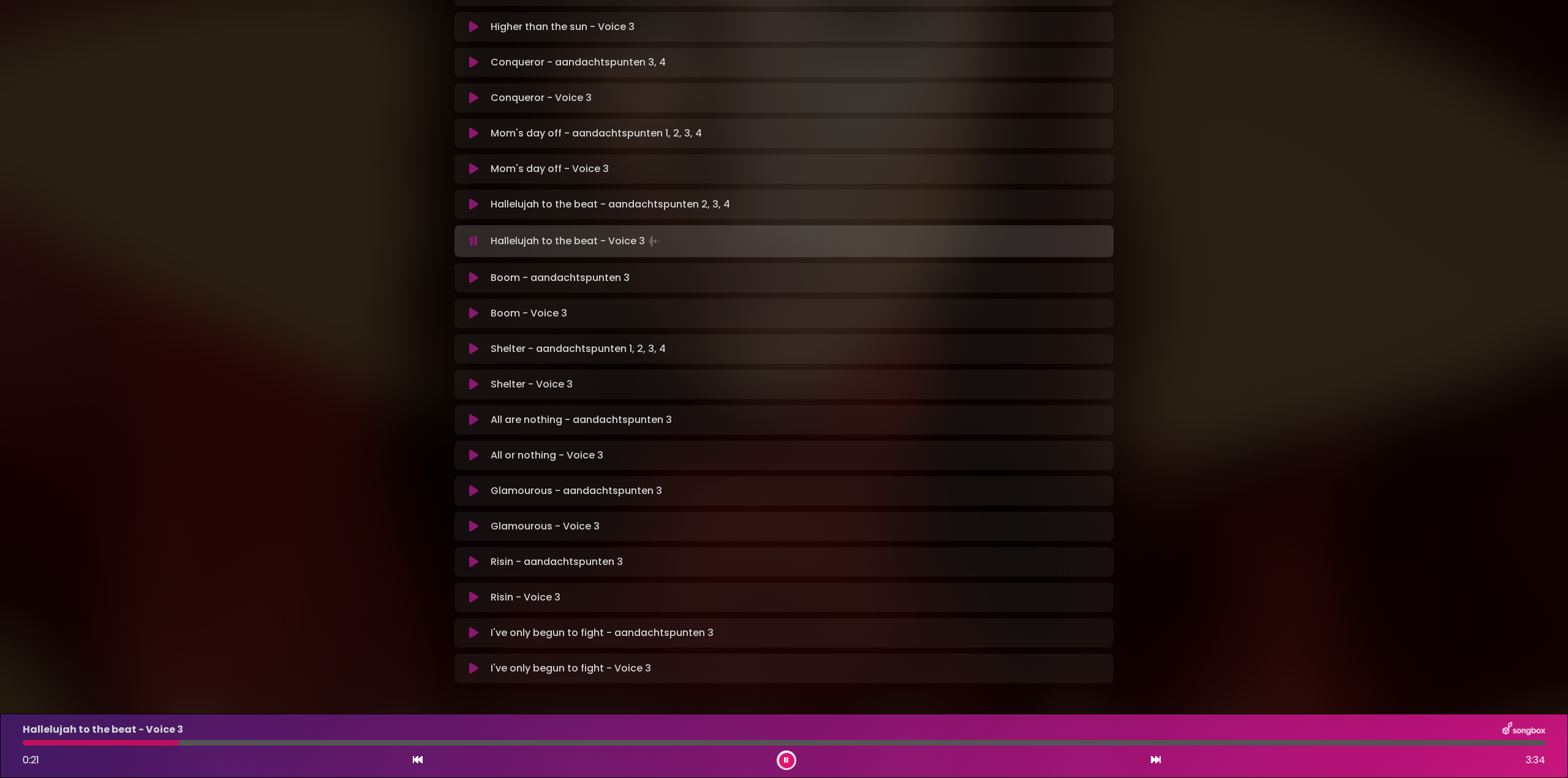
drag, startPoint x: 59, startPoint y: 743, endPoint x: 65, endPoint y: 740, distance: 6.7
click at [60, 742] on div at bounding box center [100, 743] width 156 height 6
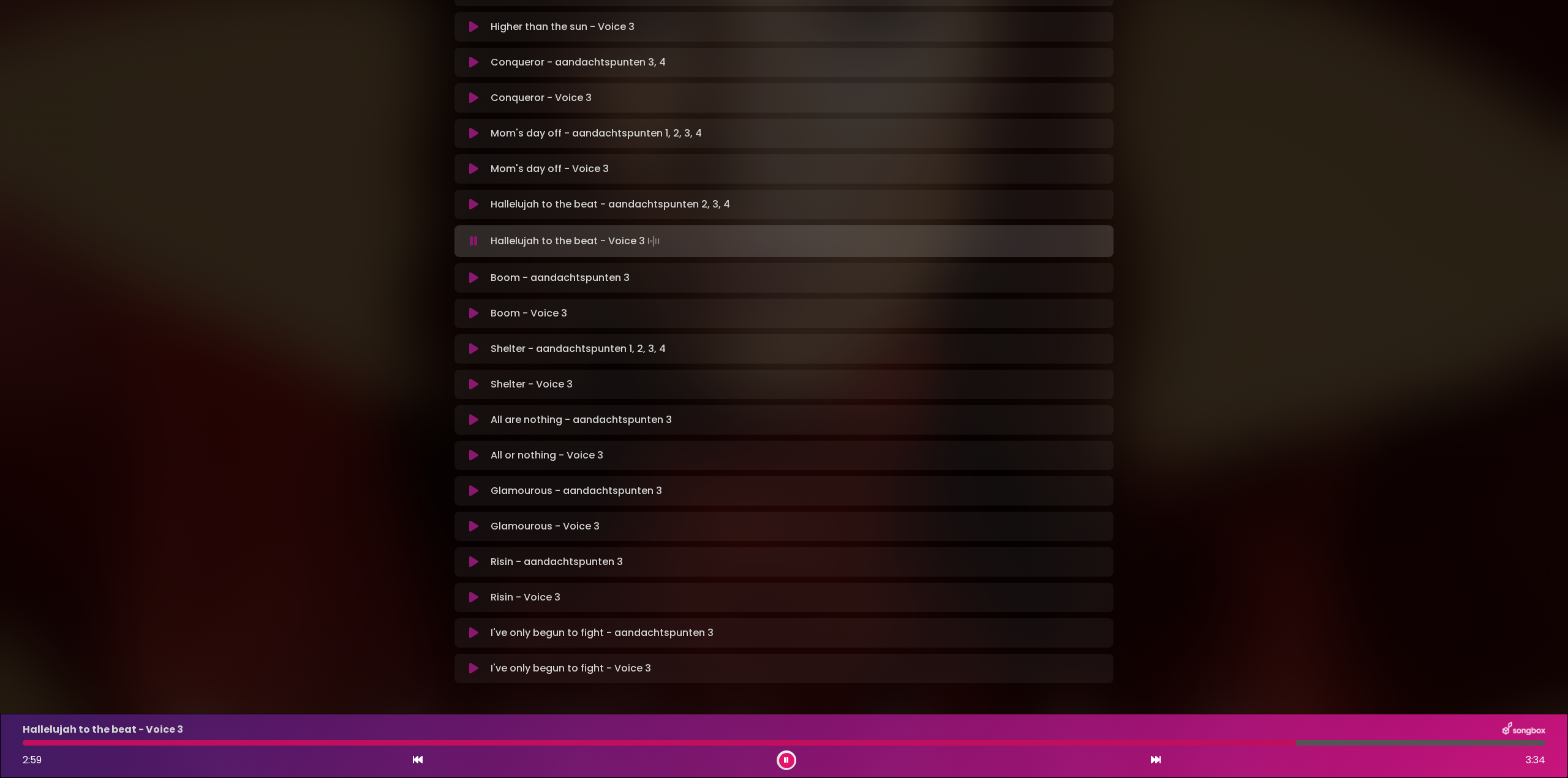
click at [44, 744] on div at bounding box center [658, 743] width 1273 height 6
click at [473, 235] on icon at bounding box center [473, 241] width 8 height 12
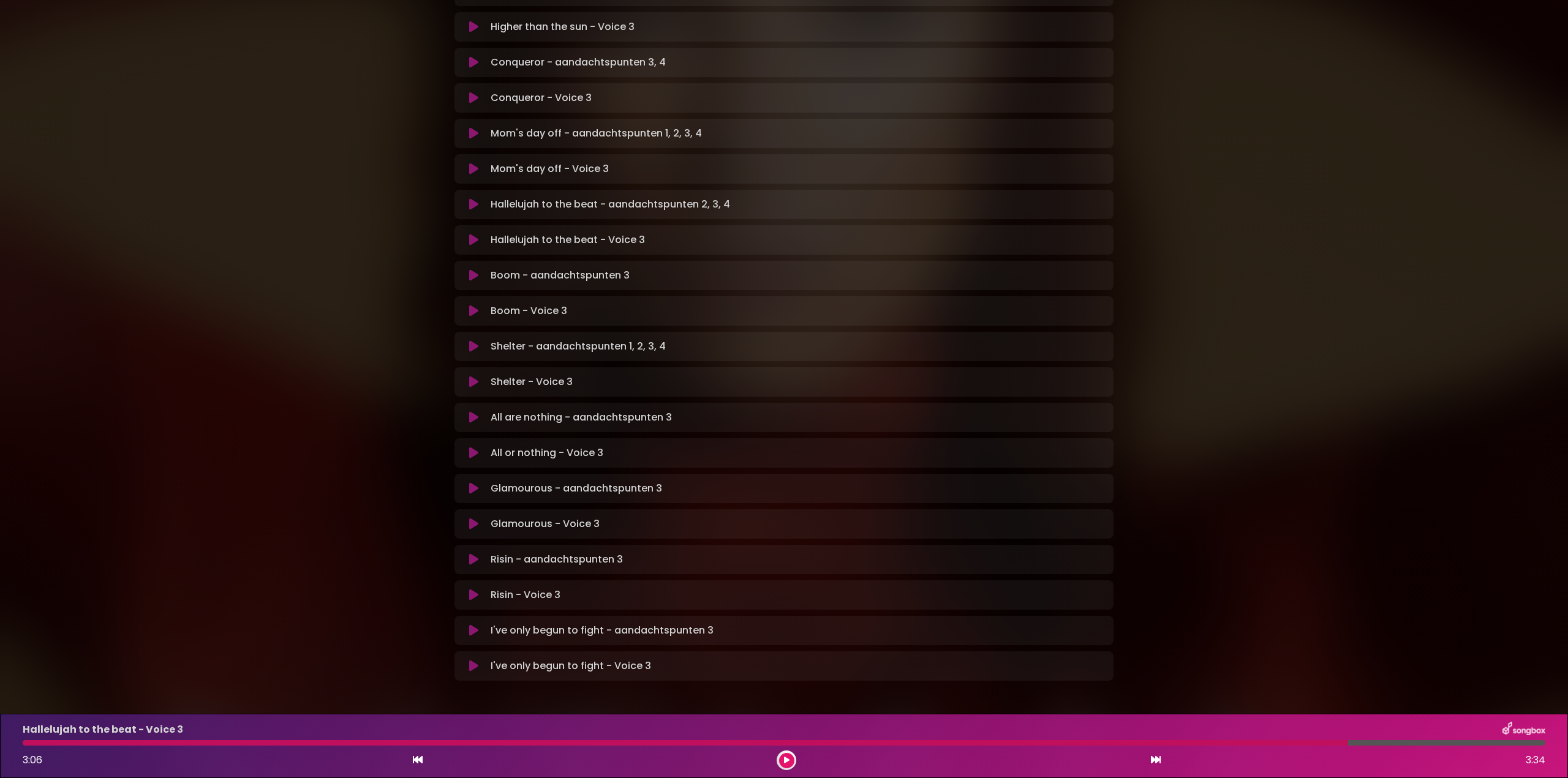
click at [474, 270] on icon at bounding box center [474, 275] width 9 height 12
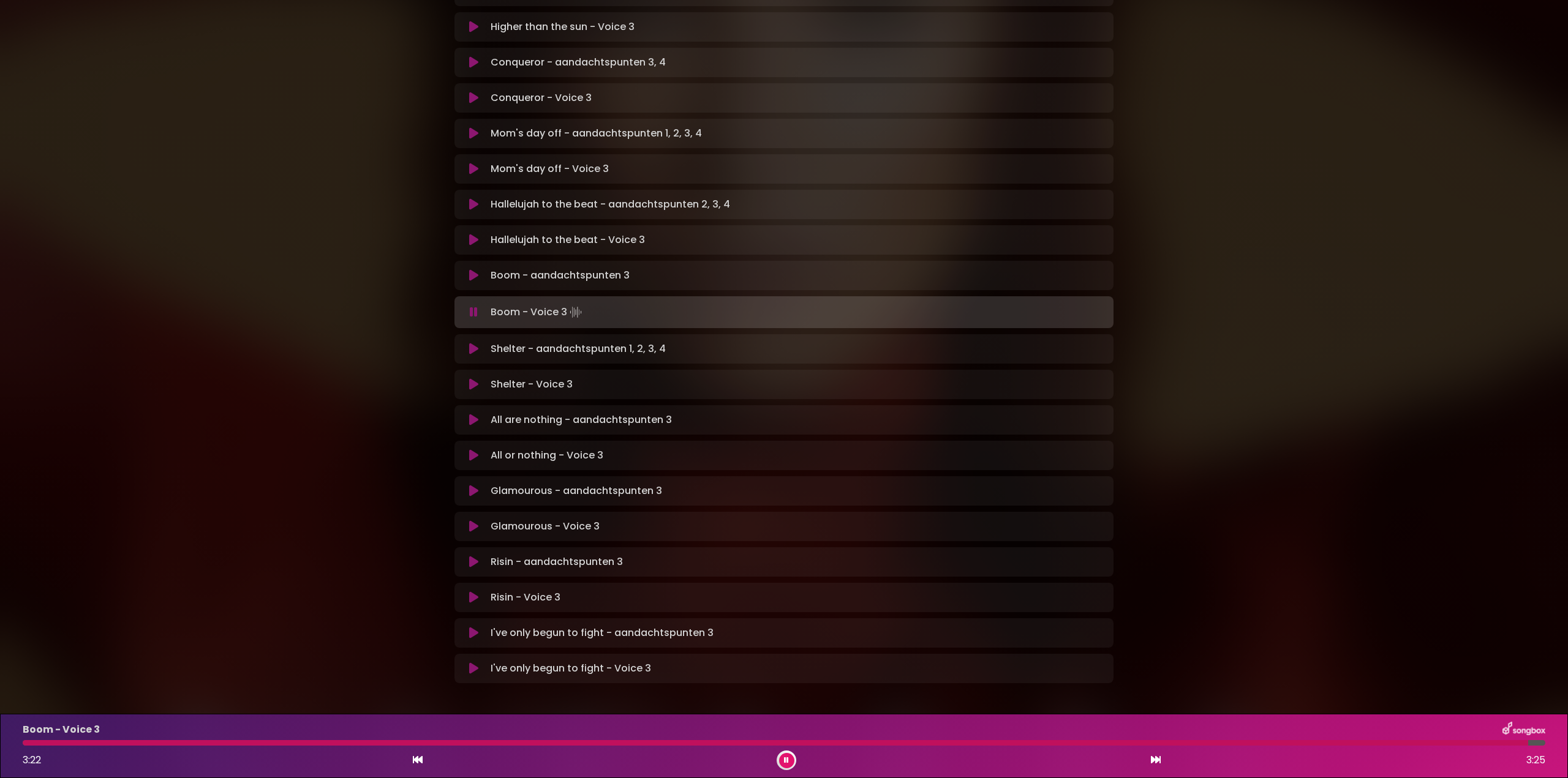
click at [478, 306] on button at bounding box center [474, 311] width 24 height 12
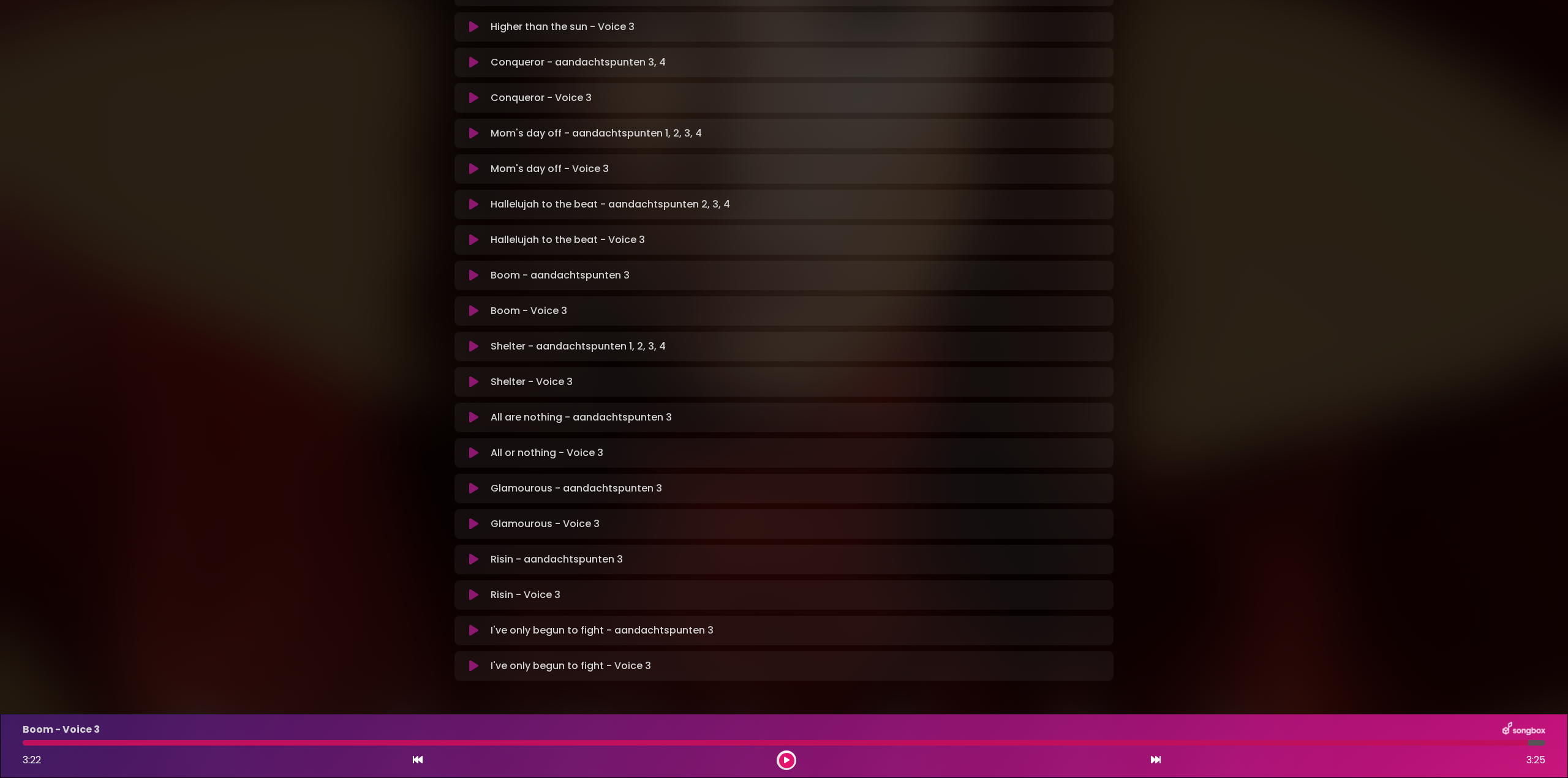
click at [473, 340] on icon at bounding box center [474, 346] width 9 height 12
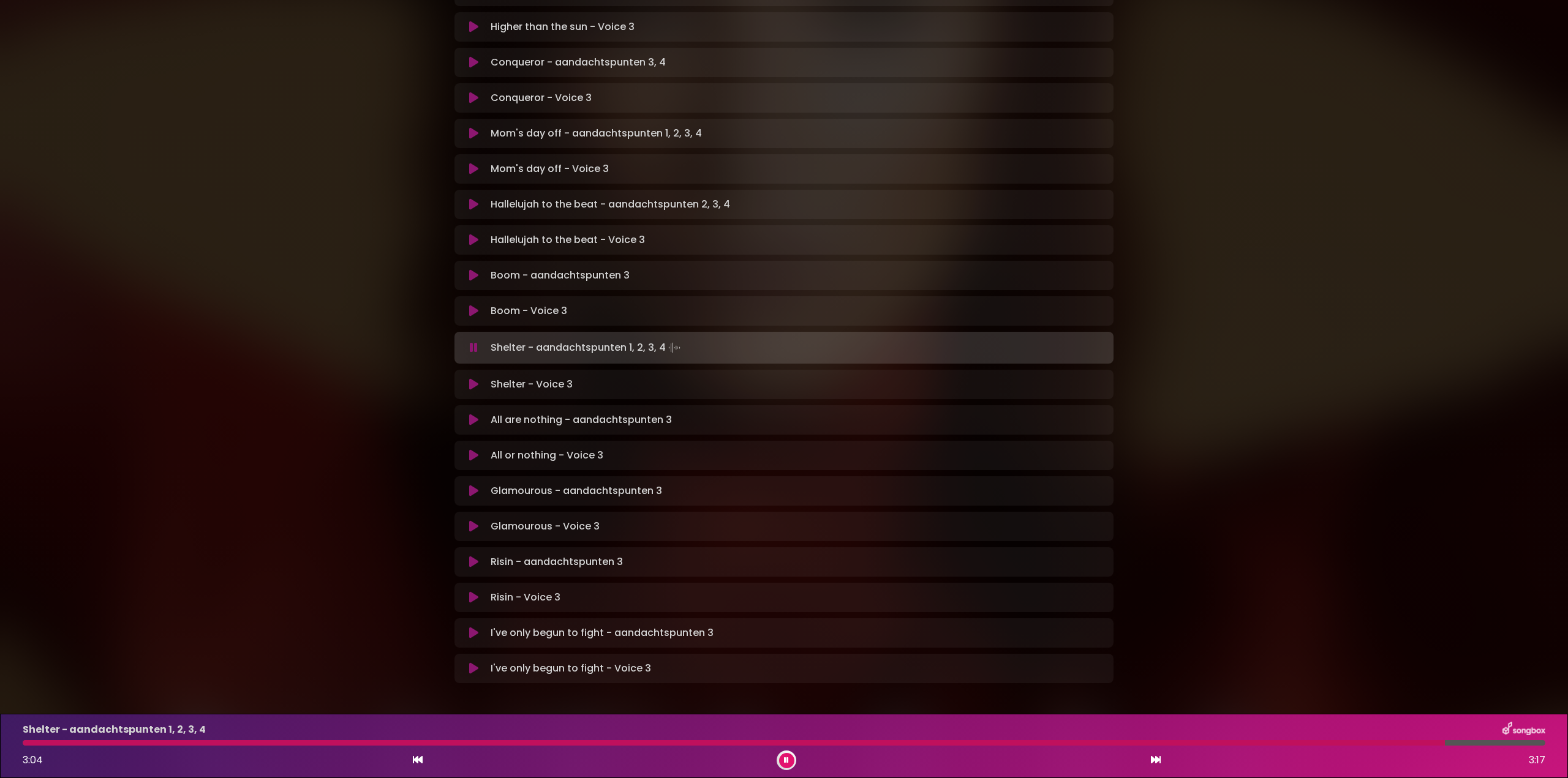
click at [472, 342] on icon at bounding box center [473, 348] width 8 height 12
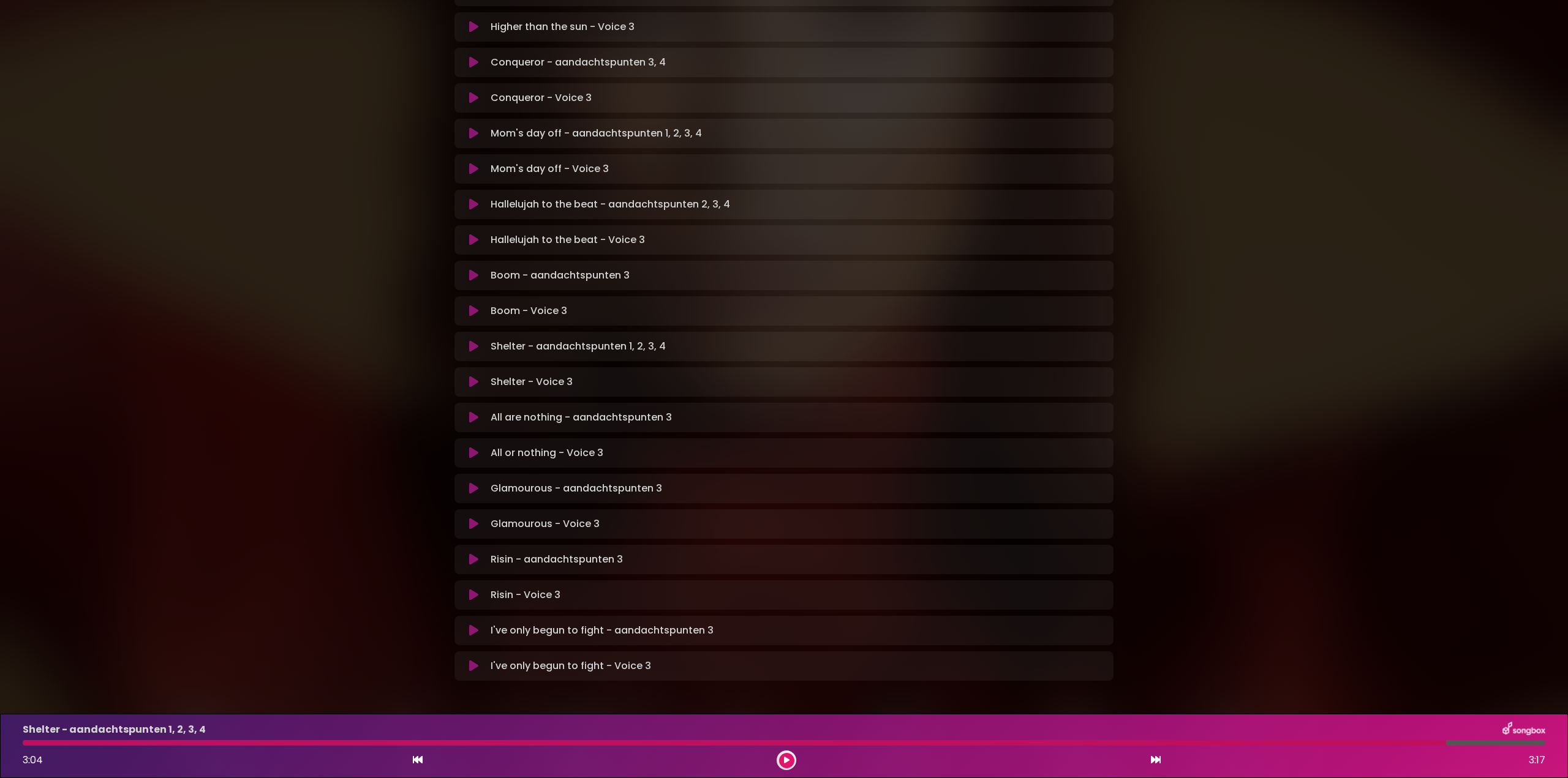
drag, startPoint x: 471, startPoint y: 336, endPoint x: 499, endPoint y: 343, distance: 28.9
click at [472, 376] on icon at bounding box center [474, 381] width 9 height 12
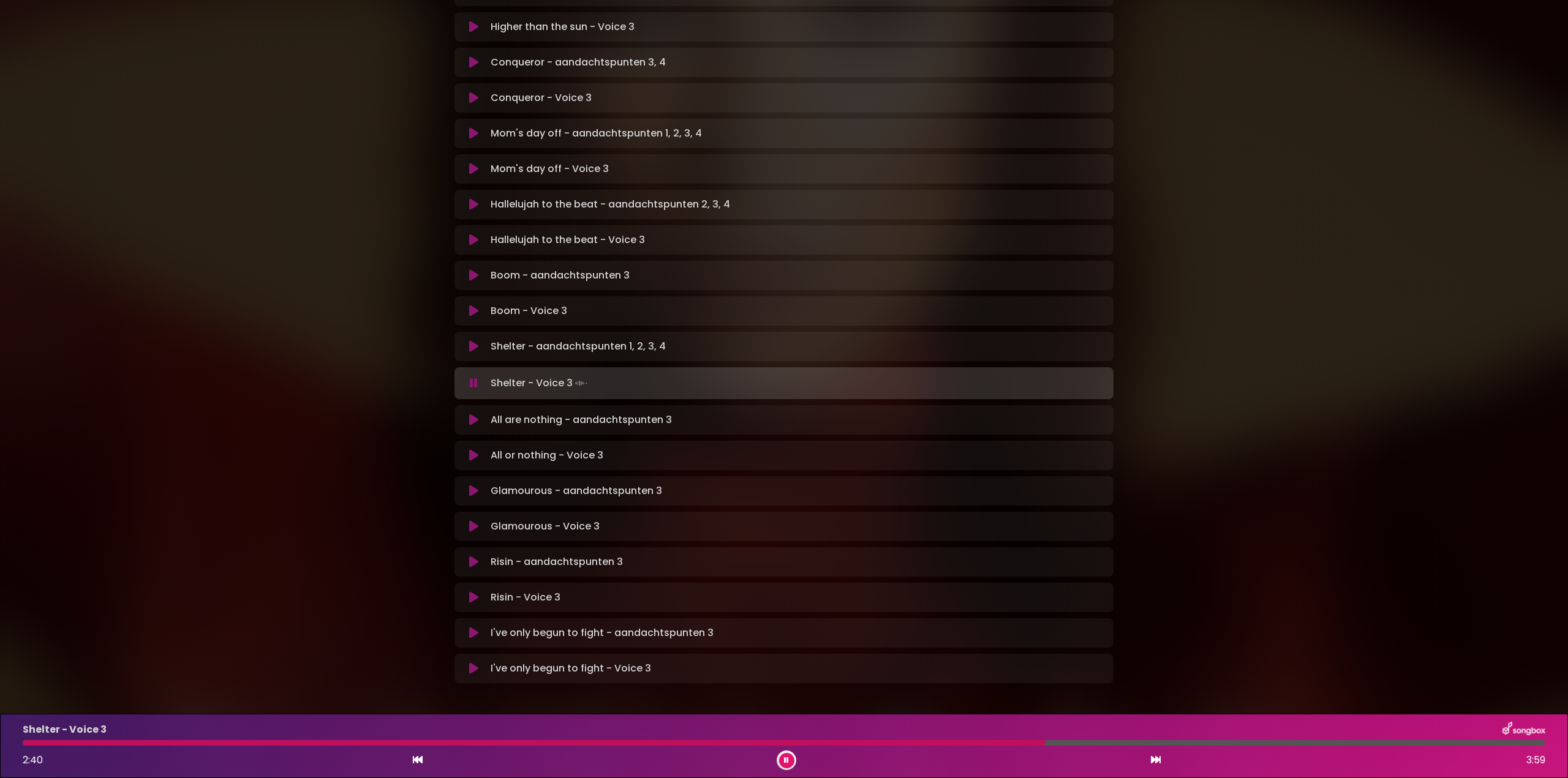
click at [472, 377] on icon at bounding box center [473, 383] width 8 height 12
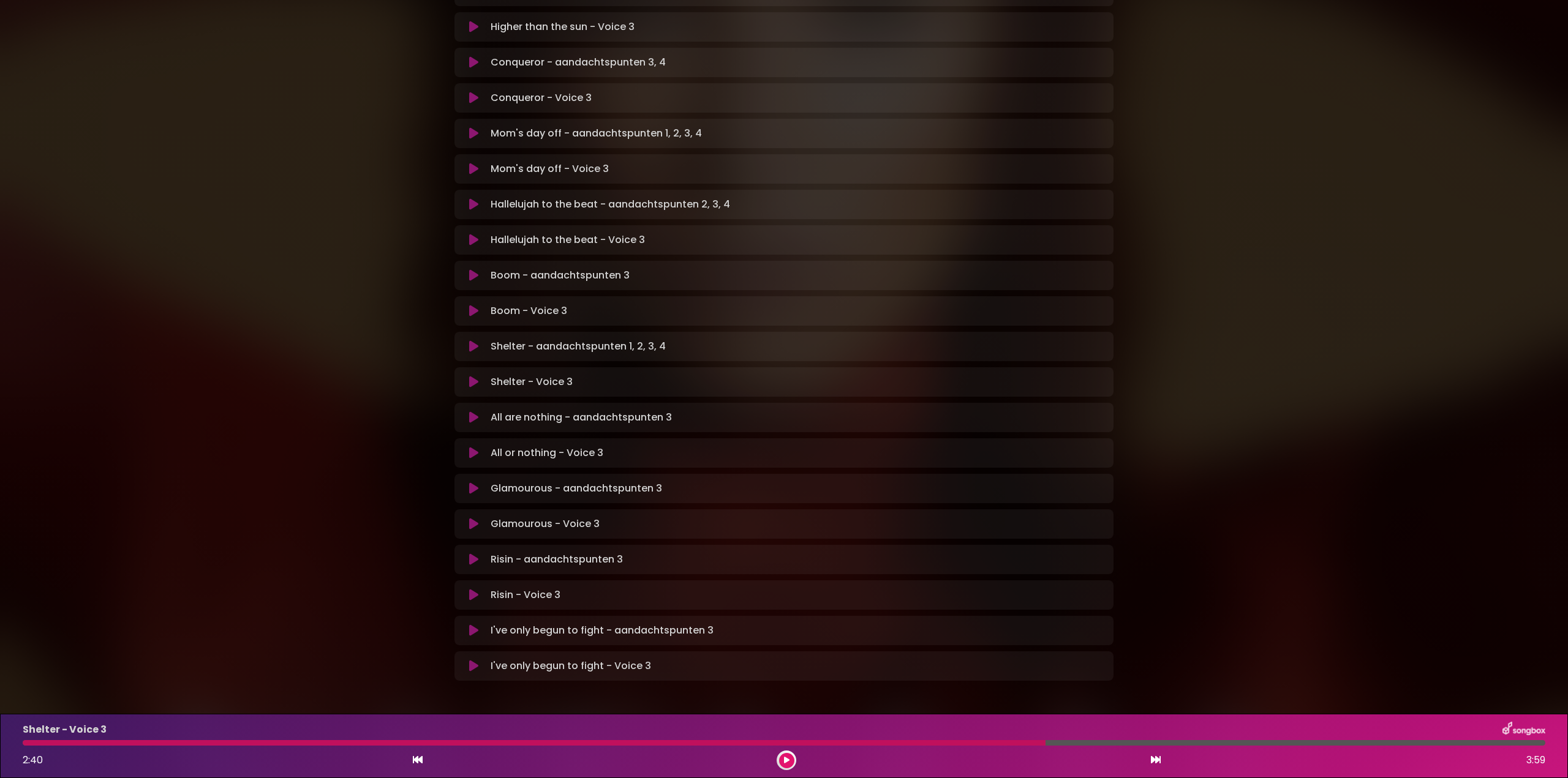
click at [474, 376] on icon at bounding box center [474, 381] width 9 height 12
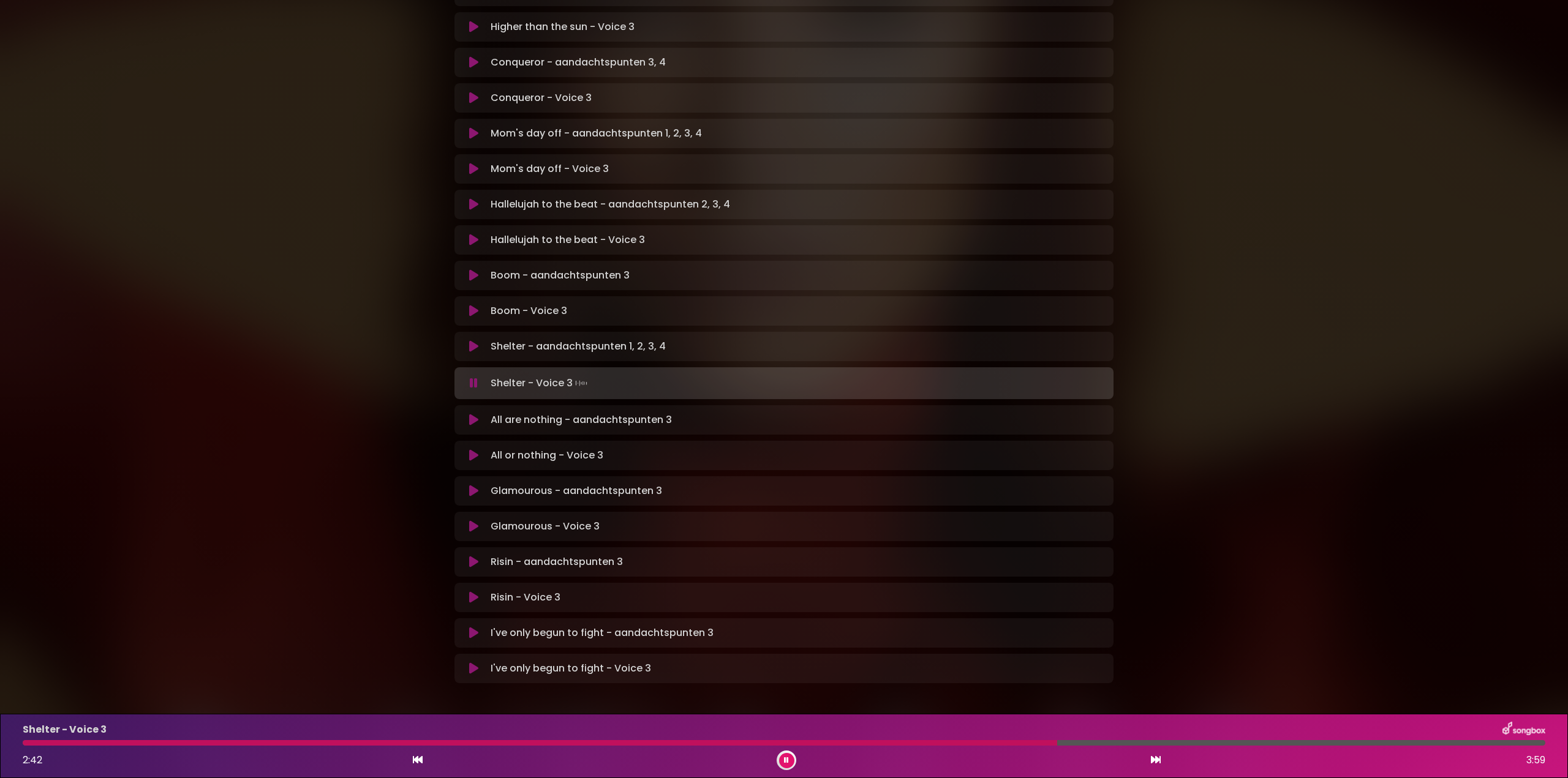
click at [46, 744] on div at bounding box center [539, 743] width 1034 height 6
click at [498, 743] on div at bounding box center [311, 743] width 578 height 6
click at [429, 744] on div at bounding box center [266, 743] width 487 height 6
click at [1154, 741] on div at bounding box center [588, 743] width 1132 height 6
click at [1213, 742] on div at bounding box center [783, 743] width 1522 height 6
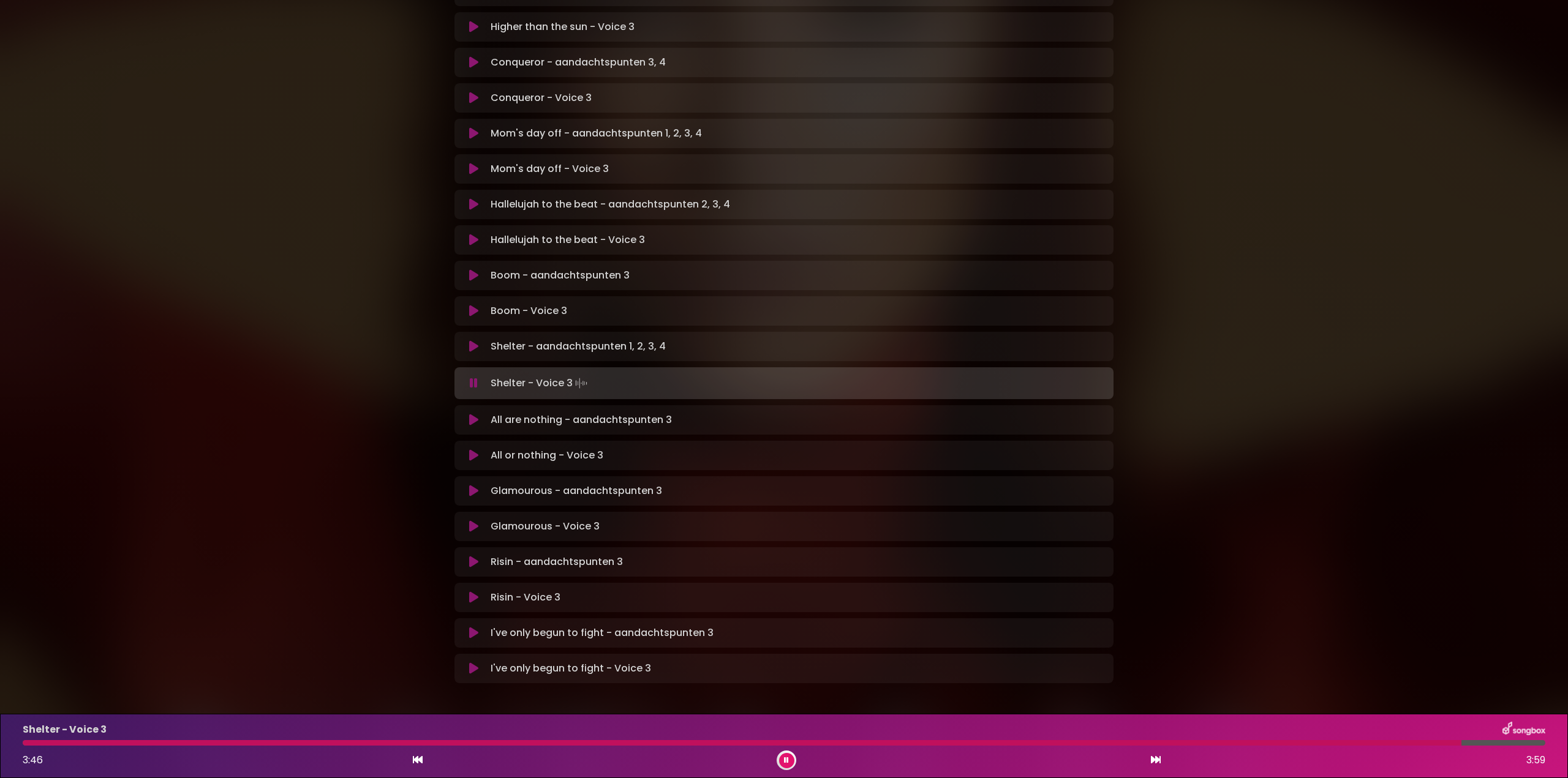
click at [1306, 743] on div at bounding box center [741, 743] width 1439 height 6
click at [1239, 740] on div at bounding box center [718, 743] width 1391 height 6
click at [782, 763] on button at bounding box center [787, 760] width 15 height 15
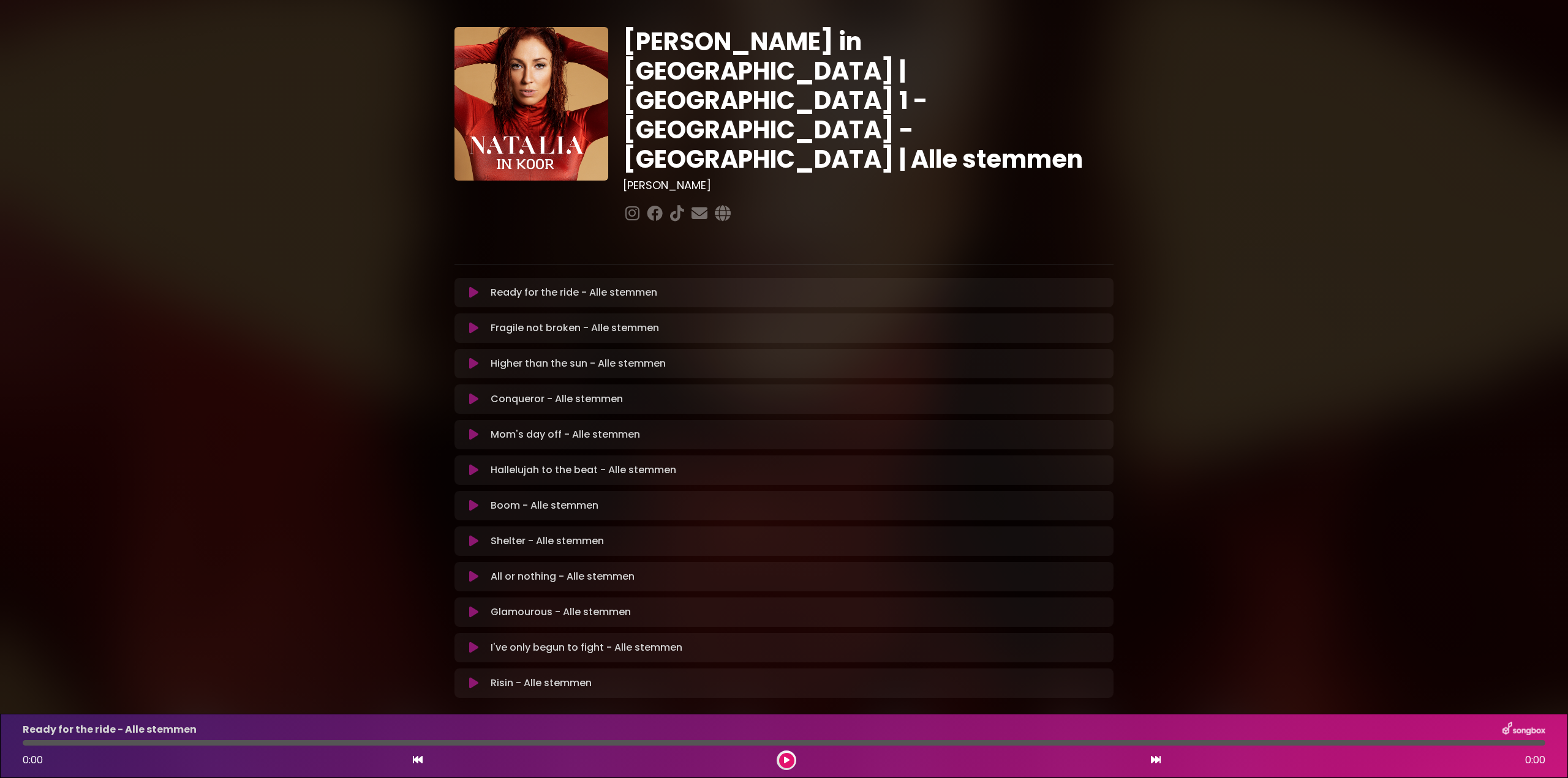
scroll to position [34, 0]
